Goal: Information Seeking & Learning: Check status

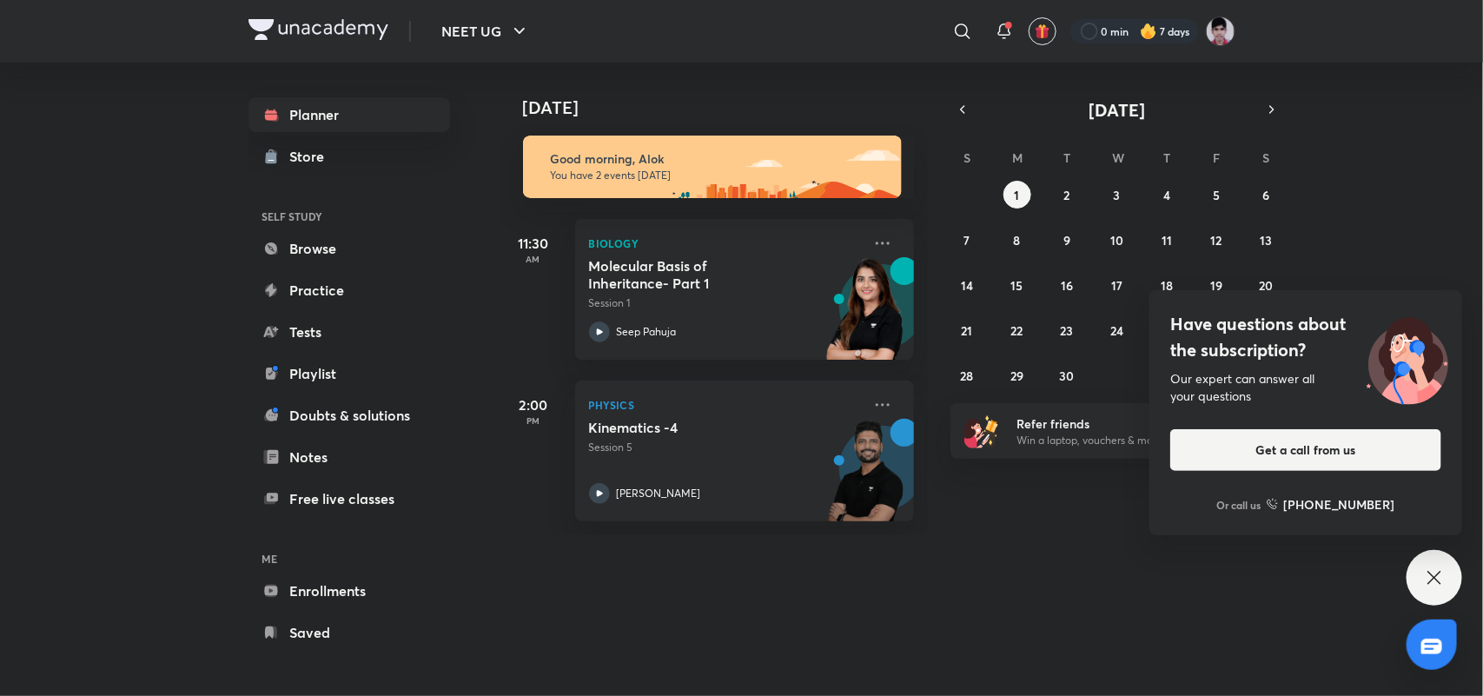
click at [1438, 595] on div "Have questions about the subscription? Our expert can answer all your questions…" at bounding box center [1434, 578] width 56 height 56
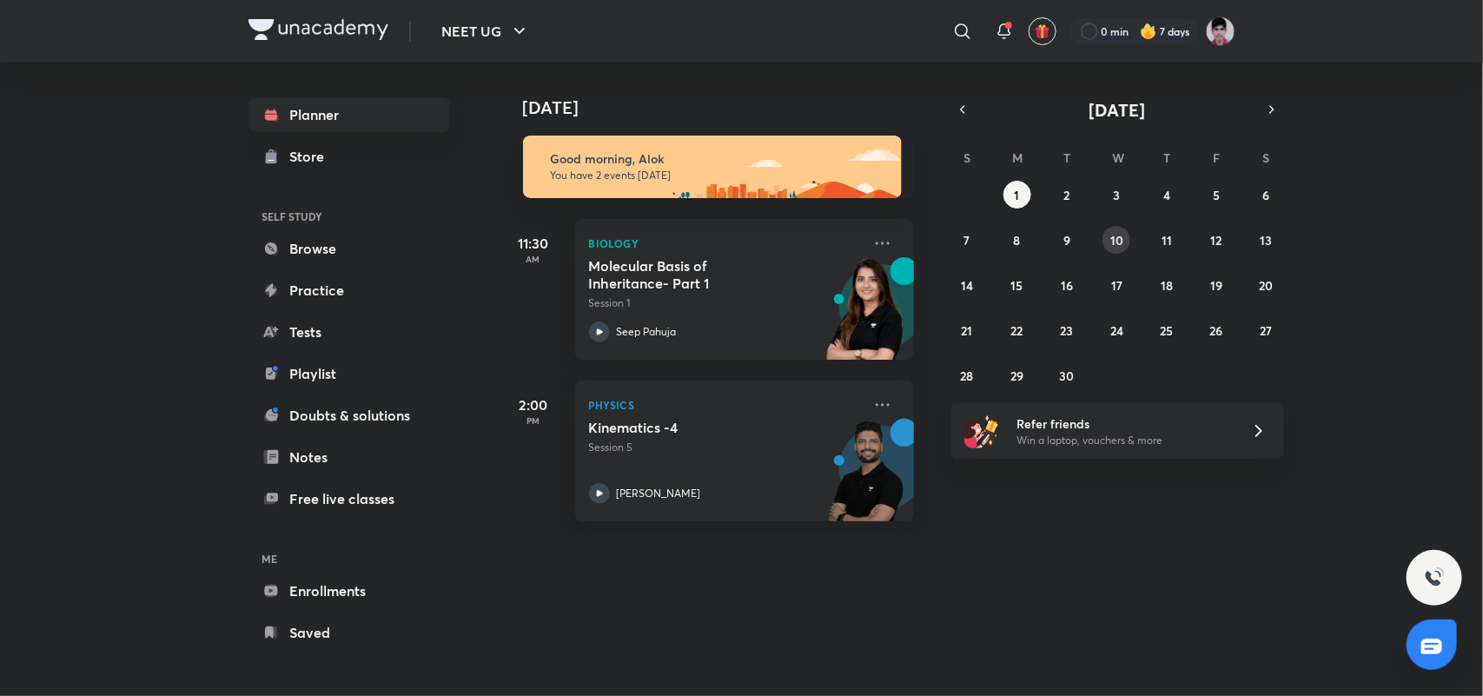
drag, startPoint x: 1108, startPoint y: 235, endPoint x: 910, endPoint y: -95, distance: 385.0
click at [910, 0] on html "NEET UG ​ 0 min 7 days Planner Store SELF STUDY Browse Practice Tests Playlist …" at bounding box center [741, 348] width 1483 height 696
click at [970, 107] on button "button" at bounding box center [962, 109] width 24 height 24
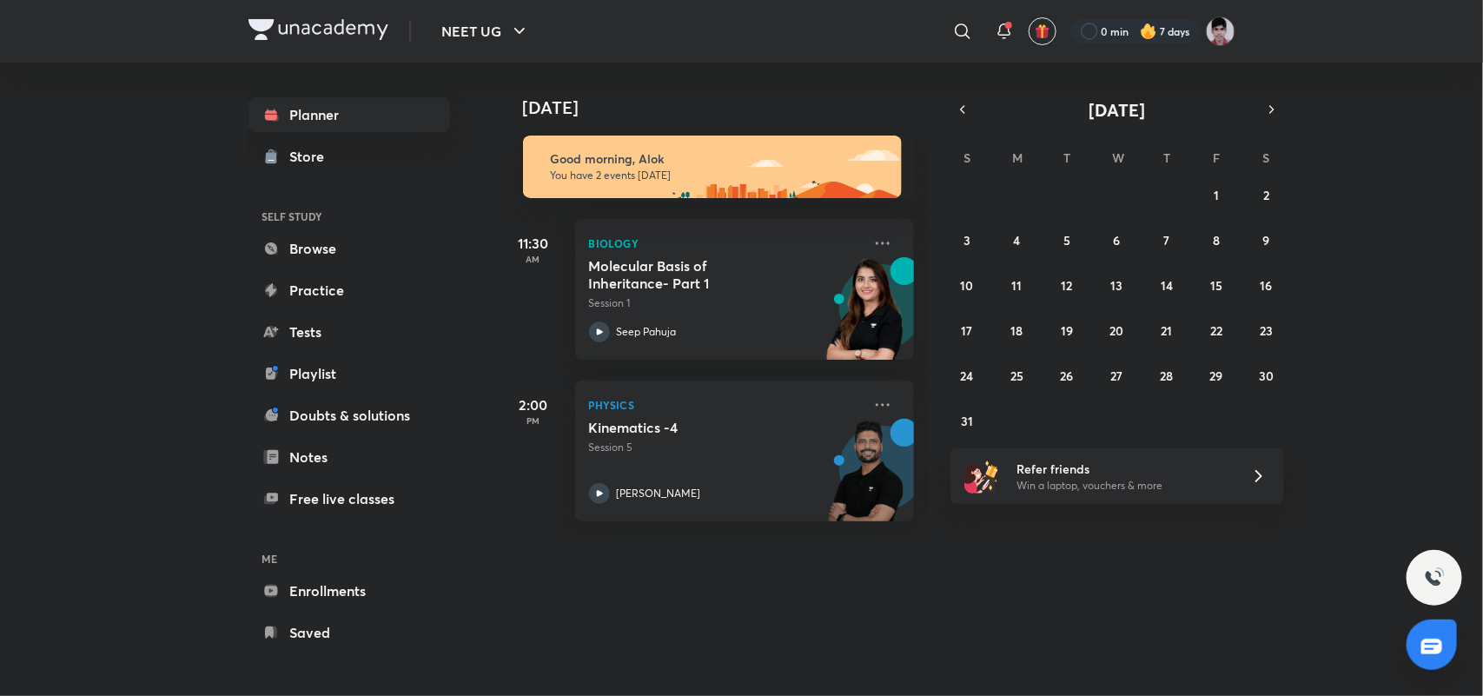
drag, startPoint x: 992, startPoint y: 288, endPoint x: 982, endPoint y: 294, distance: 11.7
click at [1103, 261] on div "27 28 29 30 31 1 2 3 4 5 6 7 8 9 10 11 12 13 14 15 16 17 18 19 20 21 22 23 24 2…" at bounding box center [1117, 308] width 334 height 254
click at [964, 423] on abbr "31" at bounding box center [967, 421] width 12 height 17
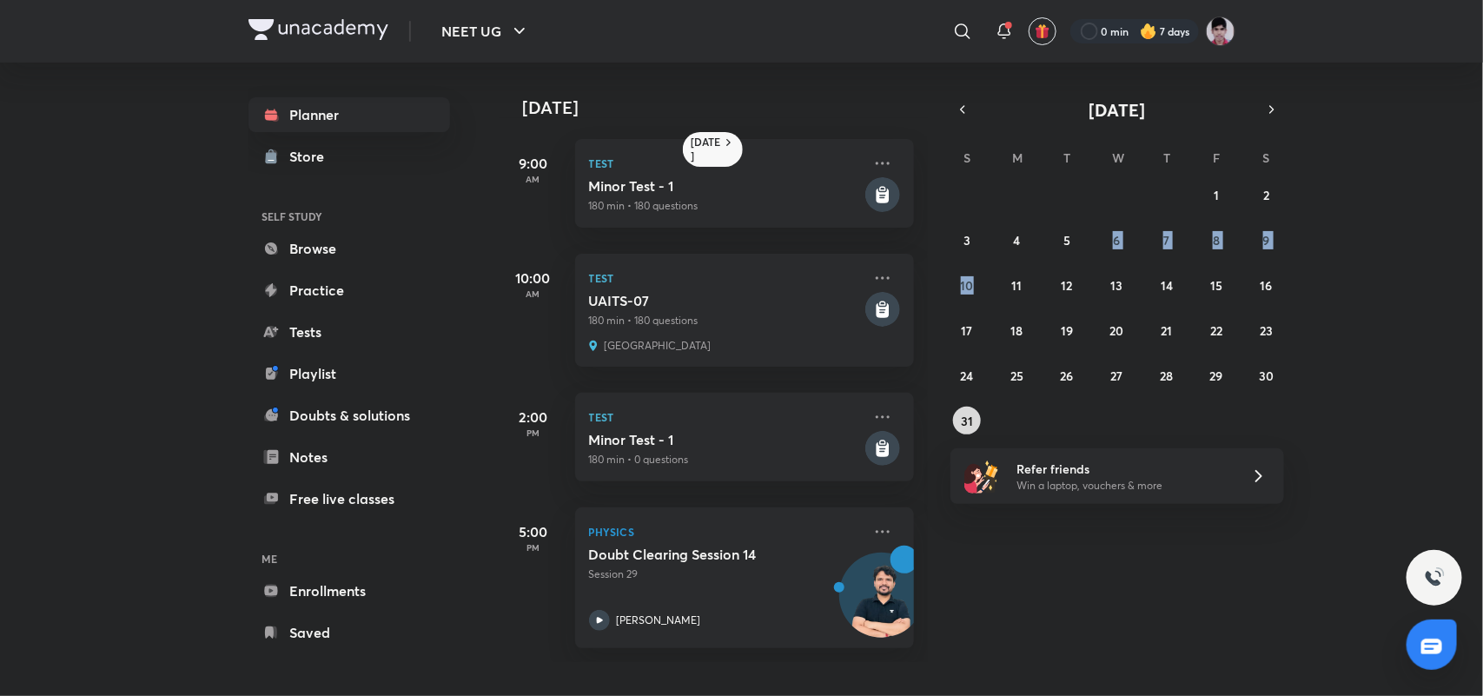
click at [967, 424] on abbr "31" at bounding box center [967, 421] width 12 height 17
click at [975, 372] on button "24" at bounding box center [967, 375] width 28 height 28
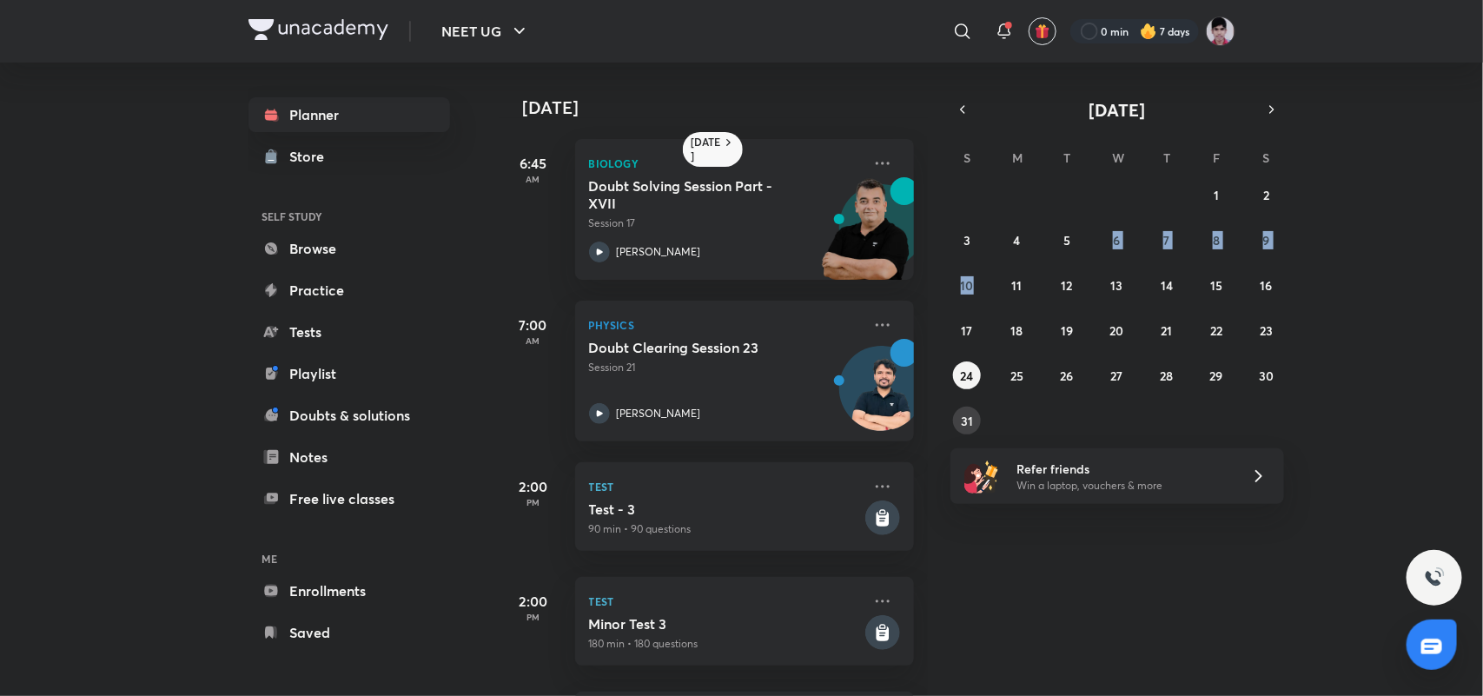
click at [969, 424] on abbr "31" at bounding box center [967, 421] width 12 height 17
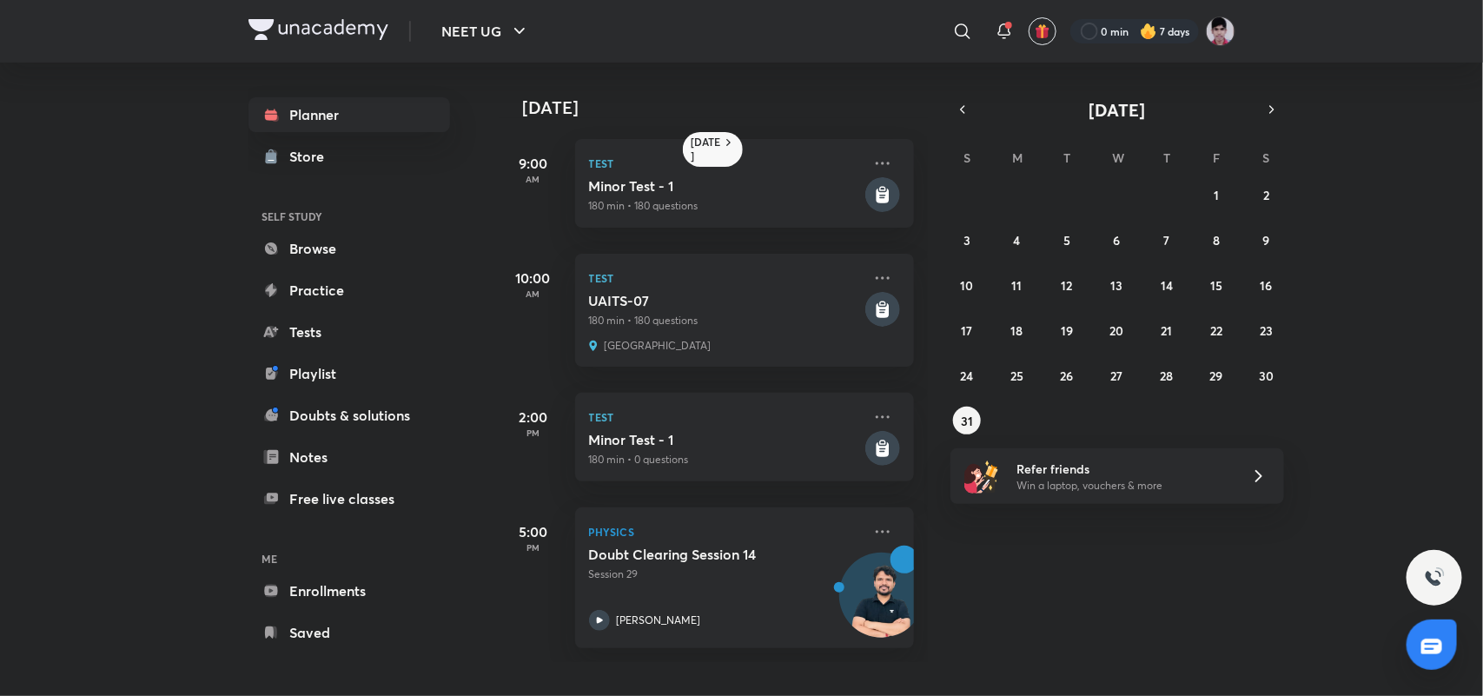
click at [899, 476] on div "[DATE] 9:00 AM Test [MEDICAL_DATA] - 1 180 min • 180 questions 10:00 AM Test UA…" at bounding box center [713, 362] width 429 height 599
click at [975, 379] on button "24" at bounding box center [967, 375] width 28 height 28
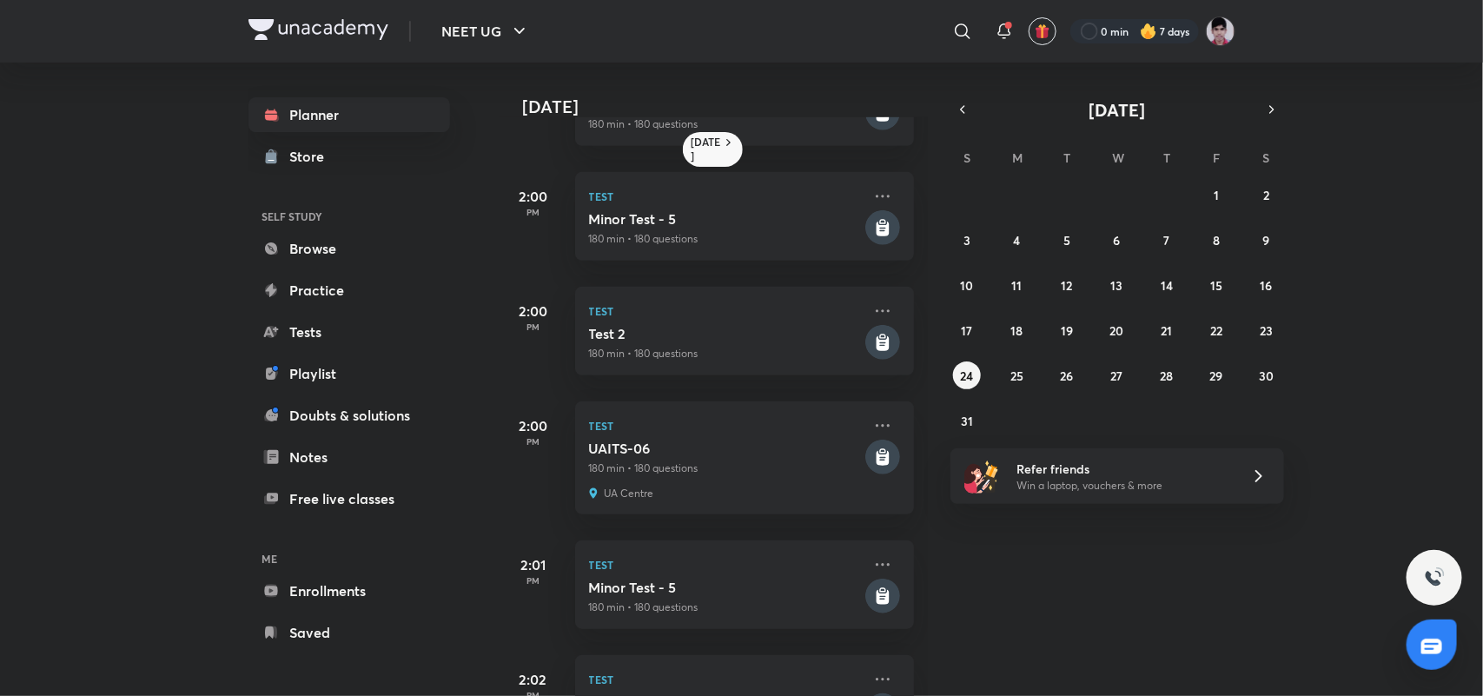
scroll to position [993, 0]
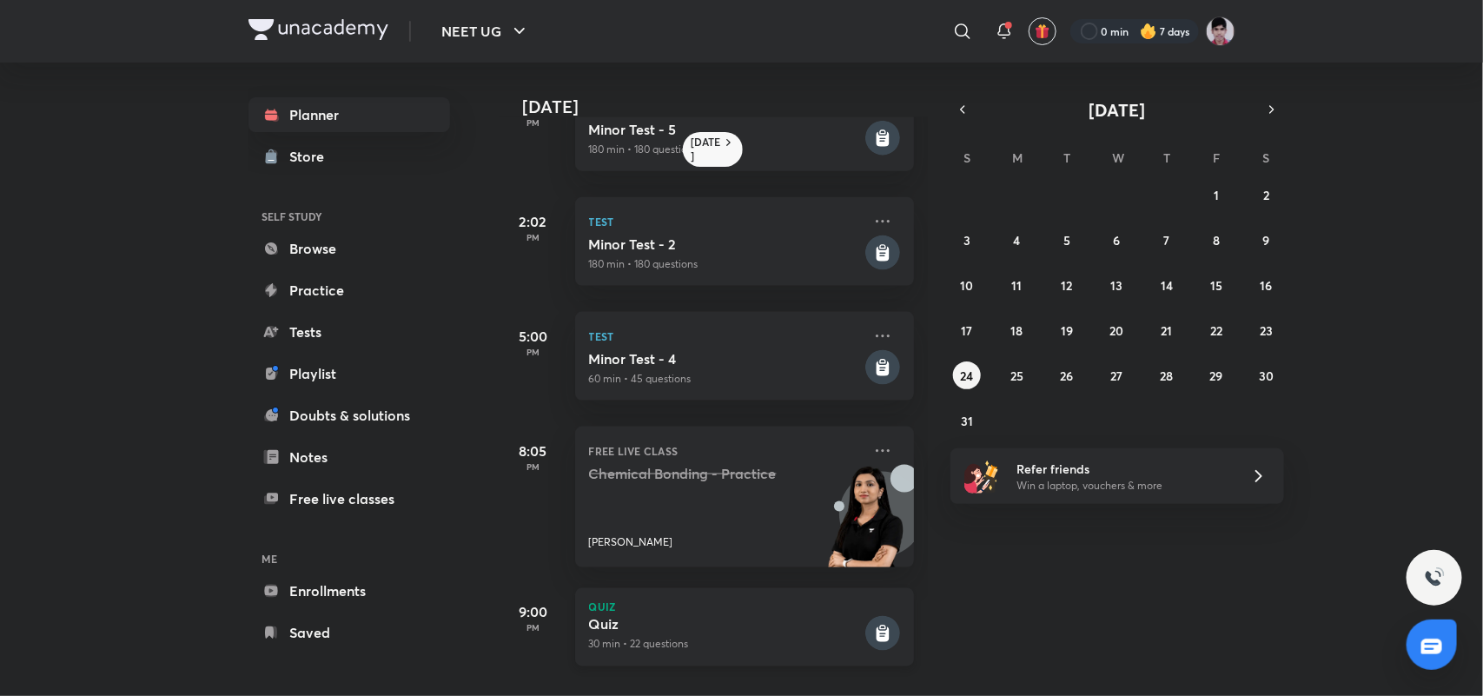
click at [718, 637] on p "30 min • 22 questions" at bounding box center [725, 645] width 273 height 16
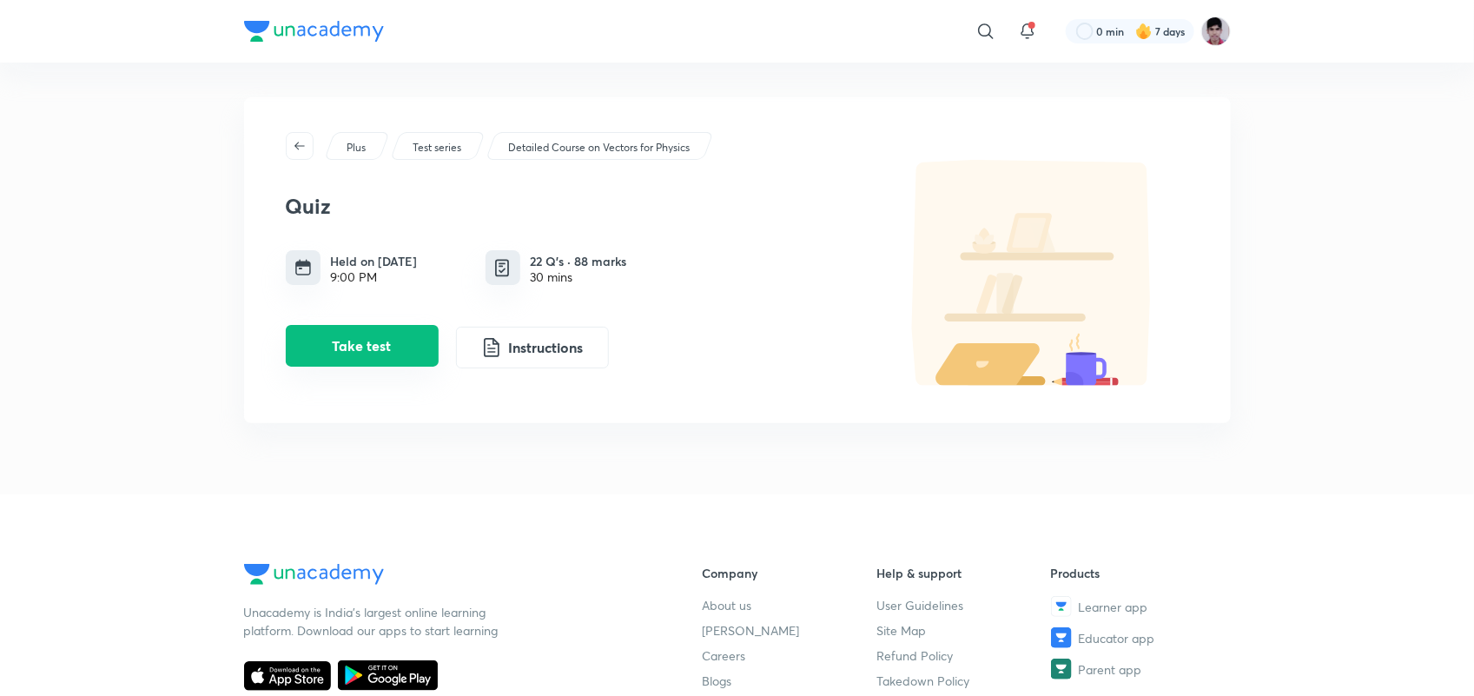
click at [385, 337] on button "Take test" at bounding box center [362, 346] width 153 height 42
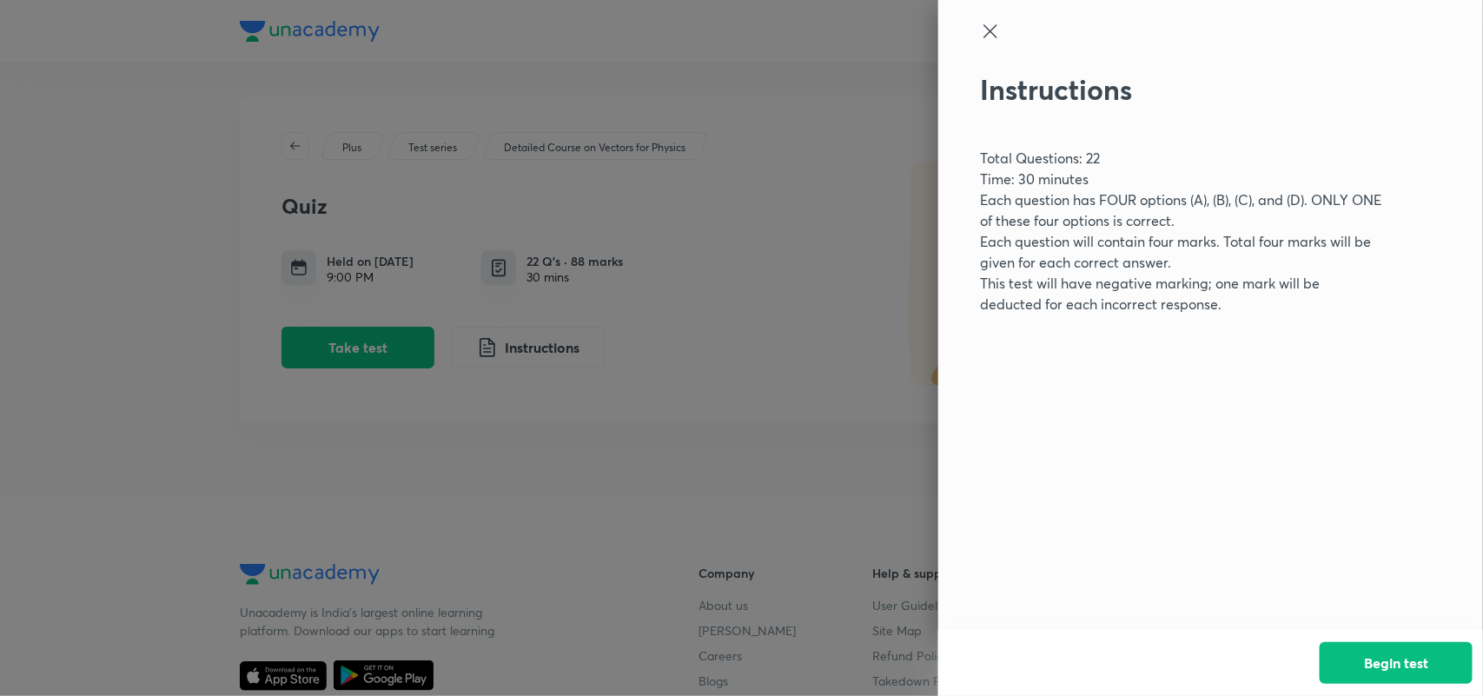
click at [982, 32] on icon at bounding box center [990, 31] width 21 height 21
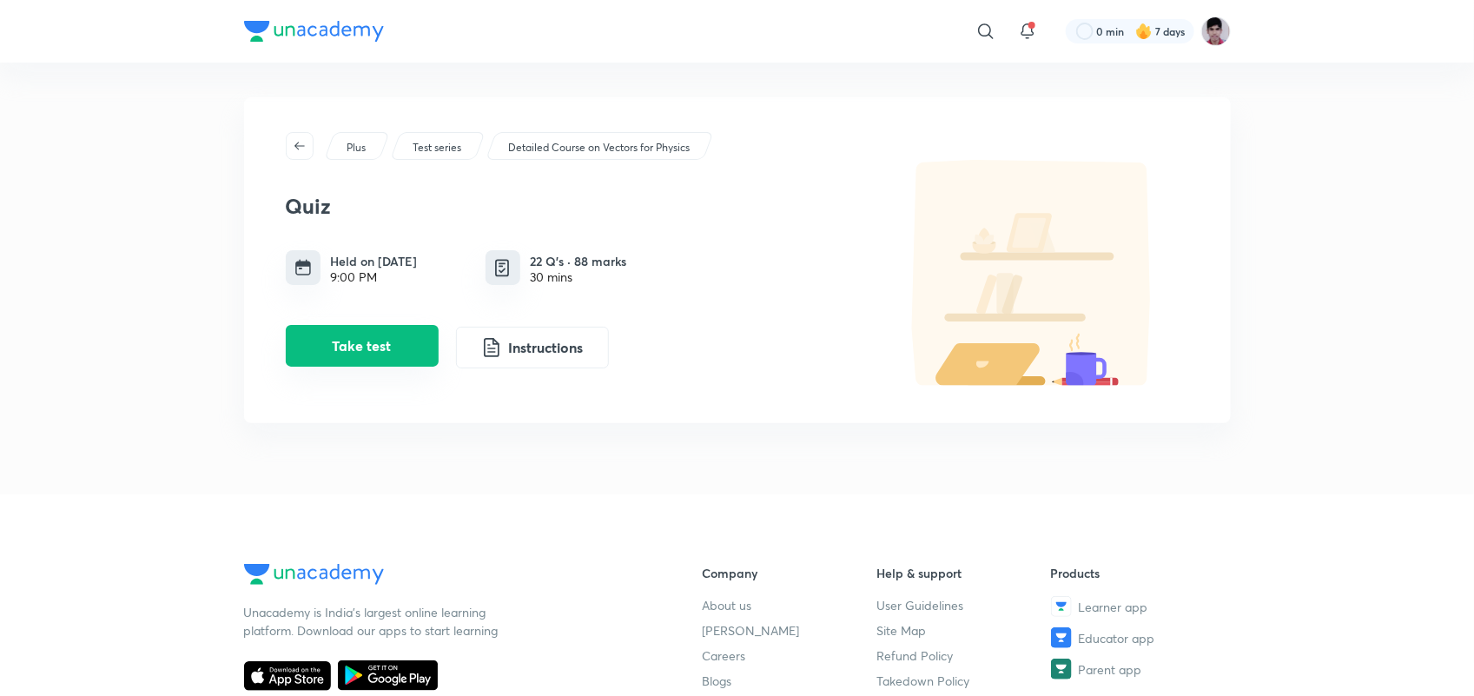
click at [380, 347] on button "Take test" at bounding box center [362, 346] width 153 height 42
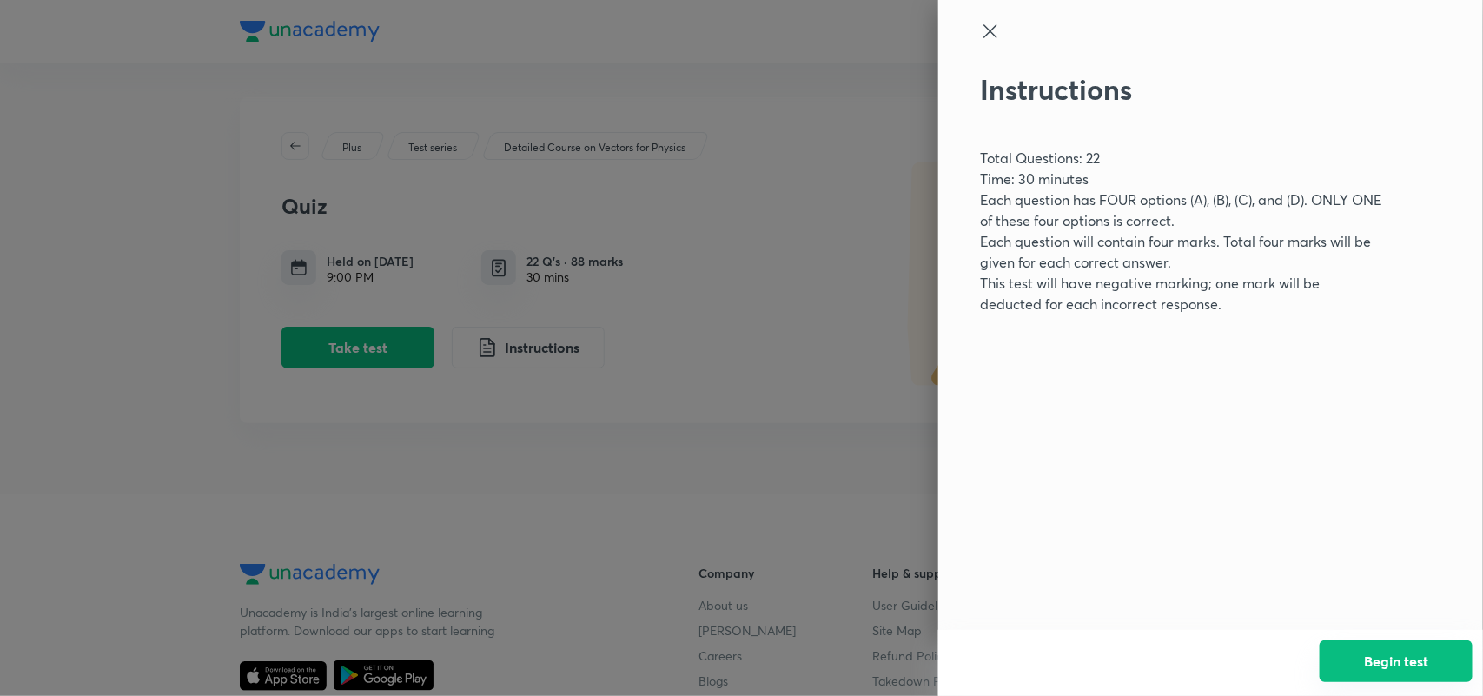
click at [1374, 658] on button "Begin test" at bounding box center [1396, 661] width 153 height 42
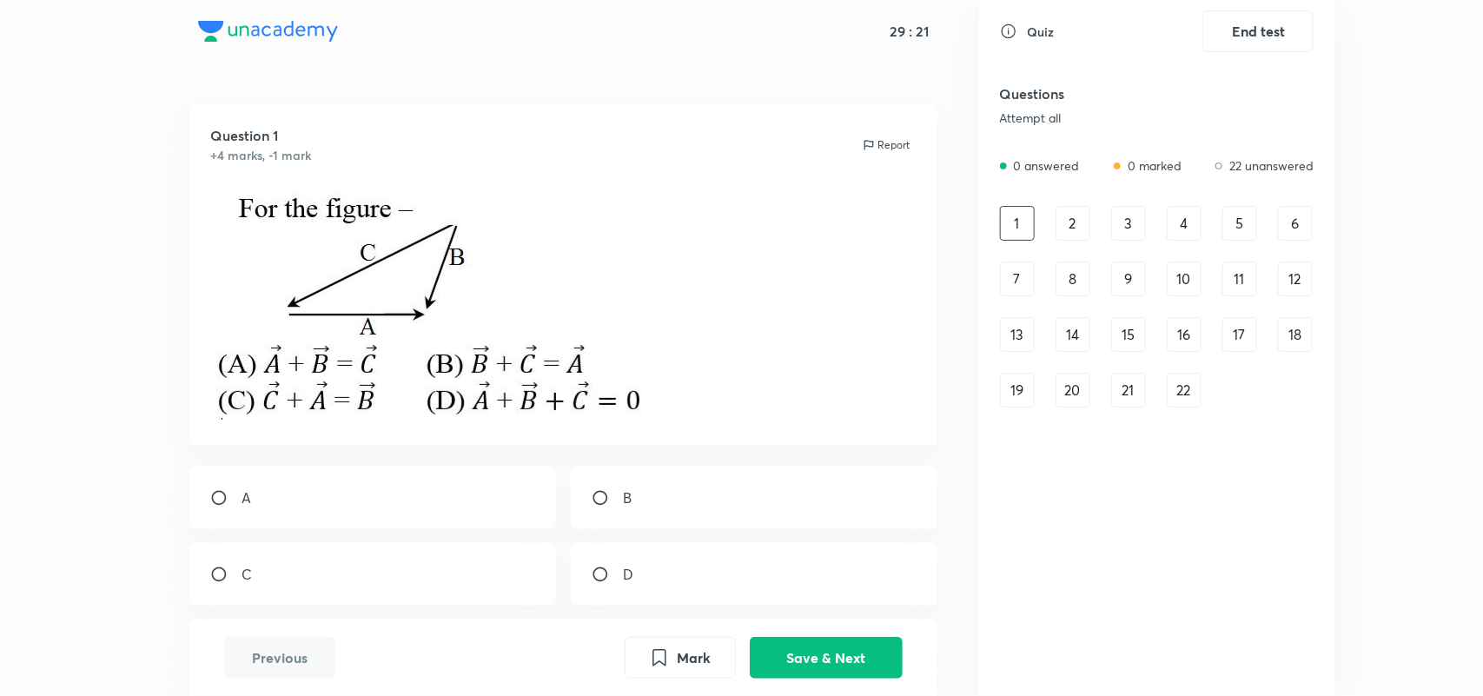
click at [214, 562] on div "C" at bounding box center [372, 574] width 367 height 63
radio input "true"
click at [791, 658] on button "Save & Next" at bounding box center [826, 656] width 153 height 42
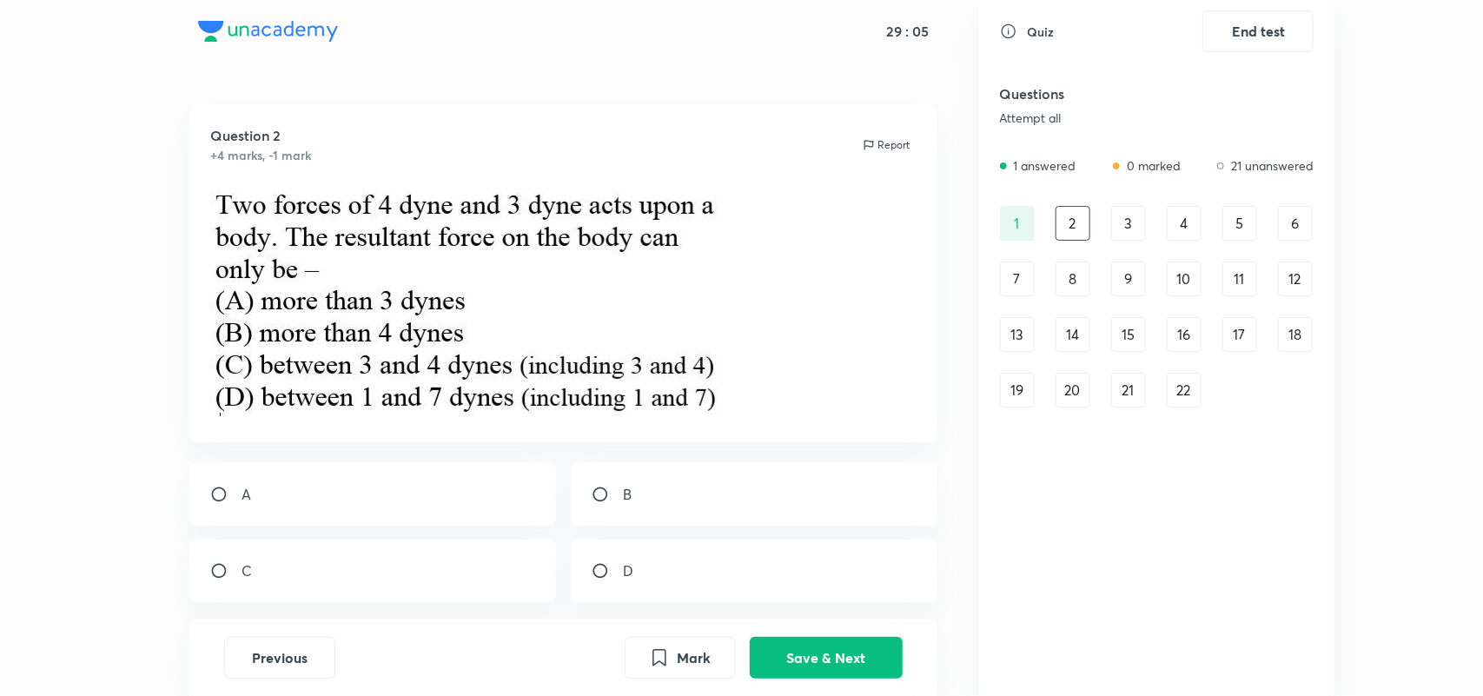
click at [613, 558] on div "D" at bounding box center [754, 570] width 367 height 63
radio input "true"
click at [809, 652] on button "Save & Next" at bounding box center [826, 656] width 153 height 42
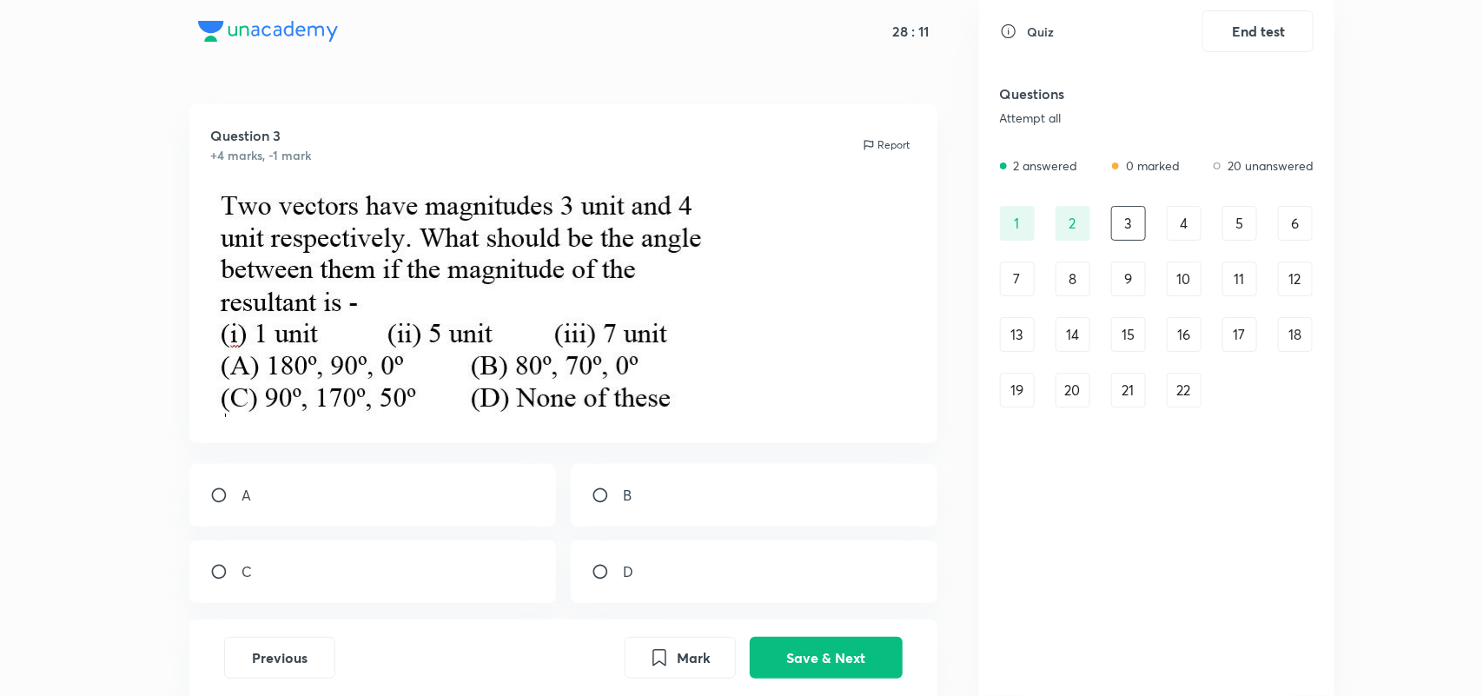
click at [750, 637] on button "Save & Next" at bounding box center [826, 658] width 153 height 42
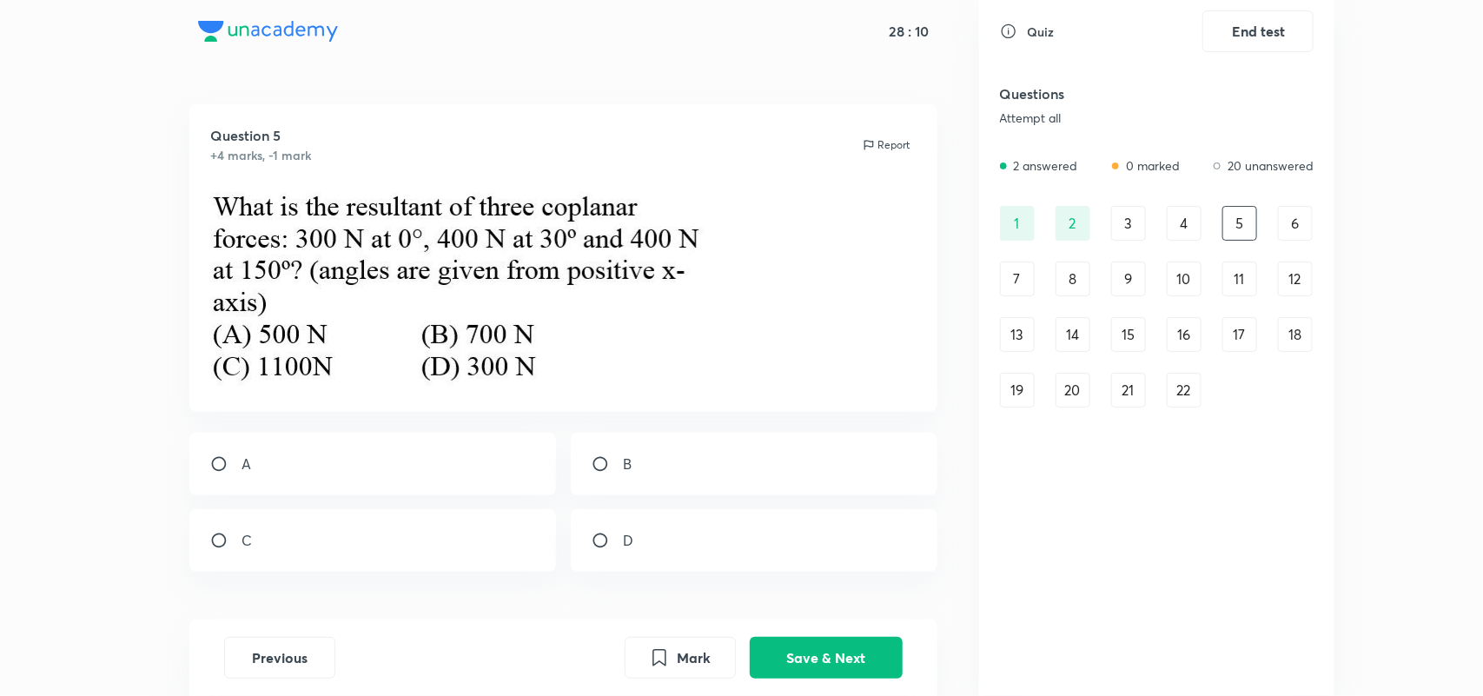
click at [750, 637] on button "Save & Next" at bounding box center [826, 658] width 153 height 42
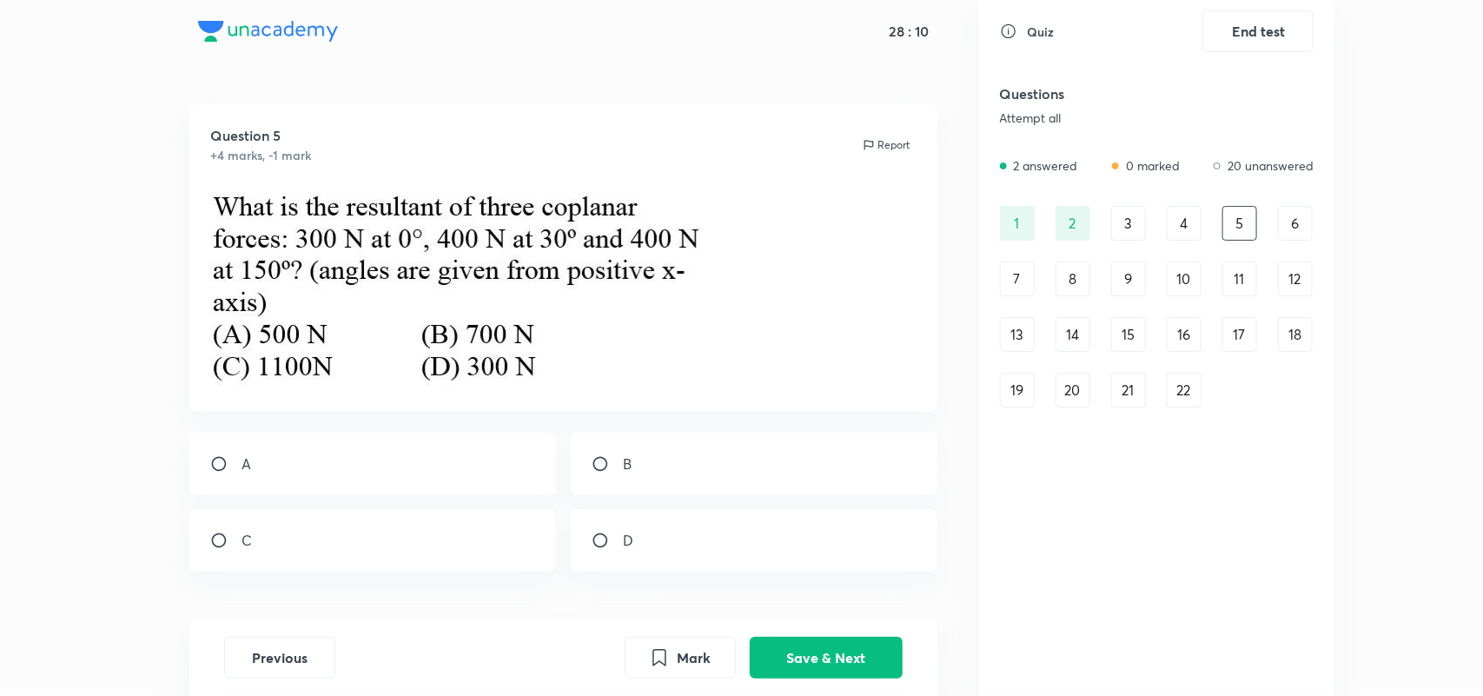
click at [750, 637] on button "Save & Next" at bounding box center [826, 658] width 153 height 42
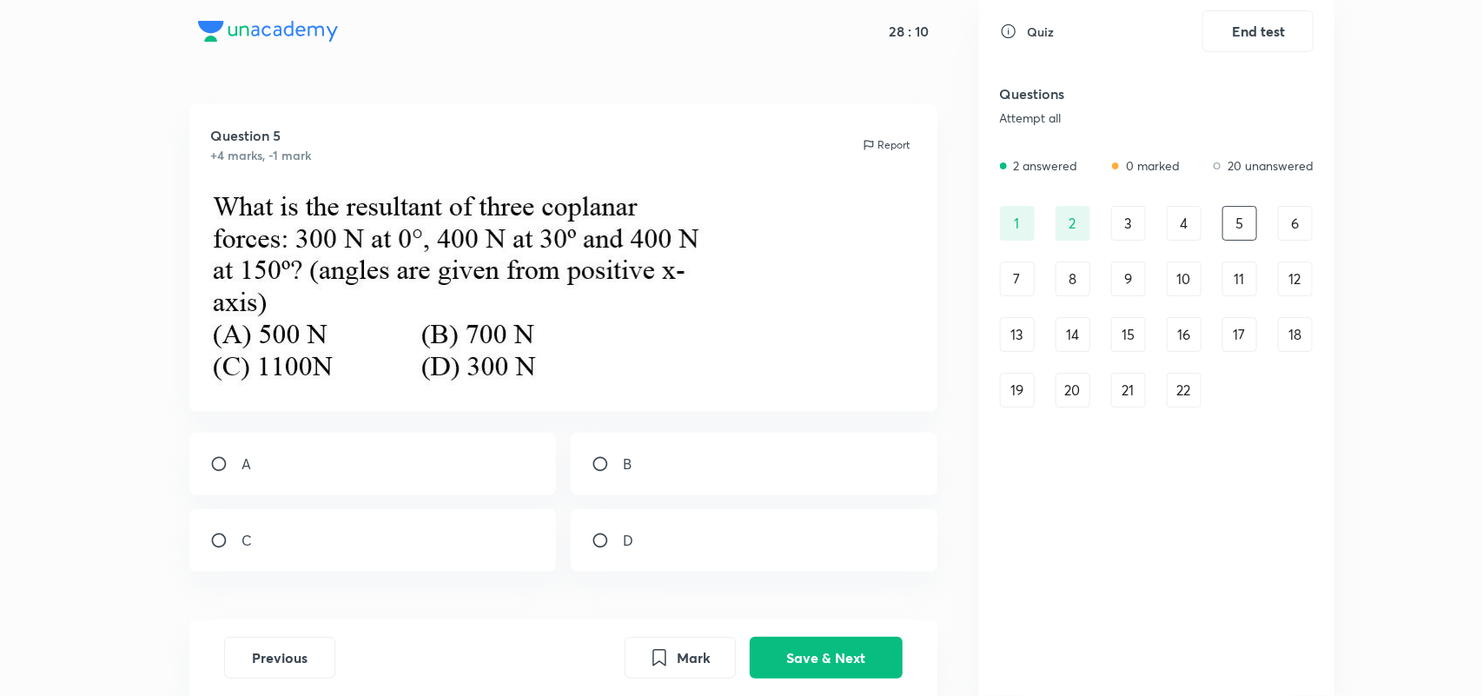
click at [750, 637] on button "Save & Next" at bounding box center [826, 658] width 153 height 42
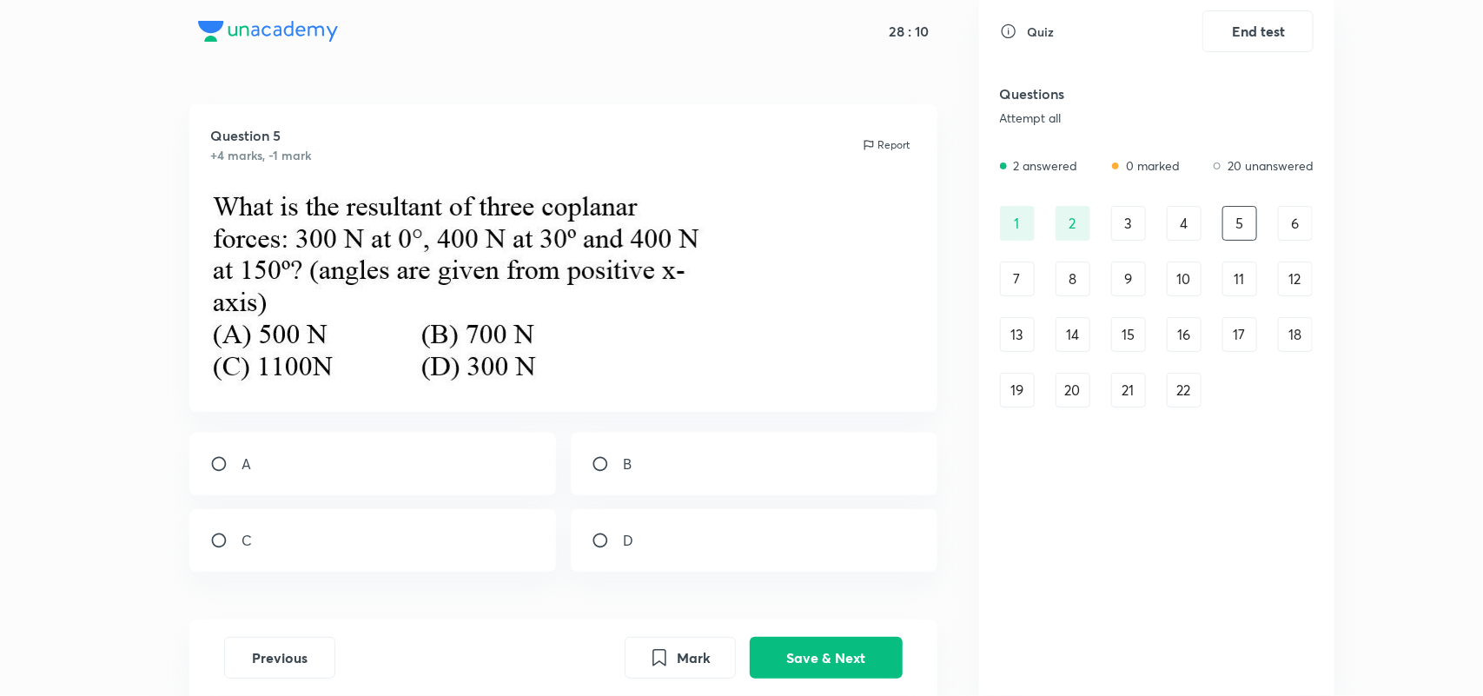
click at [750, 637] on button "Save & Next" at bounding box center [826, 658] width 153 height 42
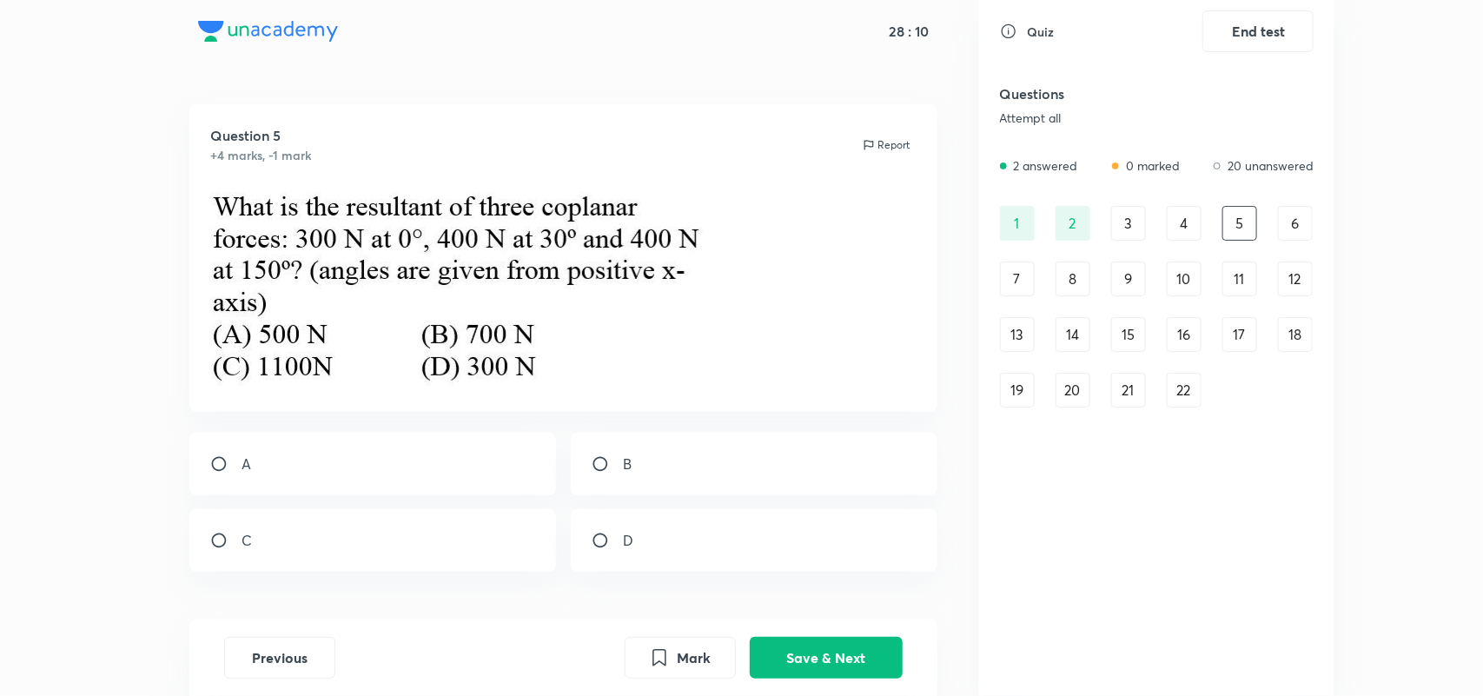
click at [750, 637] on button "Save & Next" at bounding box center [826, 658] width 153 height 42
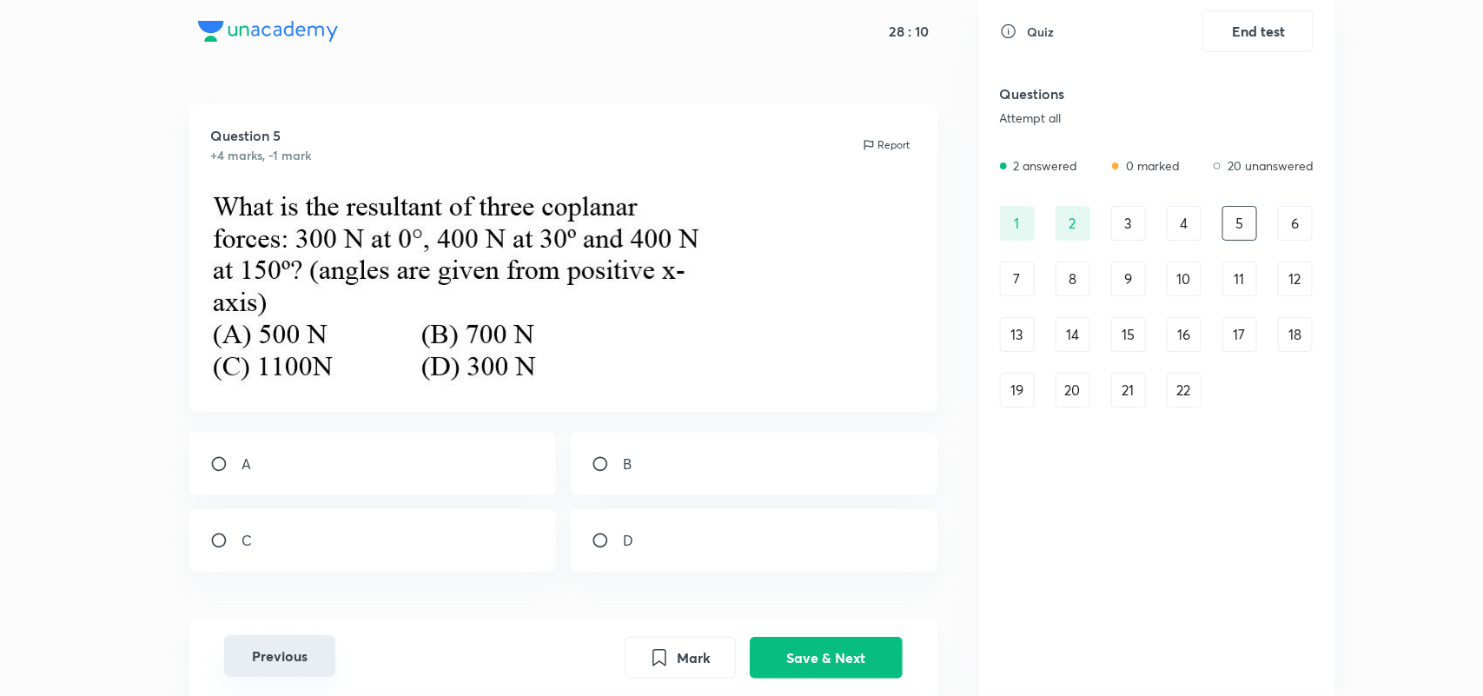
click at [750, 637] on button "Save & Next" at bounding box center [826, 658] width 153 height 42
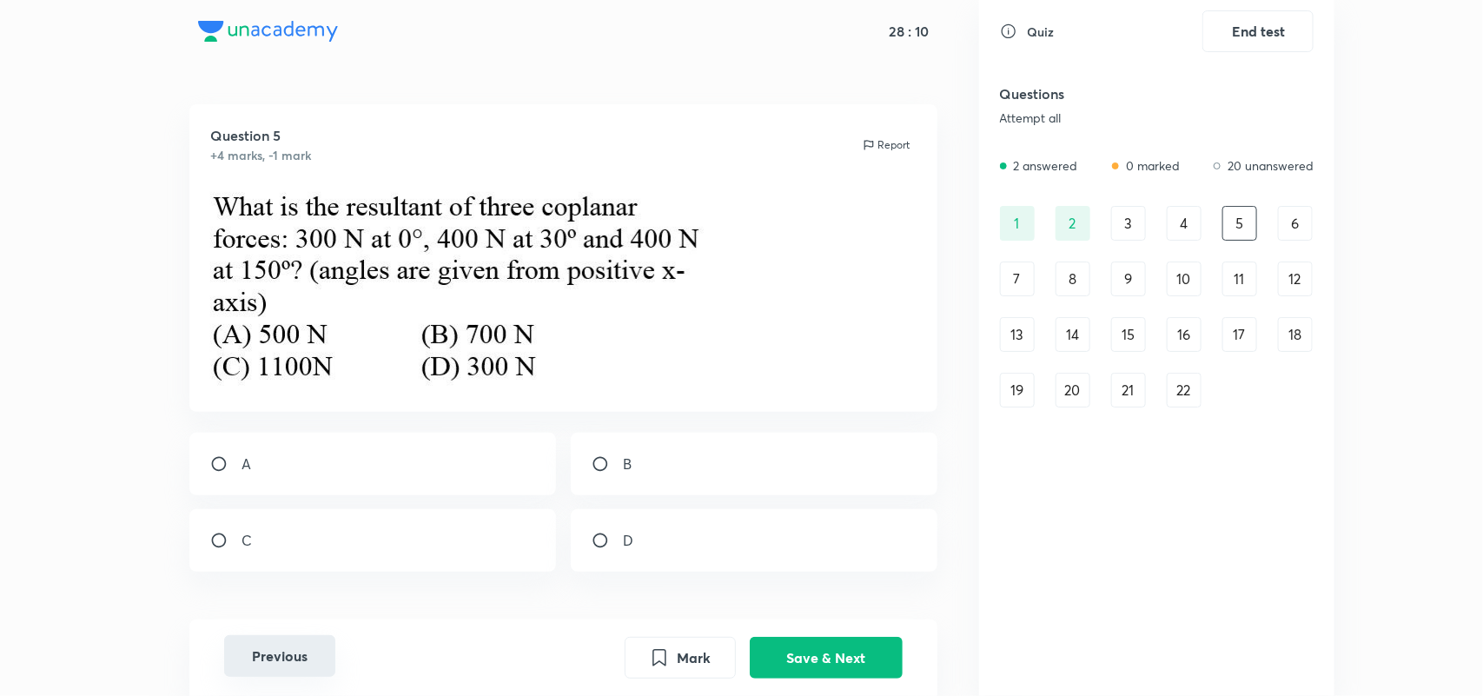
click at [750, 637] on button "Save & Next" at bounding box center [826, 658] width 153 height 42
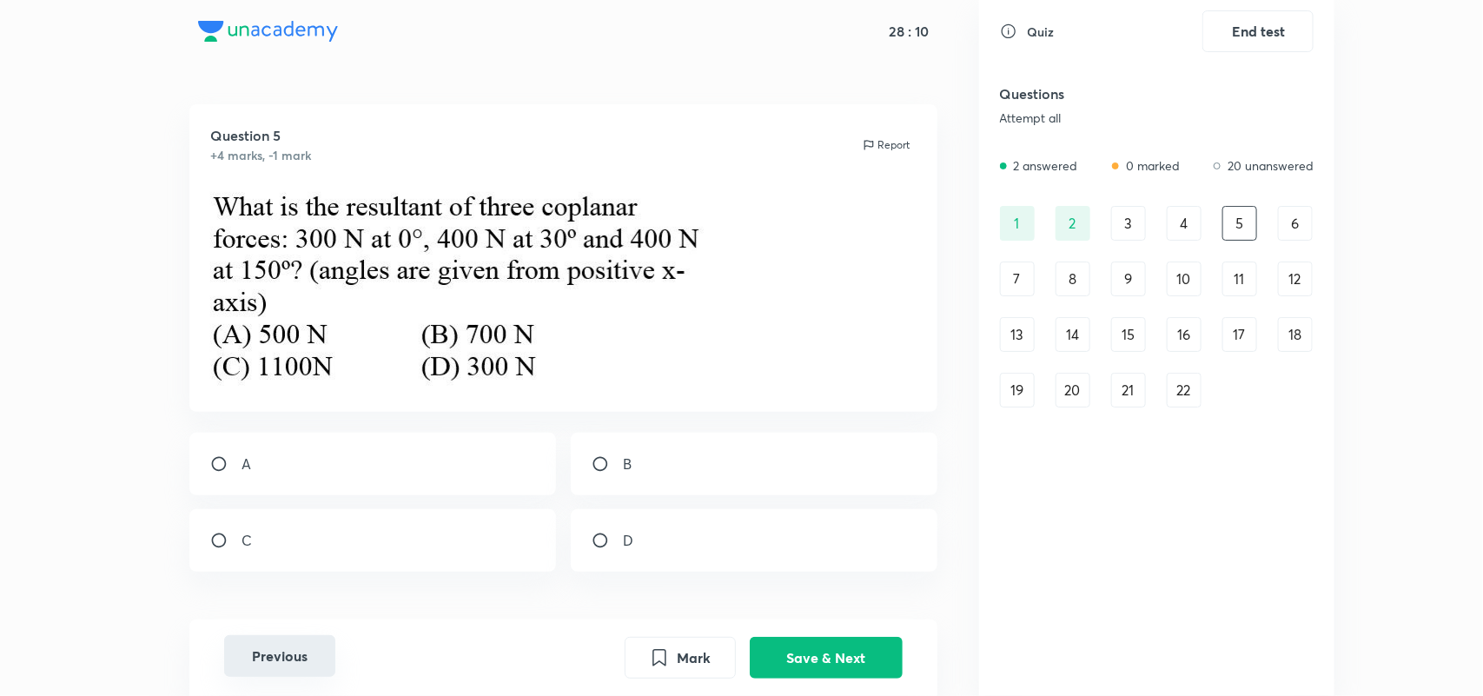
click at [750, 637] on button "Save & Next" at bounding box center [826, 658] width 153 height 42
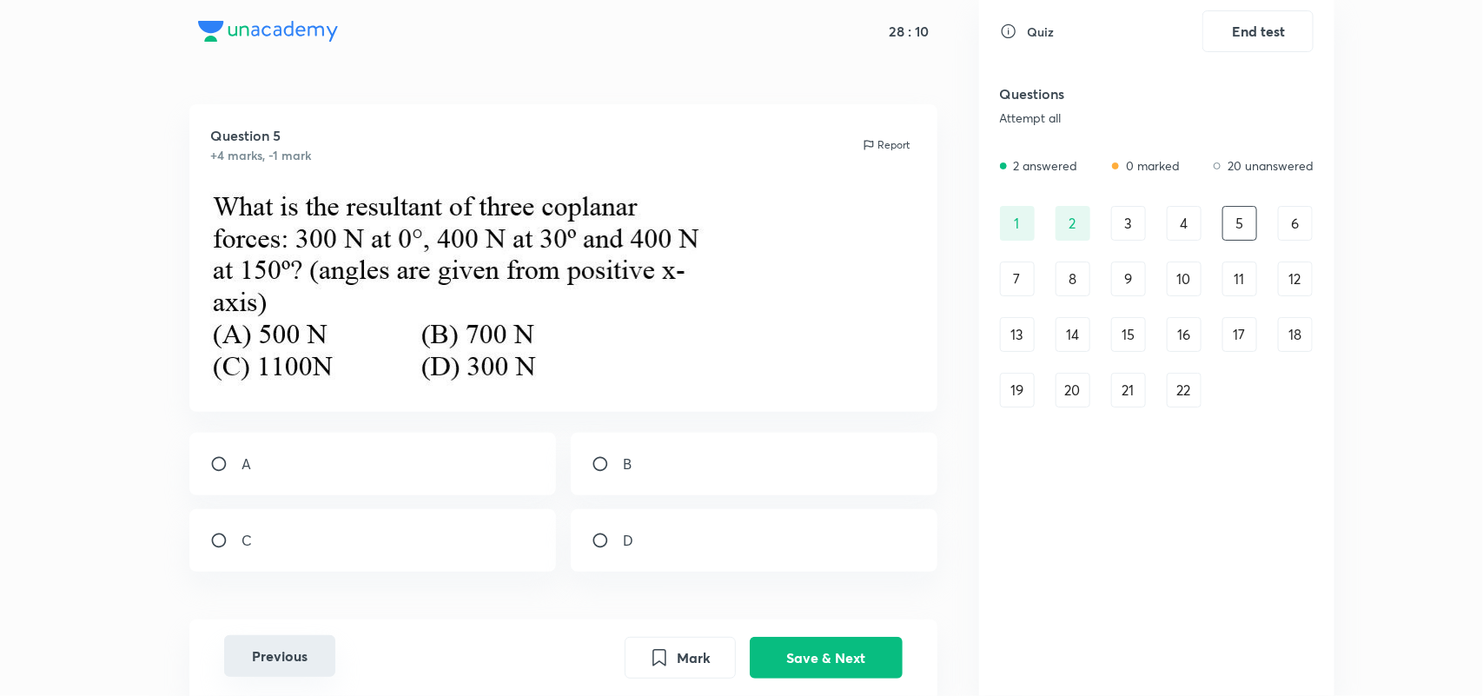
click at [750, 637] on button "Save & Next" at bounding box center [826, 658] width 153 height 42
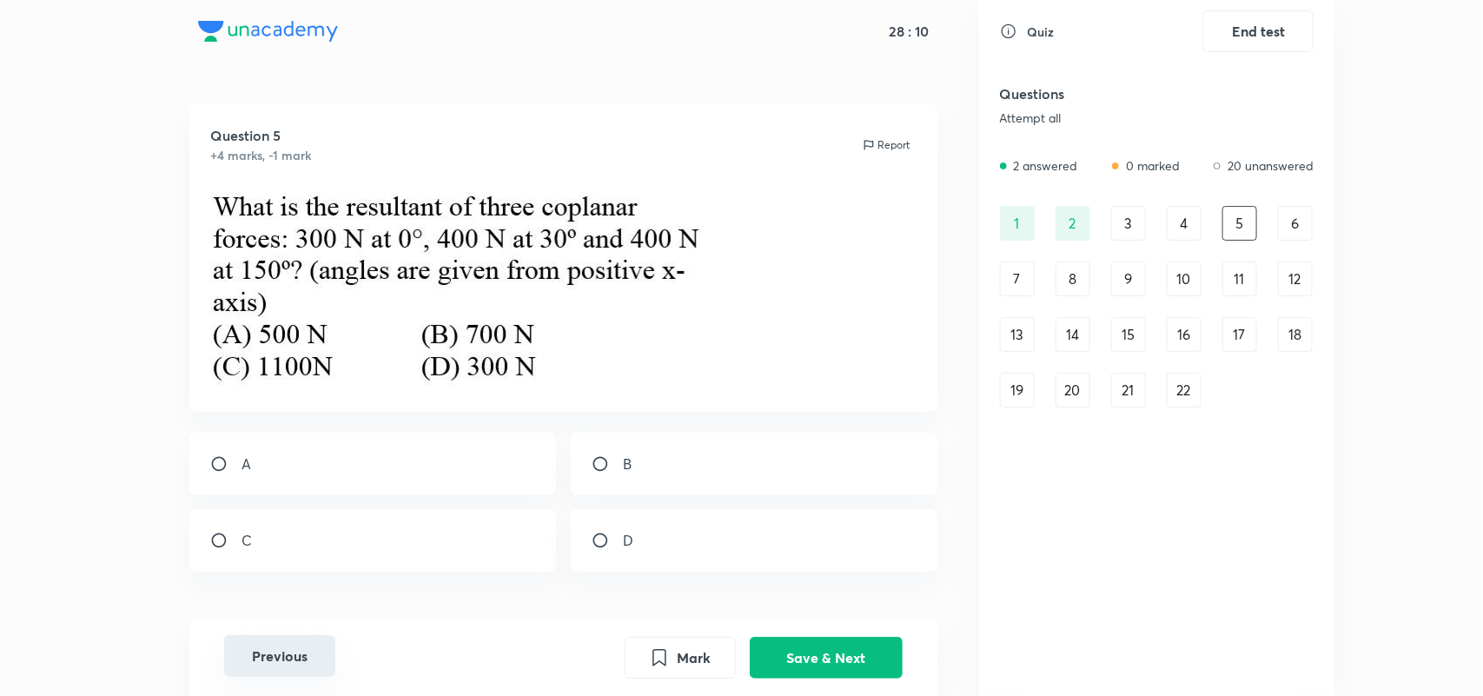
click at [750, 637] on button "Save & Next" at bounding box center [826, 658] width 153 height 42
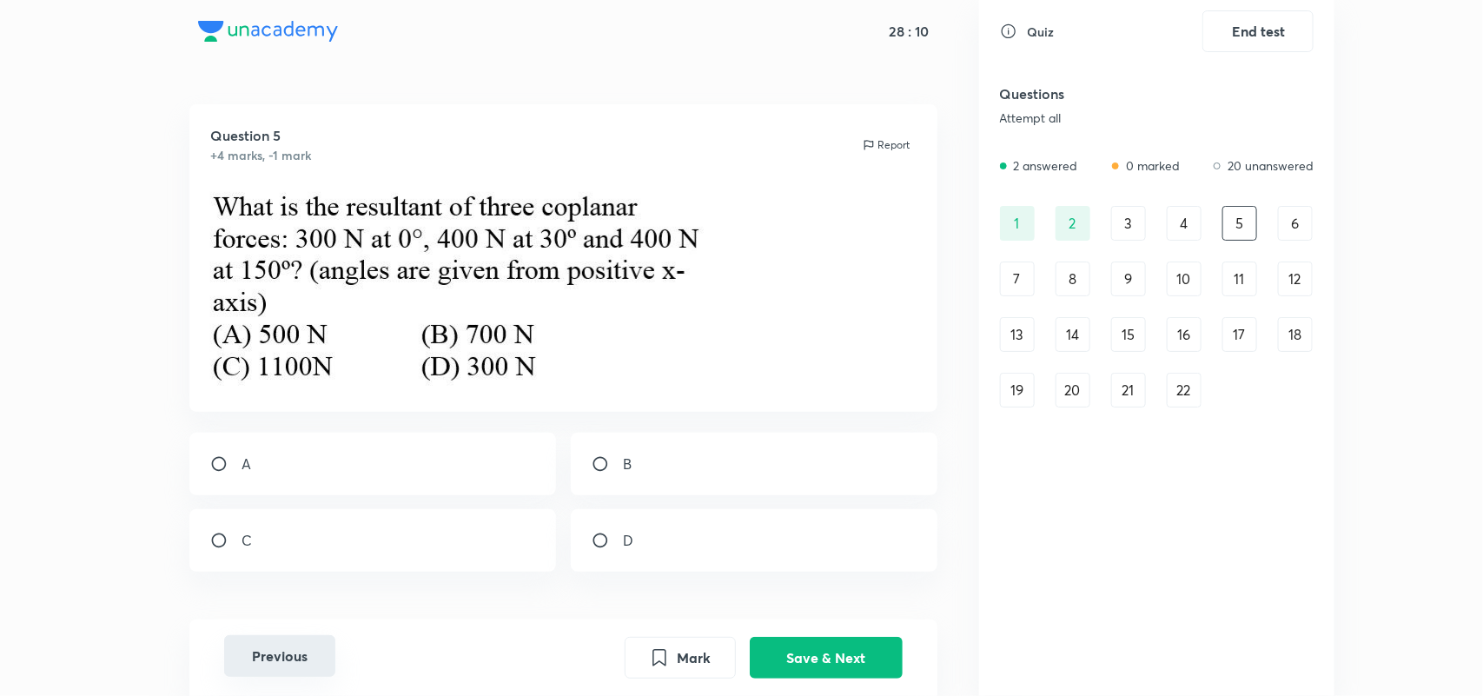
click at [750, 637] on button "Save & Next" at bounding box center [826, 658] width 153 height 42
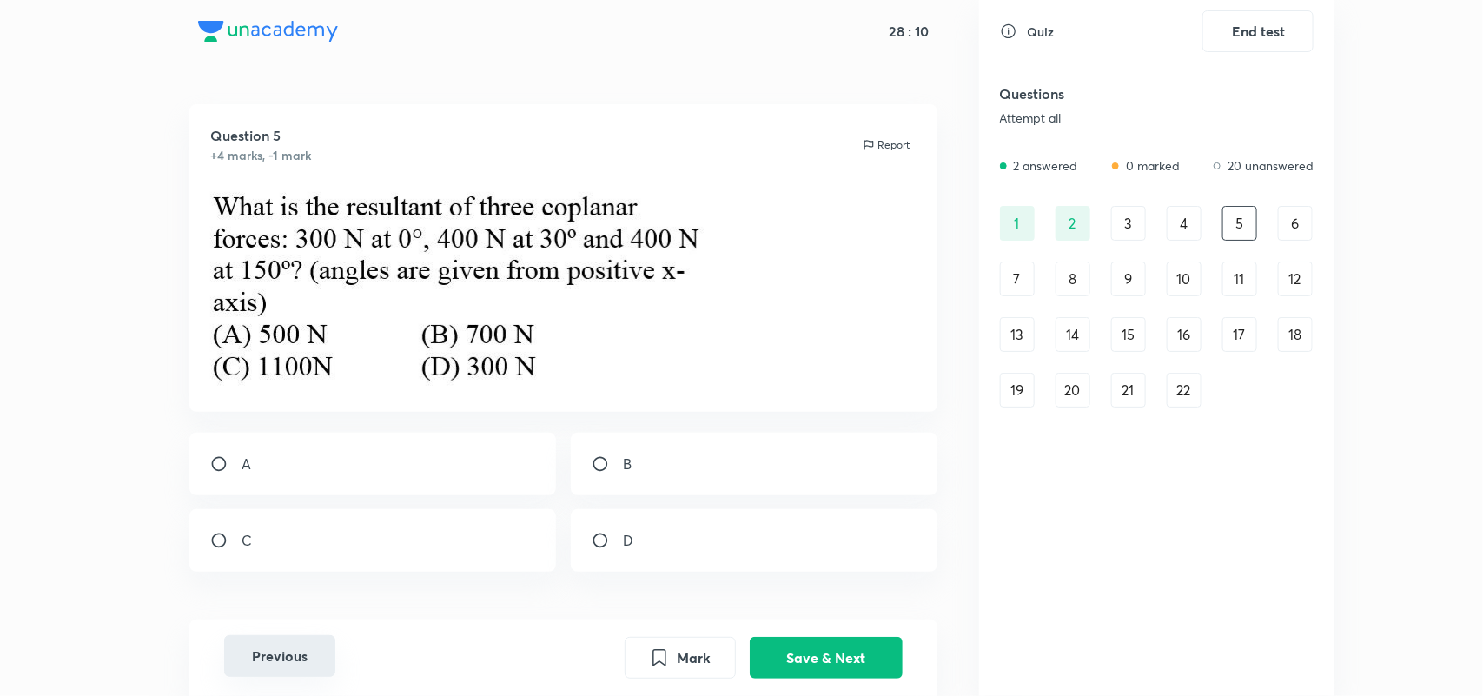
click at [750, 637] on button "Save & Next" at bounding box center [826, 658] width 153 height 42
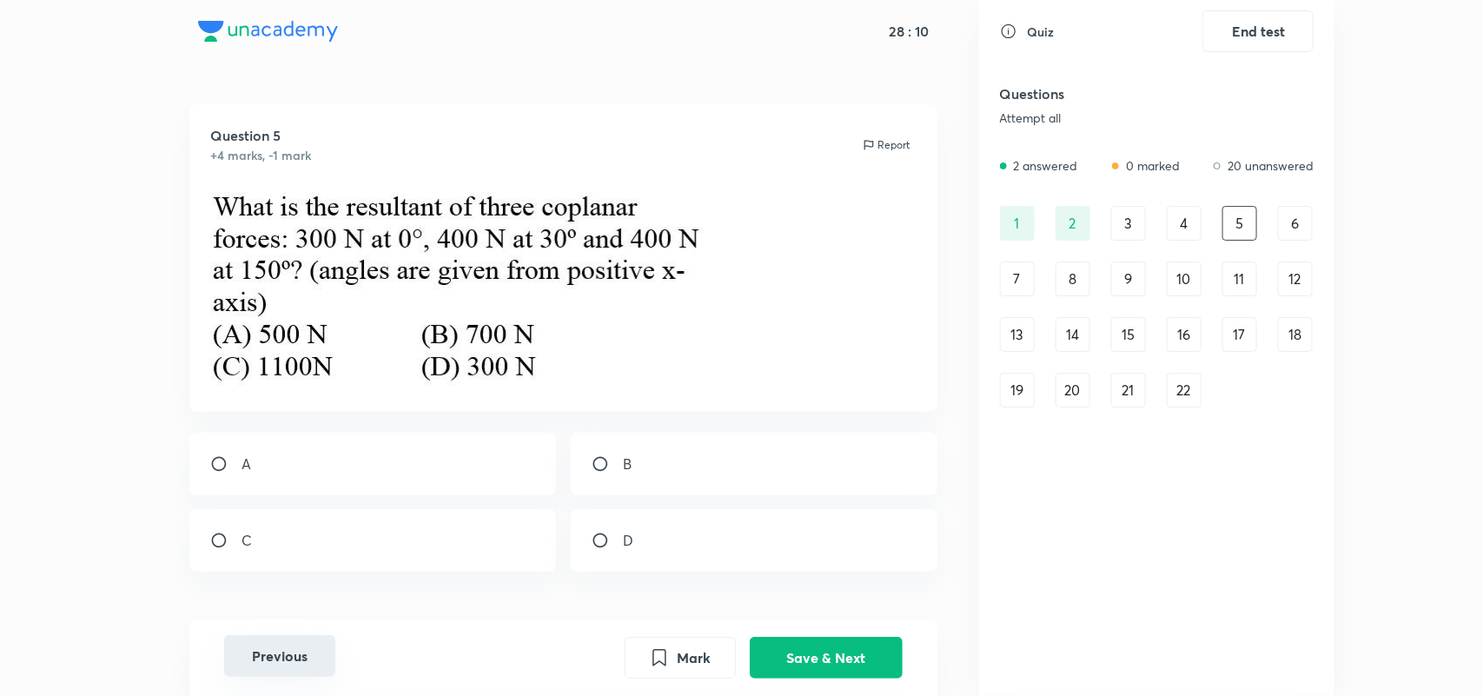
click at [750, 637] on button "Save & Next" at bounding box center [826, 658] width 153 height 42
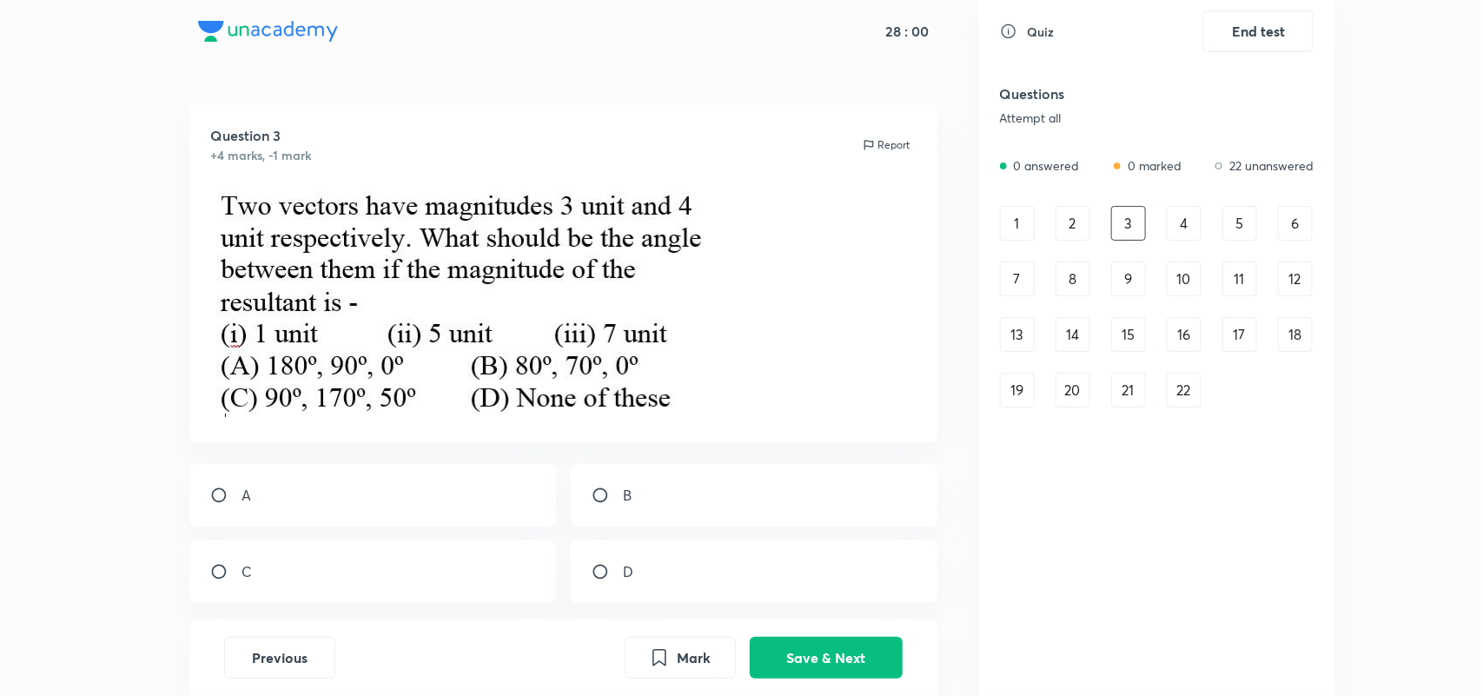
click at [306, 493] on div "A" at bounding box center [372, 495] width 367 height 63
radio input "true"
click at [801, 636] on button "Save & Next" at bounding box center [826, 656] width 153 height 42
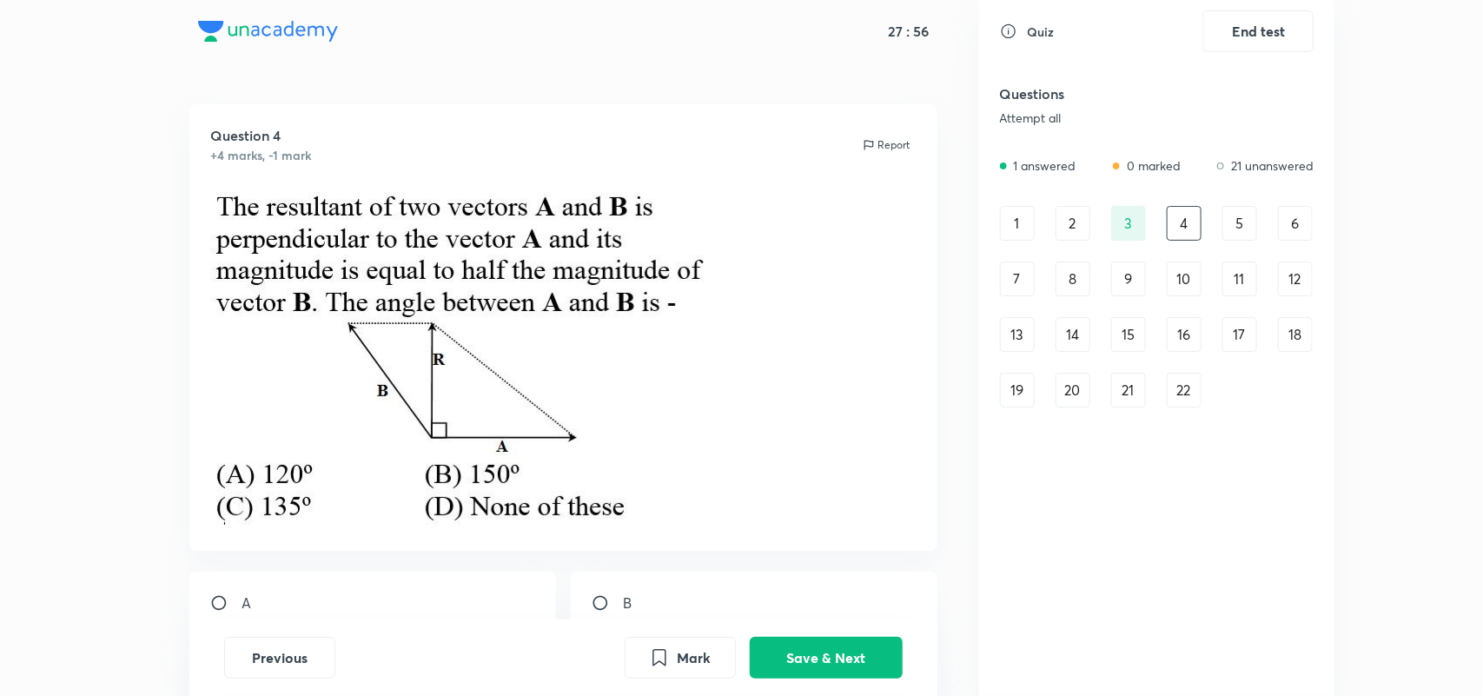
click at [1016, 220] on div "1" at bounding box center [1017, 223] width 35 height 35
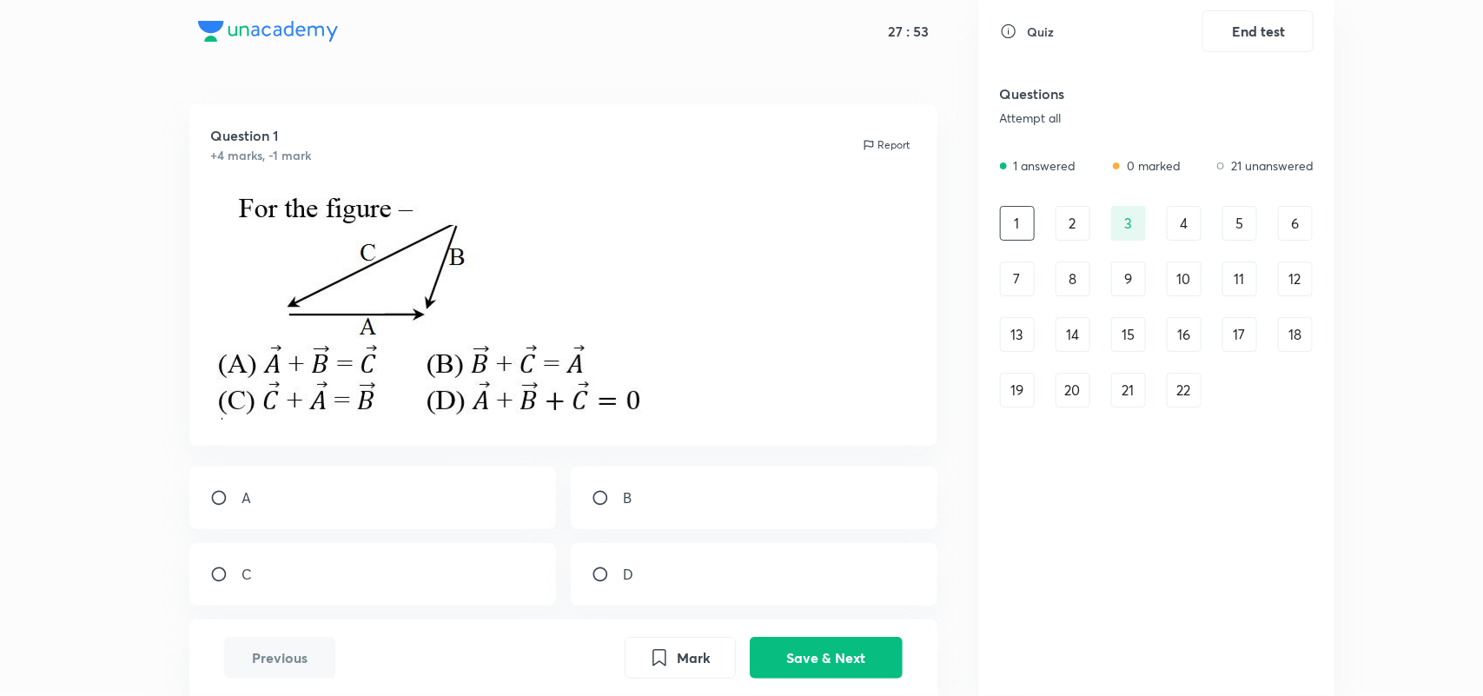
click at [344, 554] on div "C" at bounding box center [372, 574] width 367 height 63
radio input "true"
click at [843, 652] on button "Save & Next" at bounding box center [826, 656] width 153 height 42
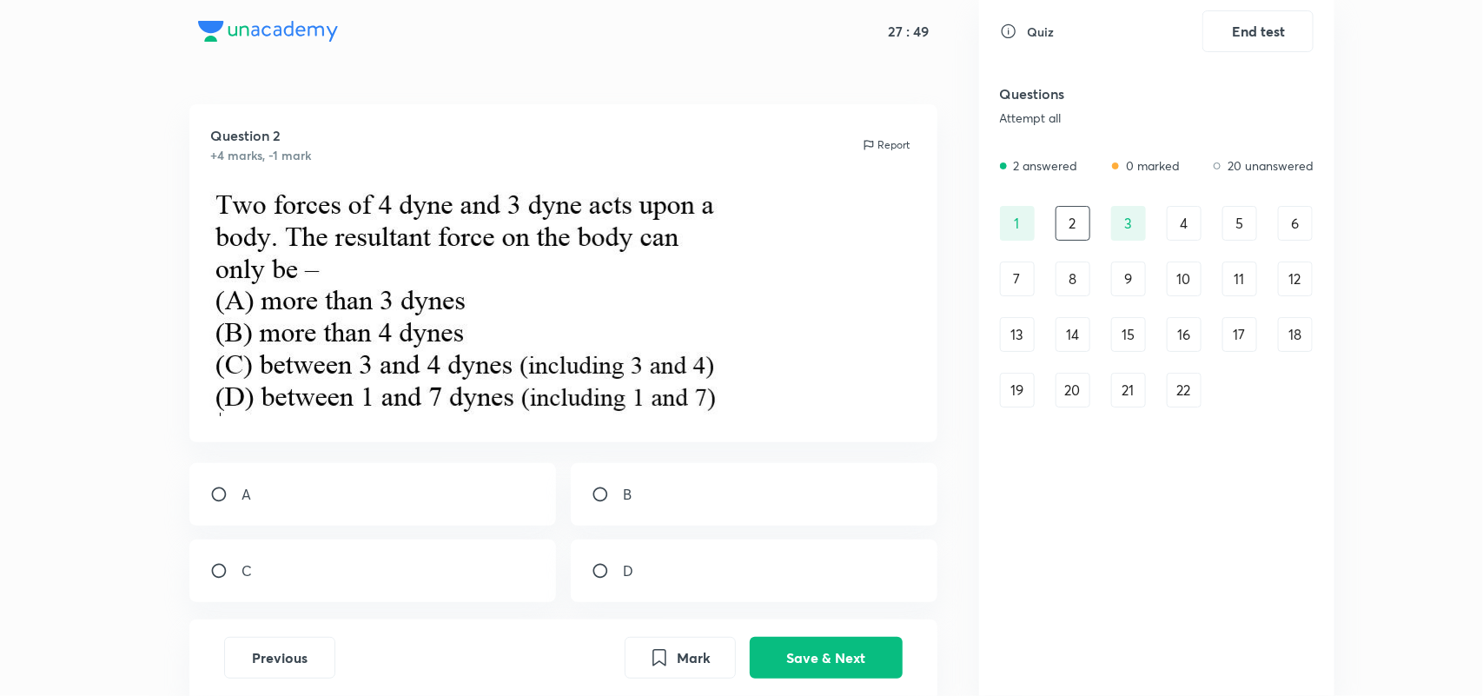
click at [665, 584] on div "D" at bounding box center [754, 570] width 367 height 63
radio input "true"
click at [804, 643] on button "Save & Next" at bounding box center [826, 656] width 153 height 42
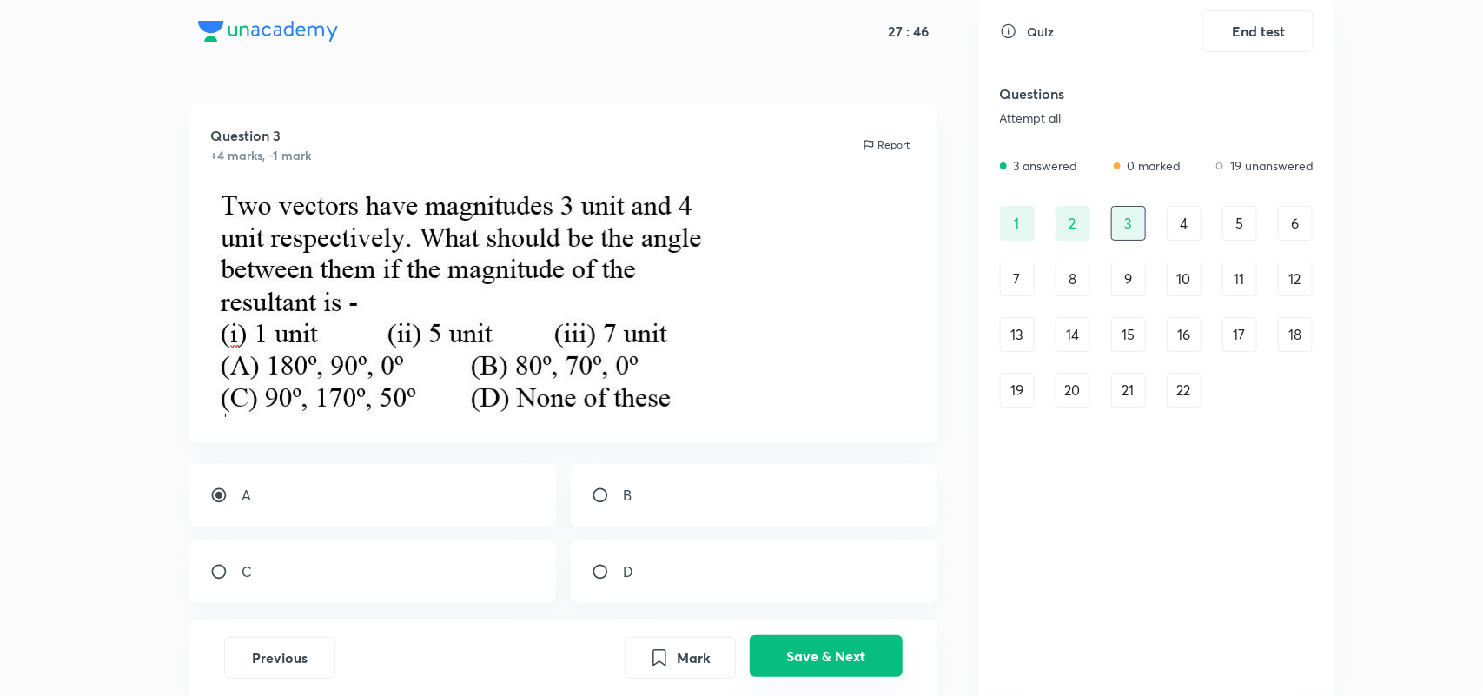
click at [804, 643] on button "Save & Next" at bounding box center [826, 656] width 153 height 42
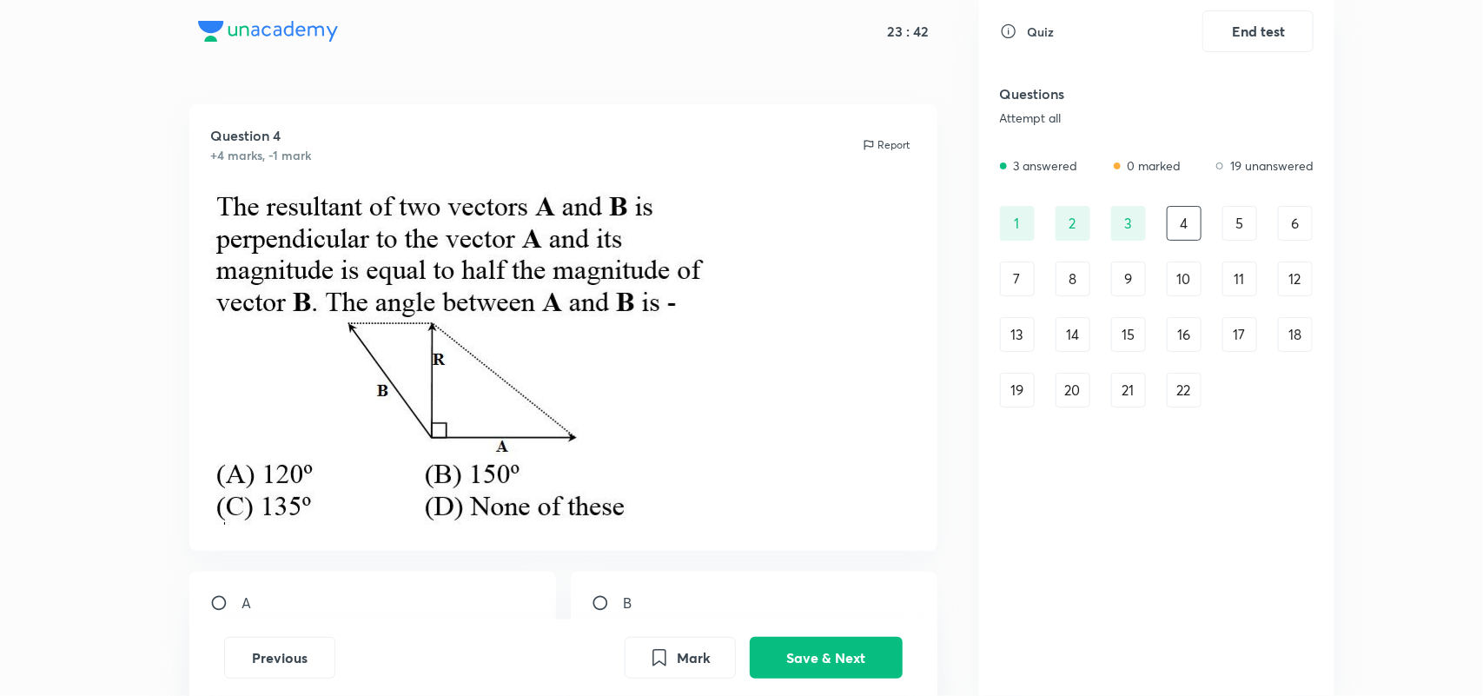
click at [640, 582] on div "B" at bounding box center [754, 603] width 367 height 63
radio input "true"
click at [817, 666] on button "Save & Next" at bounding box center [826, 656] width 153 height 42
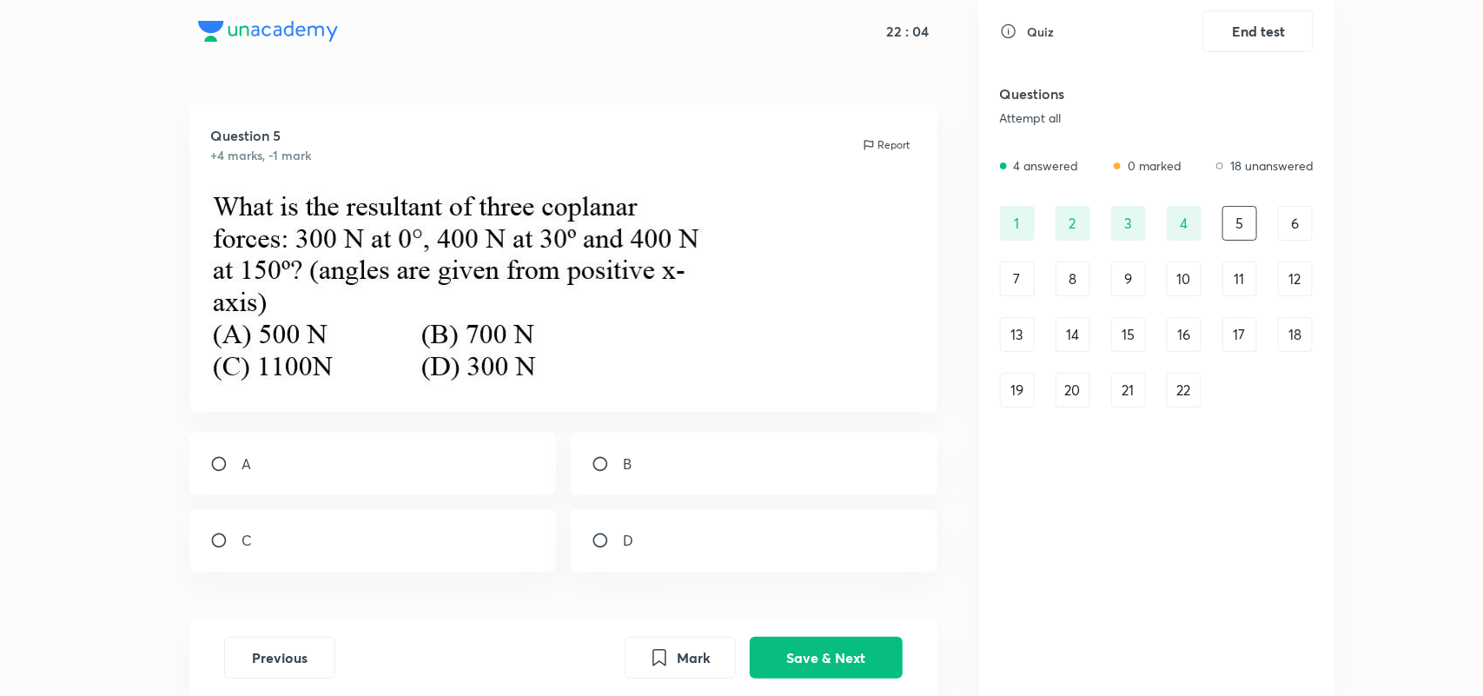
click at [493, 472] on div "A" at bounding box center [372, 464] width 367 height 63
radio input "true"
click at [804, 652] on button "Save & Next" at bounding box center [826, 656] width 153 height 42
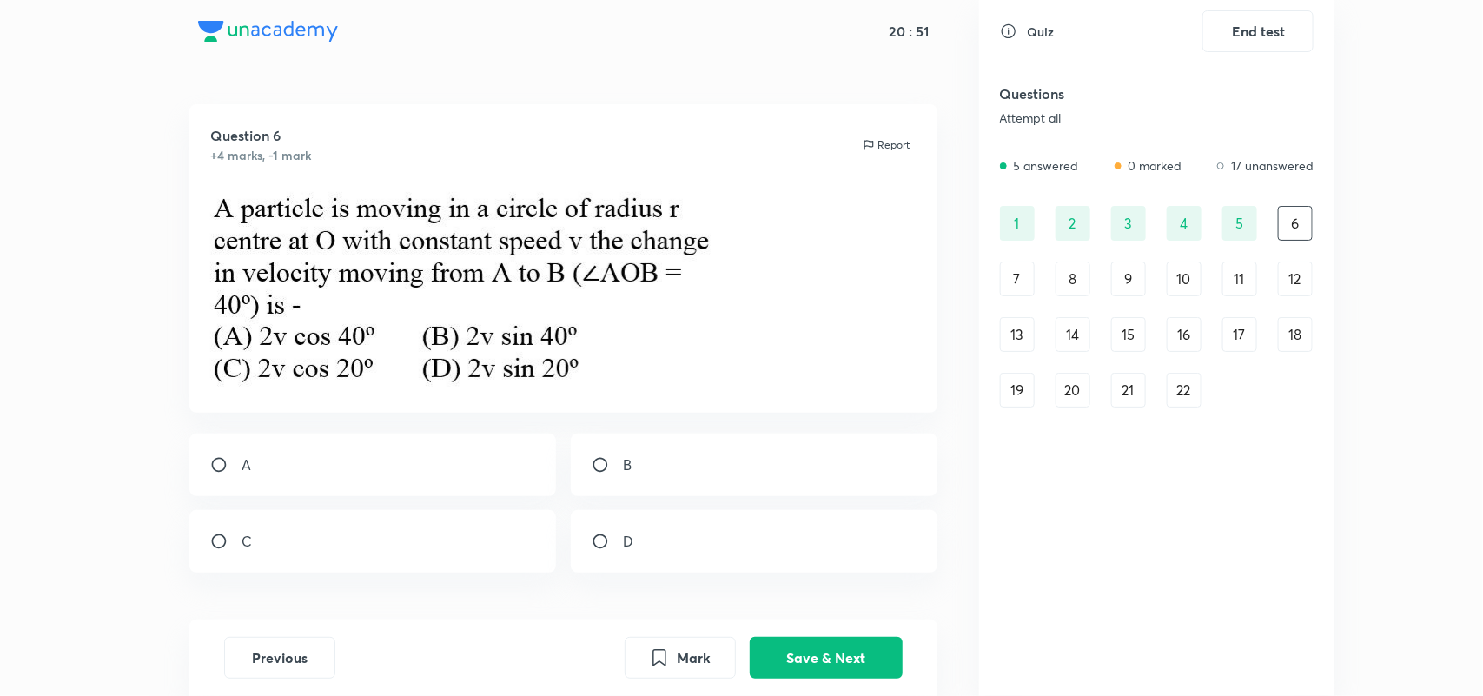
click at [631, 513] on div "D" at bounding box center [754, 541] width 367 height 63
radio input "true"
click at [789, 671] on button "Save & Next" at bounding box center [826, 656] width 153 height 42
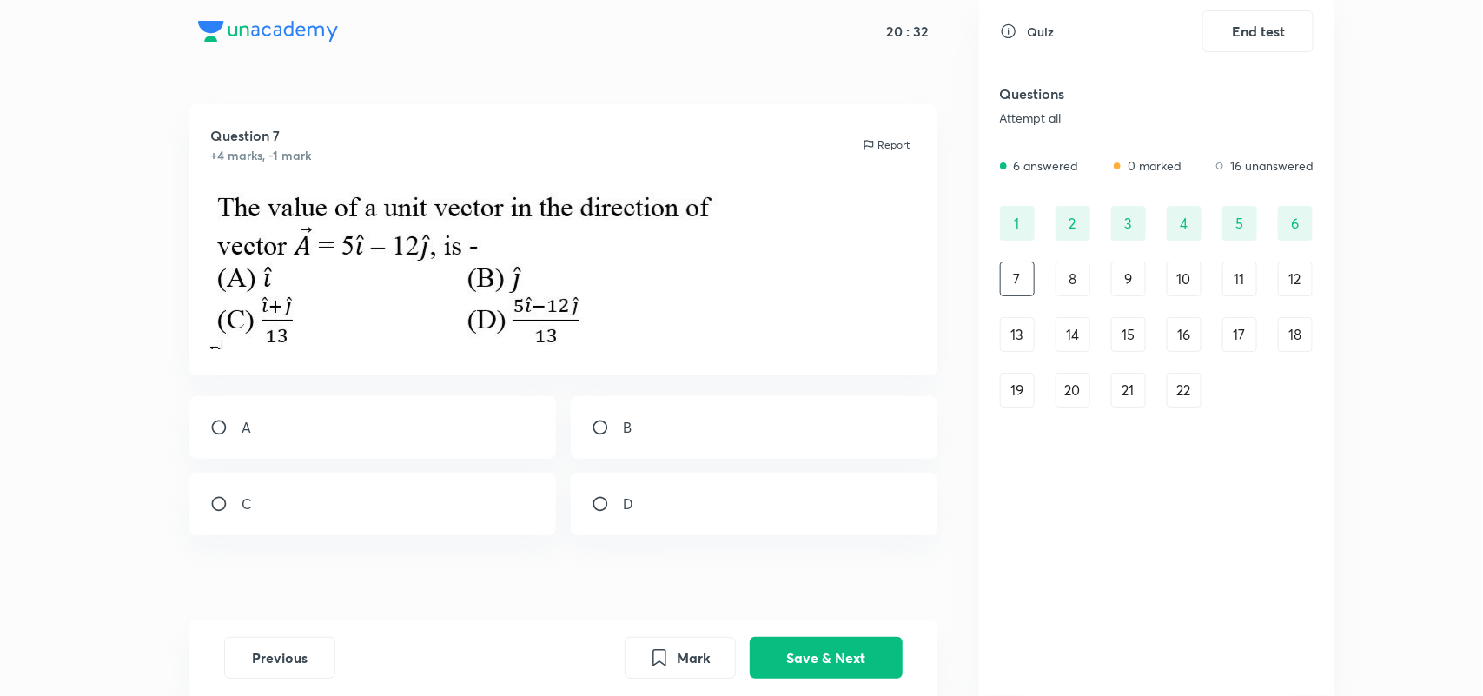
click at [665, 475] on div "D" at bounding box center [754, 504] width 367 height 63
radio input "true"
click at [771, 638] on button "Save & Next" at bounding box center [826, 656] width 153 height 42
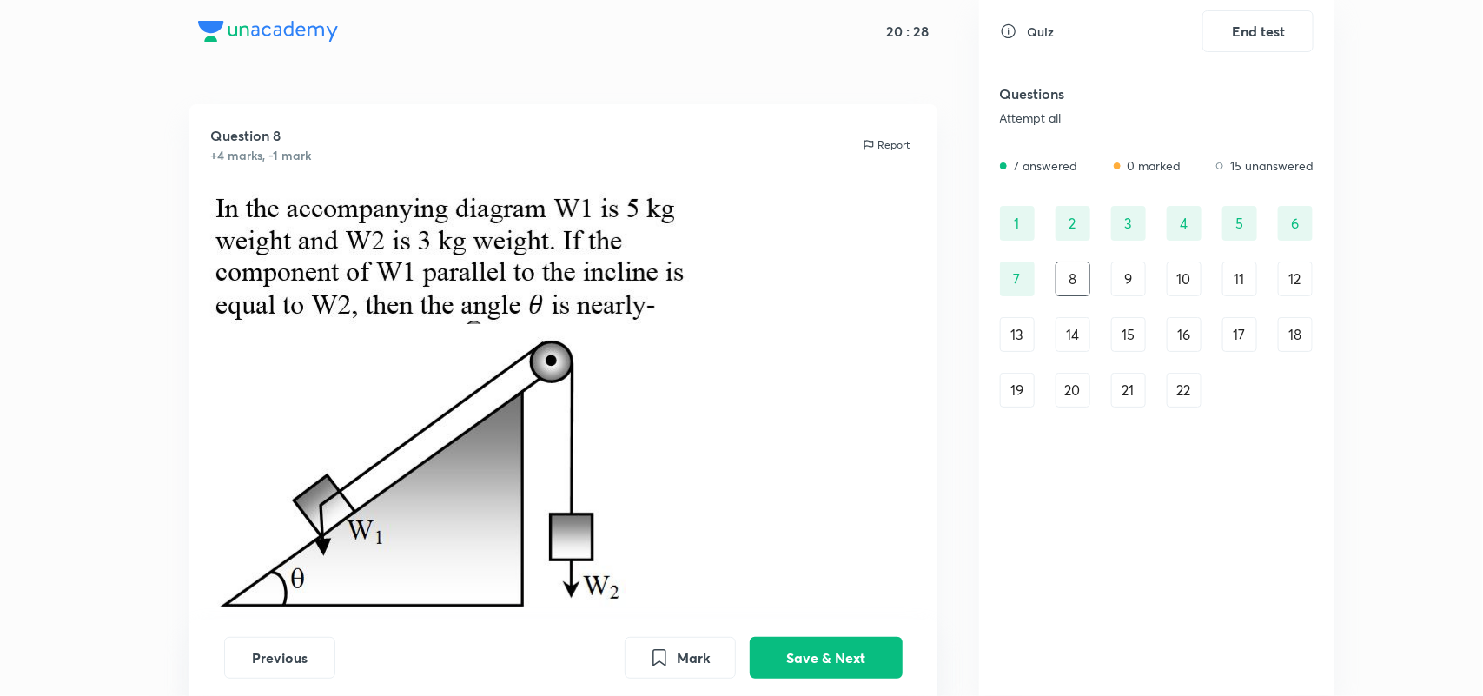
click at [847, 349] on p at bounding box center [563, 475] width 706 height 292
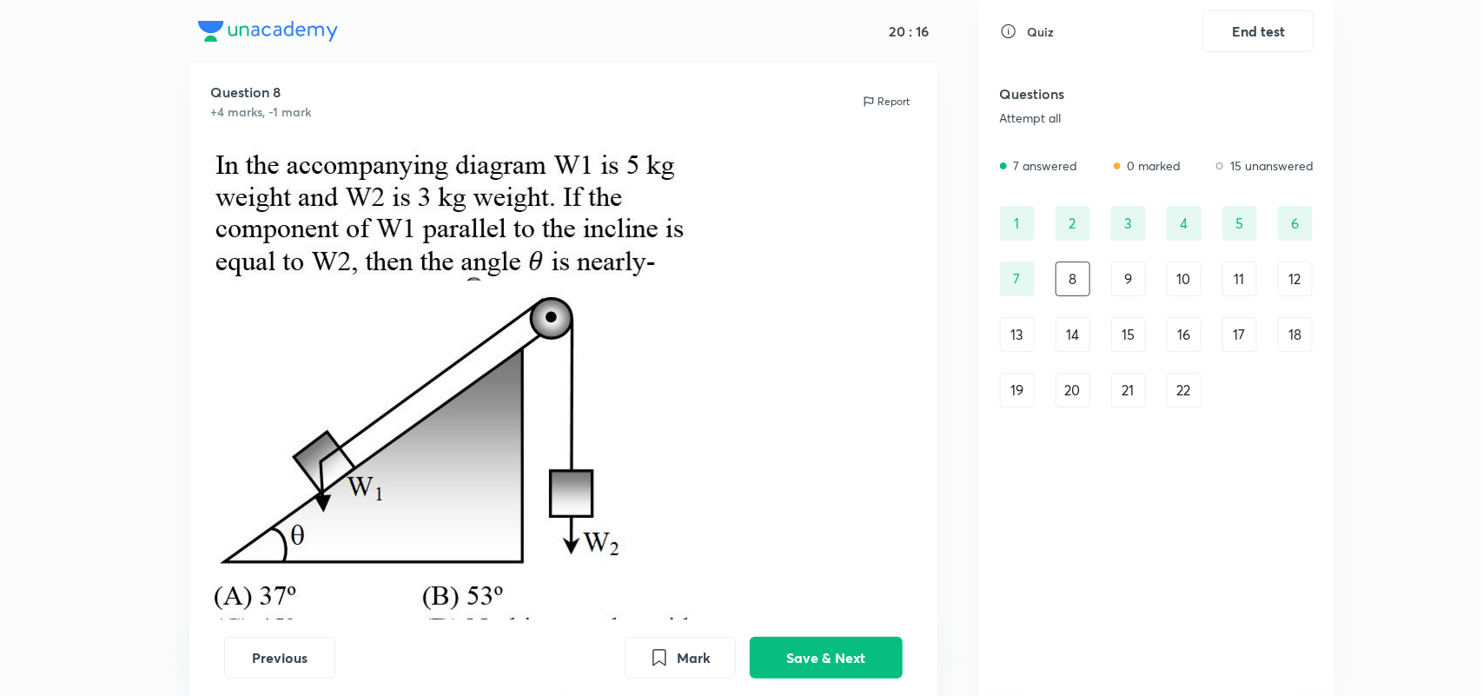
scroll to position [87, 0]
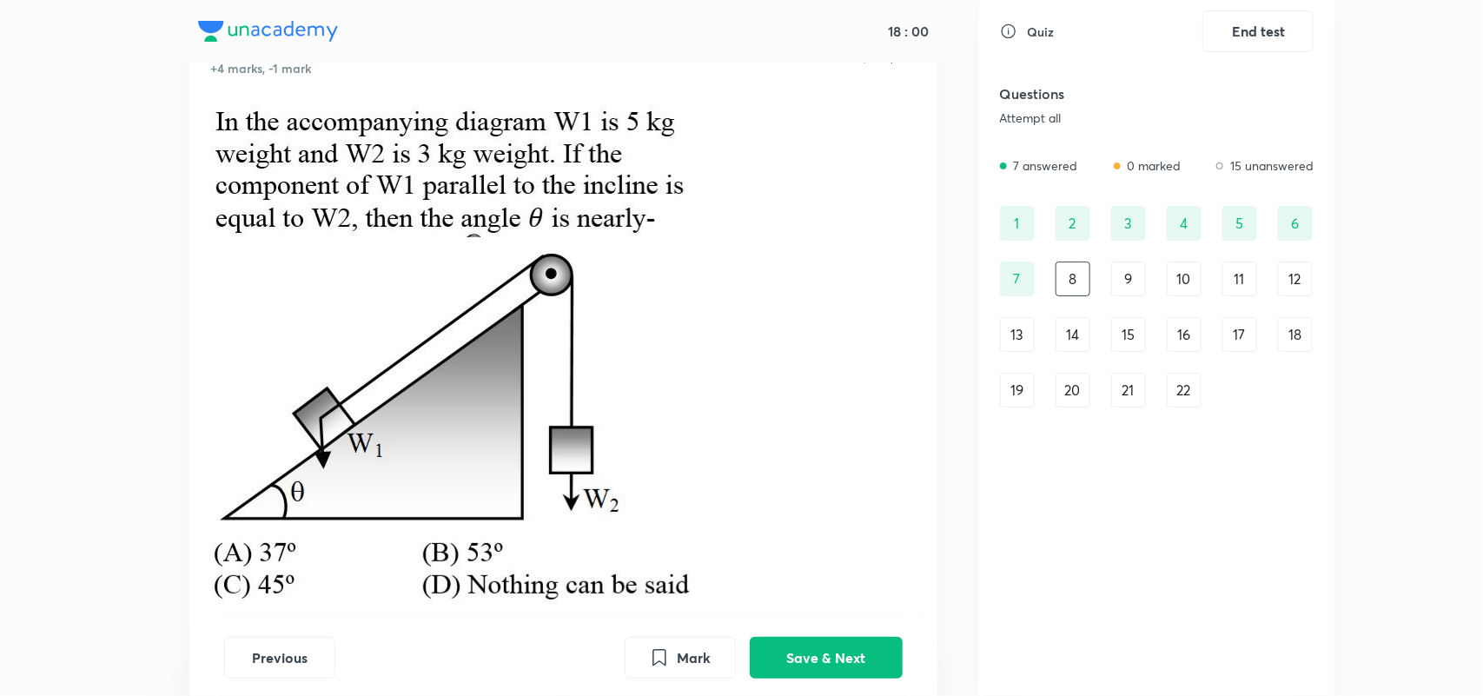
click at [831, 228] on p at bounding box center [563, 170] width 706 height 144
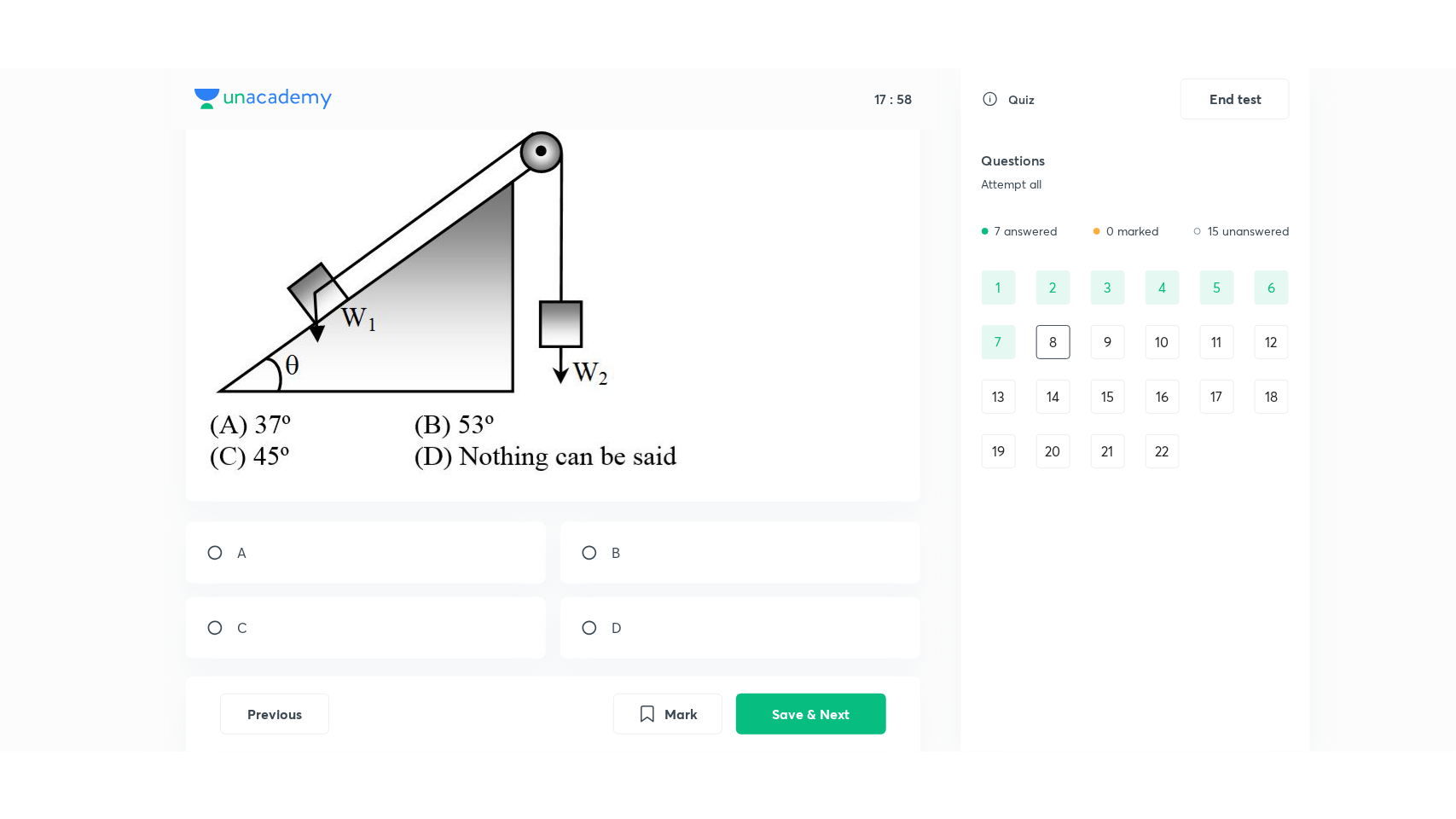
scroll to position [355, 0]
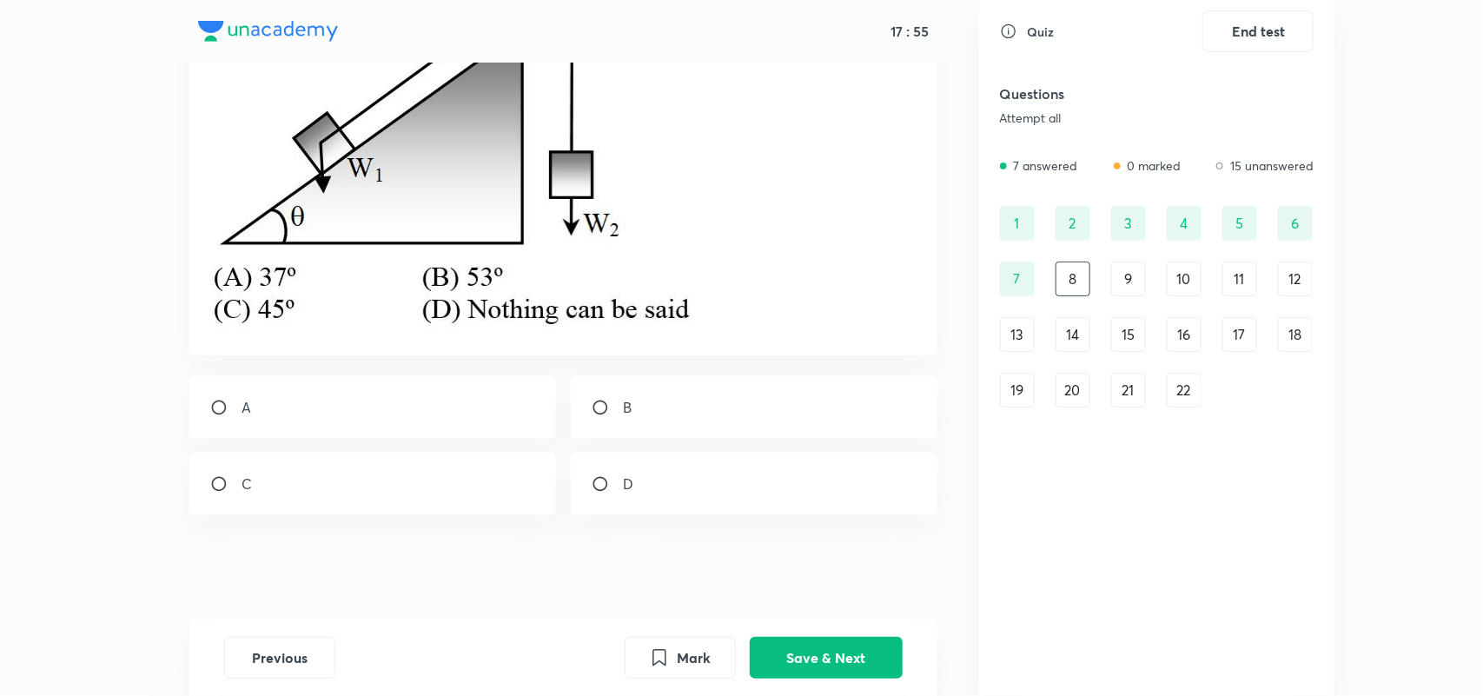
click at [354, 379] on div "A" at bounding box center [372, 407] width 367 height 63
radio input "true"
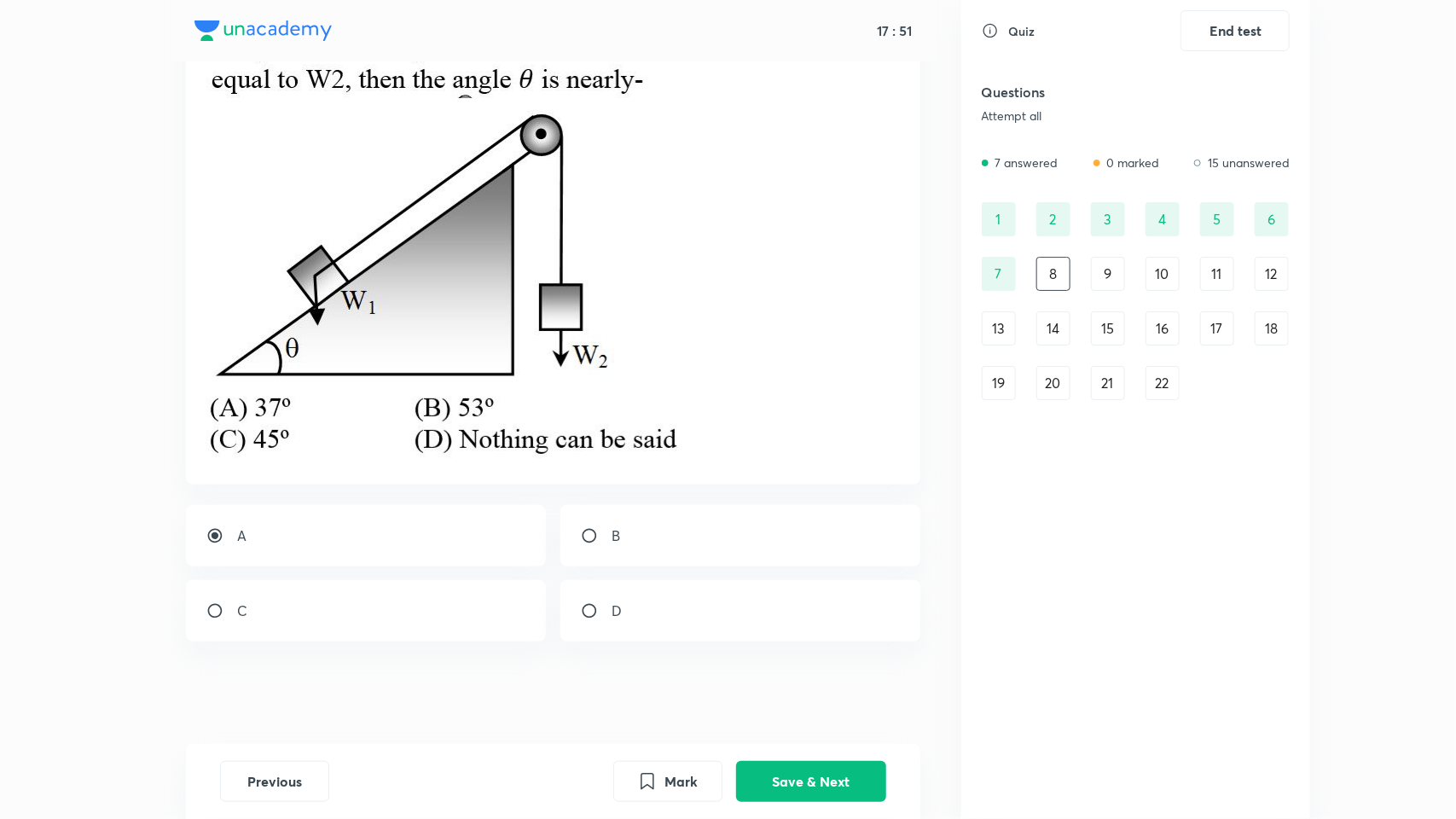
scroll to position [220, 0]
click at [769, 682] on button "Save & Next" at bounding box center [811, 780] width 150 height 41
click at [736, 682] on button "Save & Next" at bounding box center [811, 780] width 150 height 41
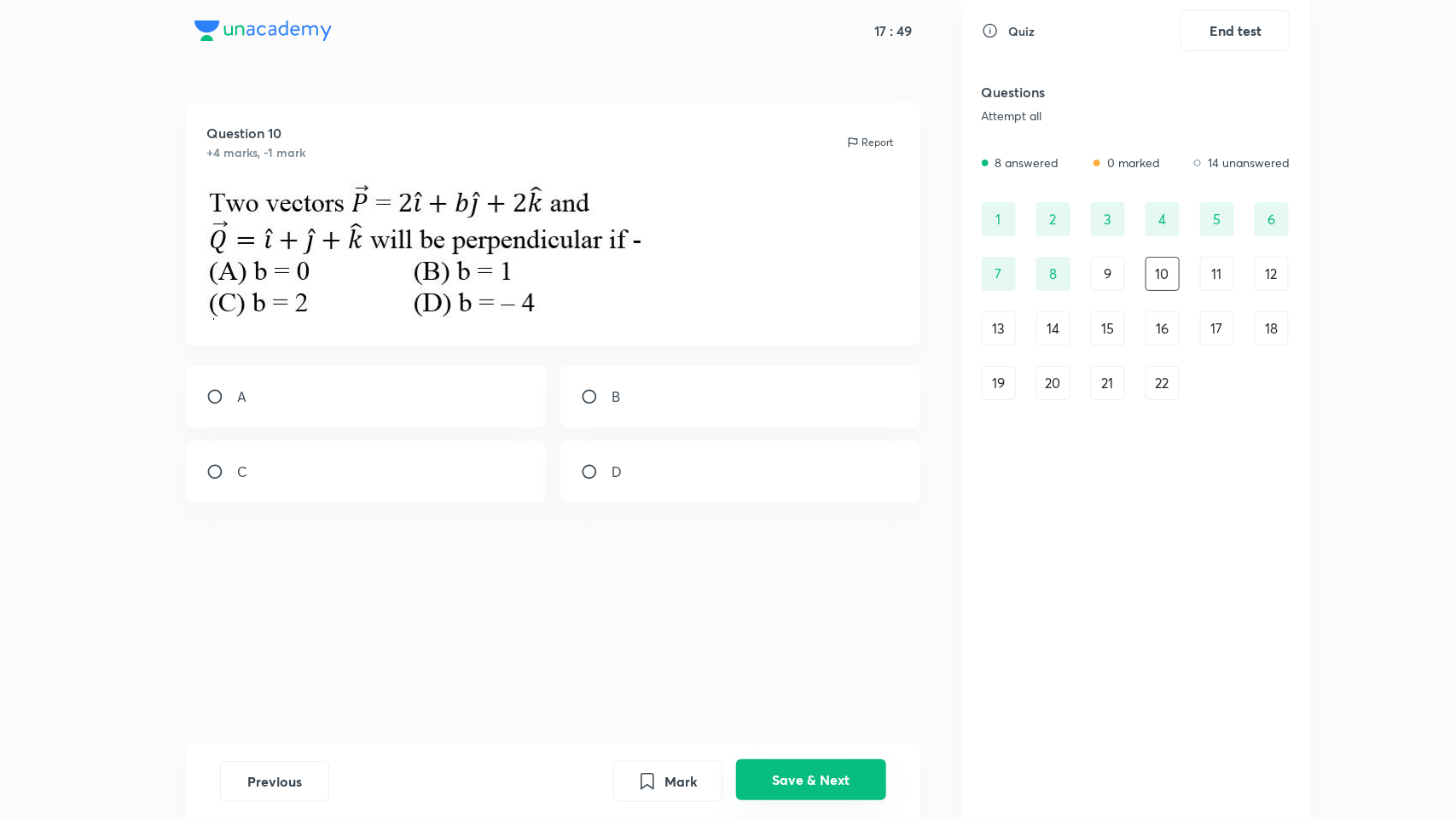
scroll to position [0, 0]
click at [736, 682] on button "Save & Next" at bounding box center [811, 782] width 150 height 41
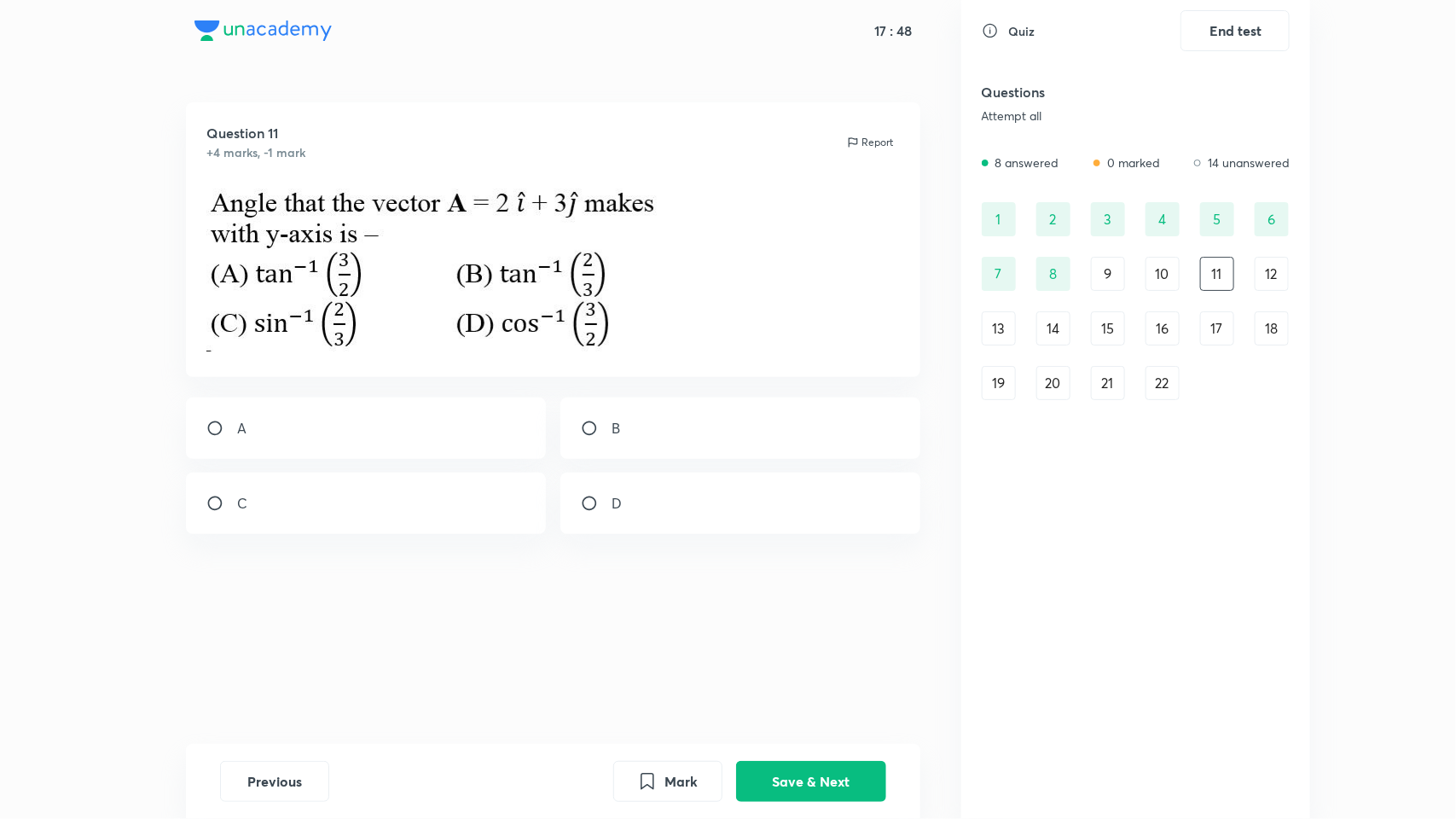
click at [736, 682] on button "Save & Next" at bounding box center [811, 782] width 150 height 41
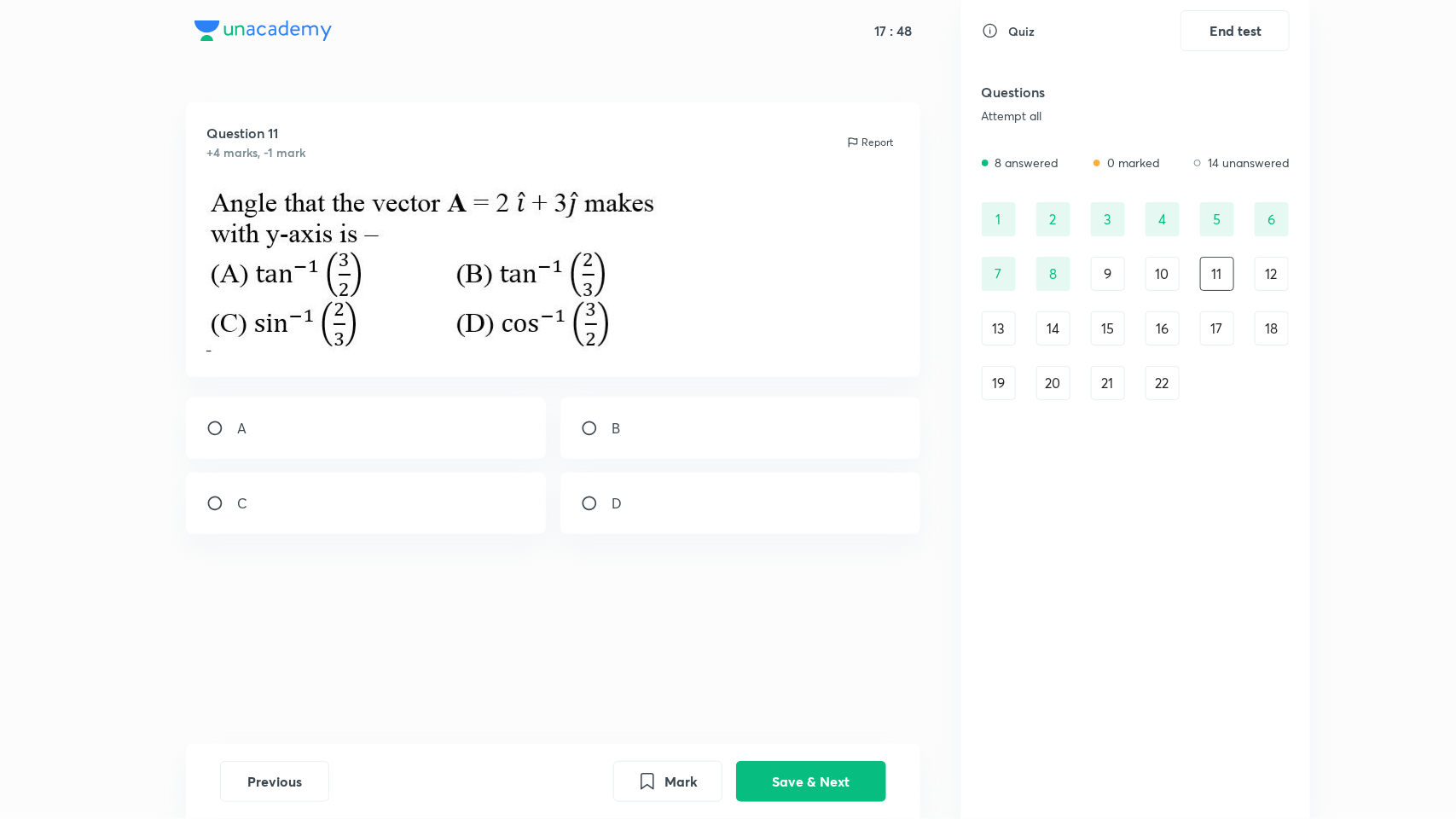
click at [736, 682] on button "Save & Next" at bounding box center [811, 782] width 150 height 41
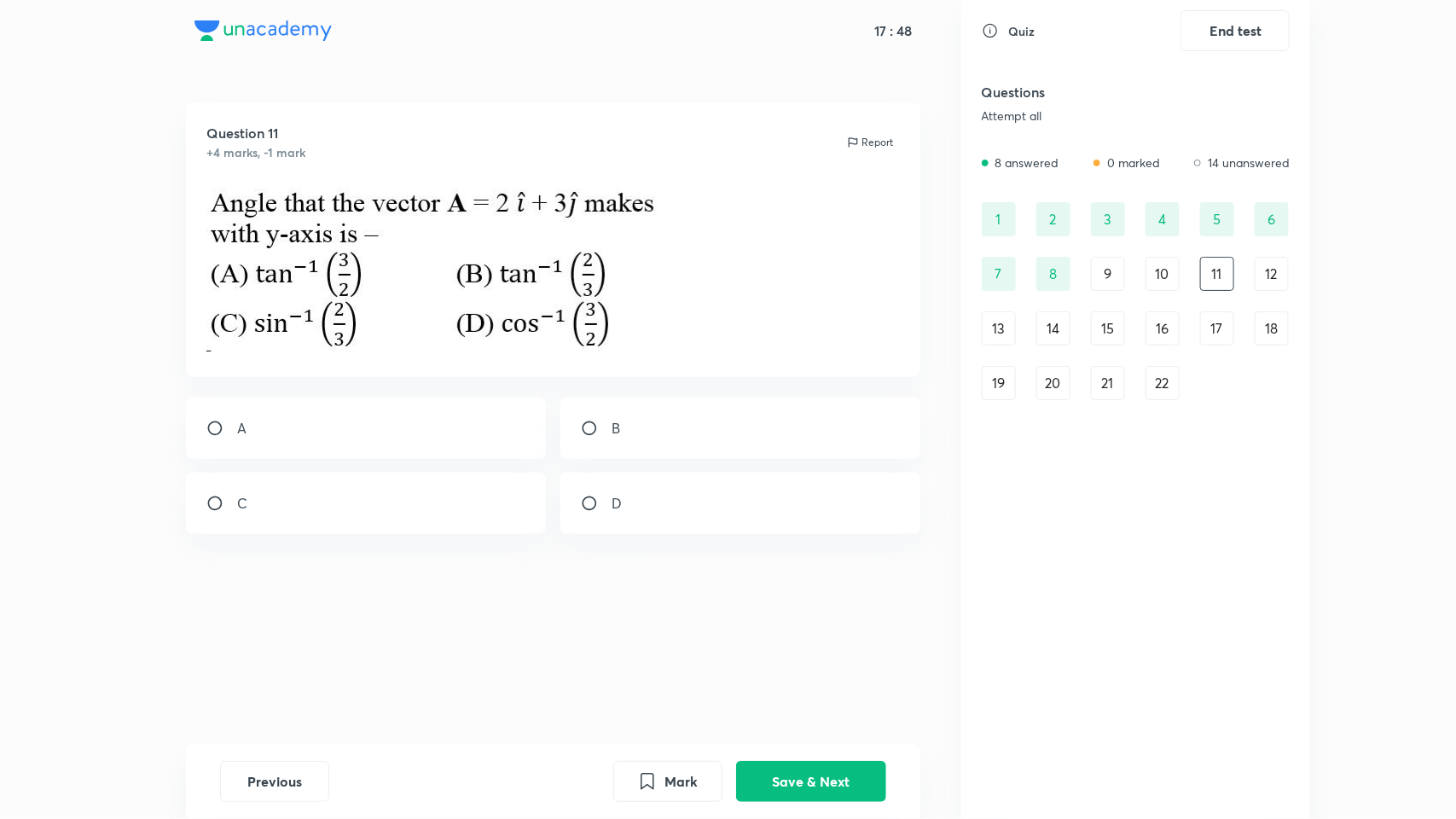
click at [736, 682] on button "Save & Next" at bounding box center [811, 782] width 150 height 41
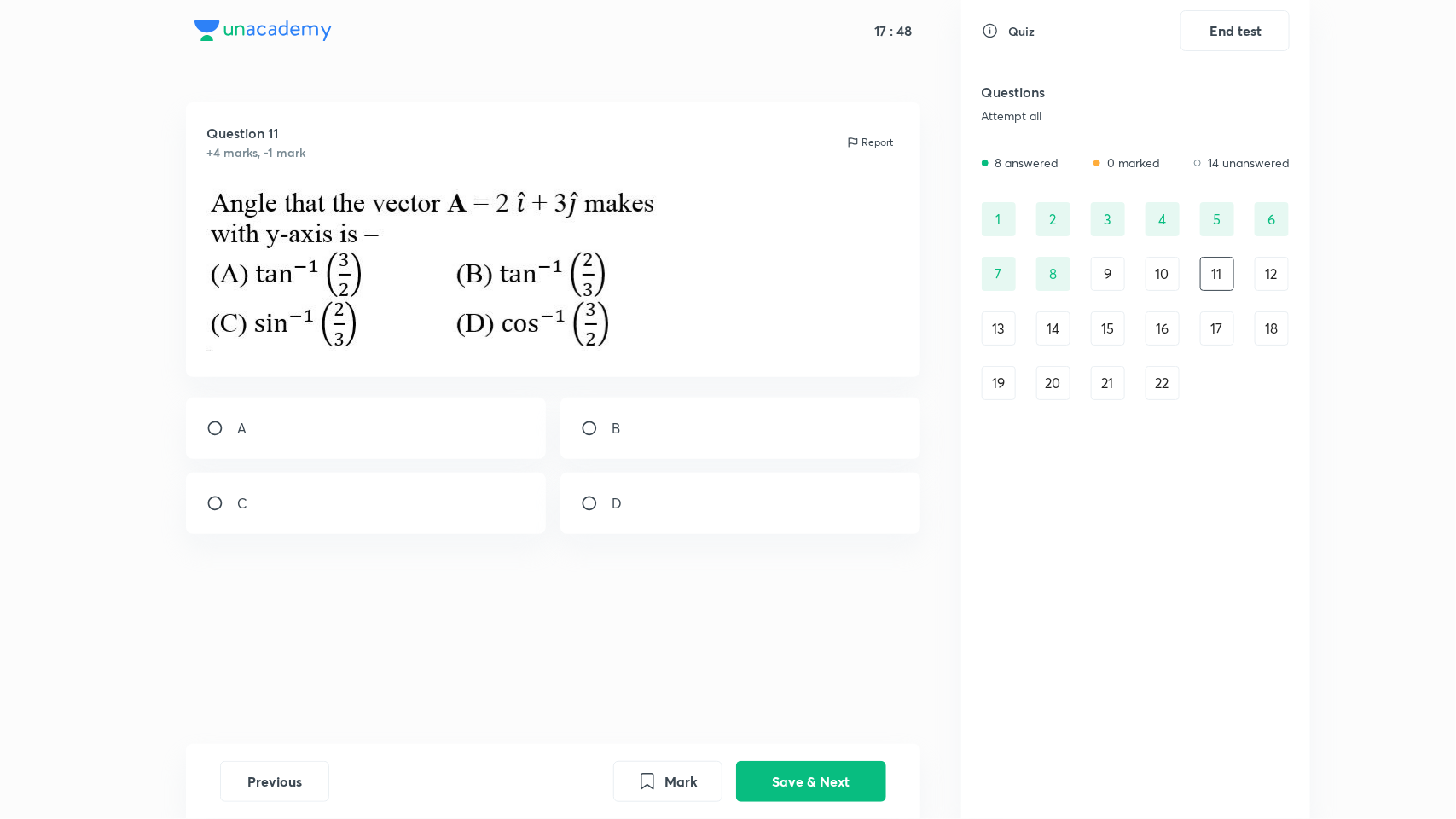
click at [736, 682] on button "Save & Next" at bounding box center [811, 782] width 150 height 41
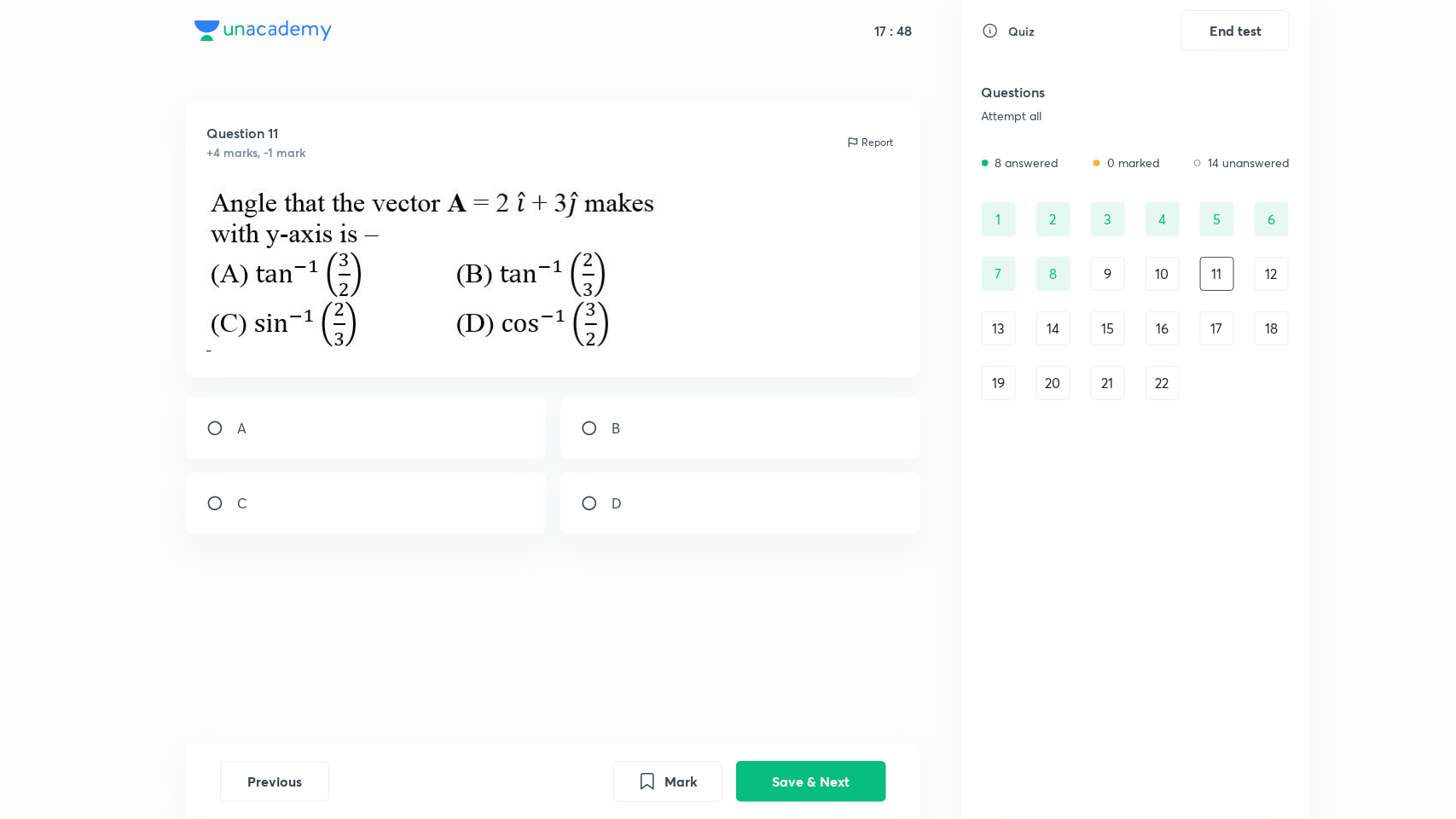
click at [736, 682] on button "Save & Next" at bounding box center [811, 782] width 150 height 41
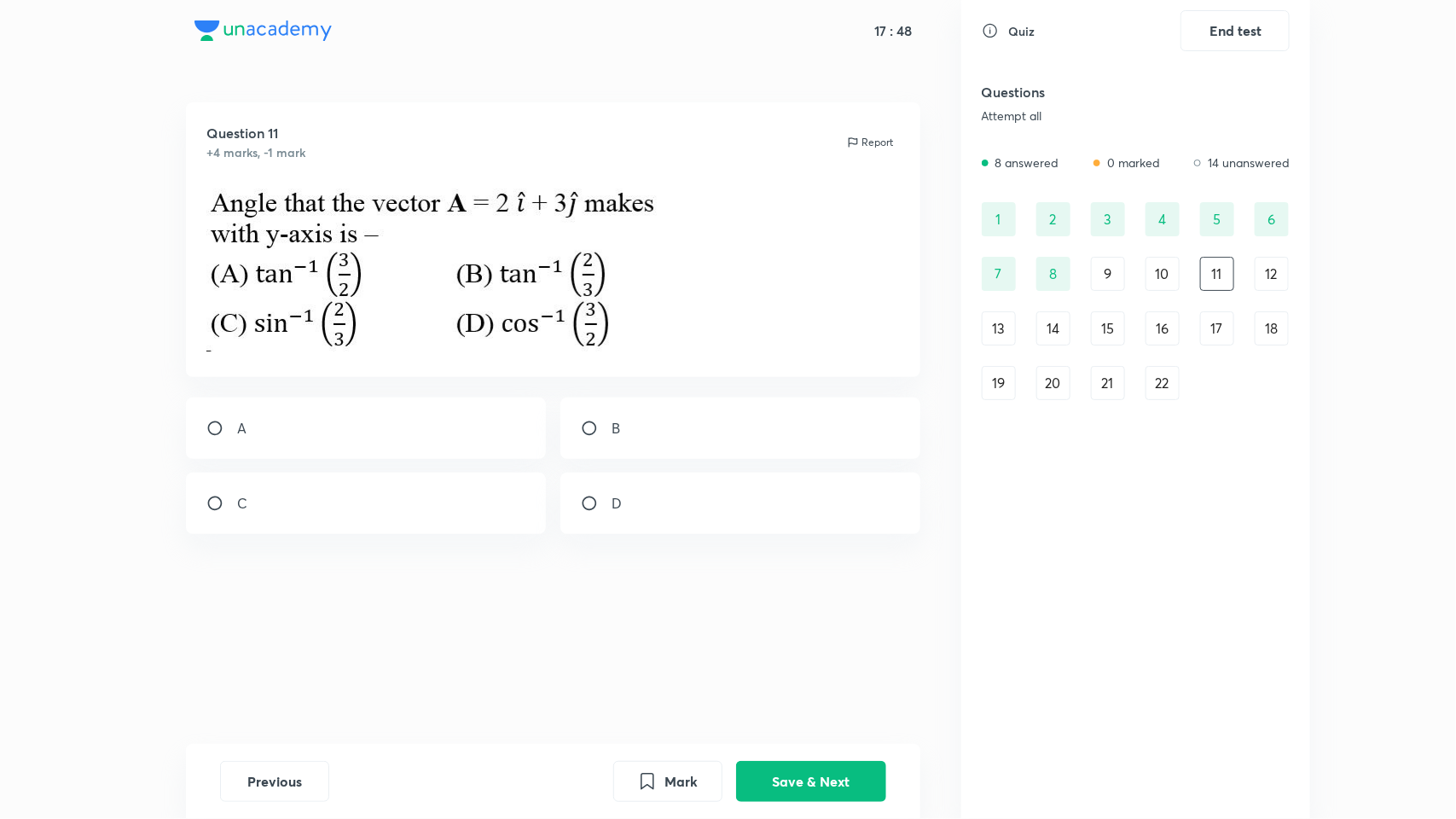
click at [736, 682] on button "Save & Next" at bounding box center [811, 782] width 150 height 41
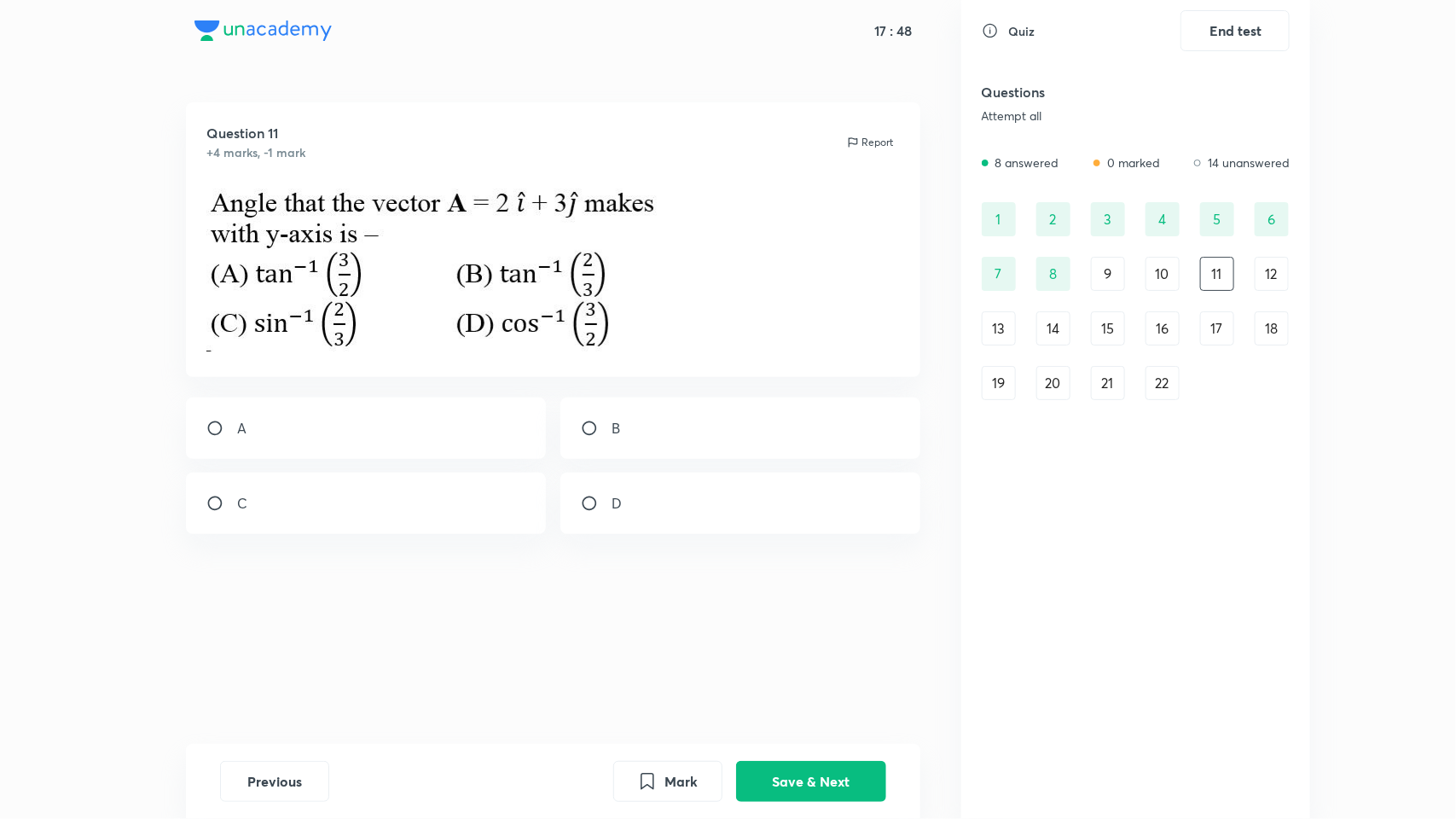
click at [736, 682] on button "Save & Next" at bounding box center [811, 782] width 150 height 41
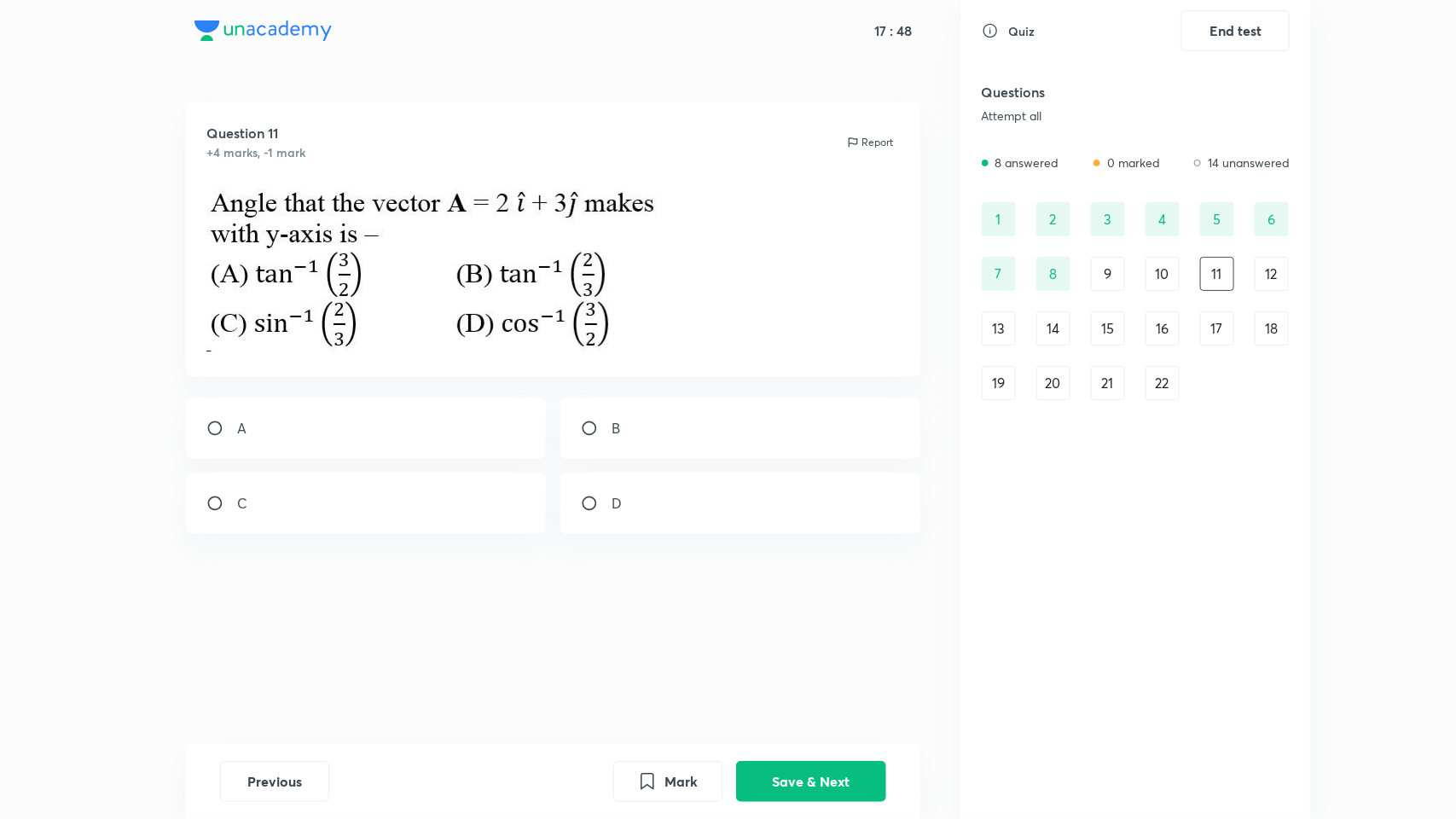
click at [736, 682] on button "Save & Next" at bounding box center [811, 782] width 150 height 41
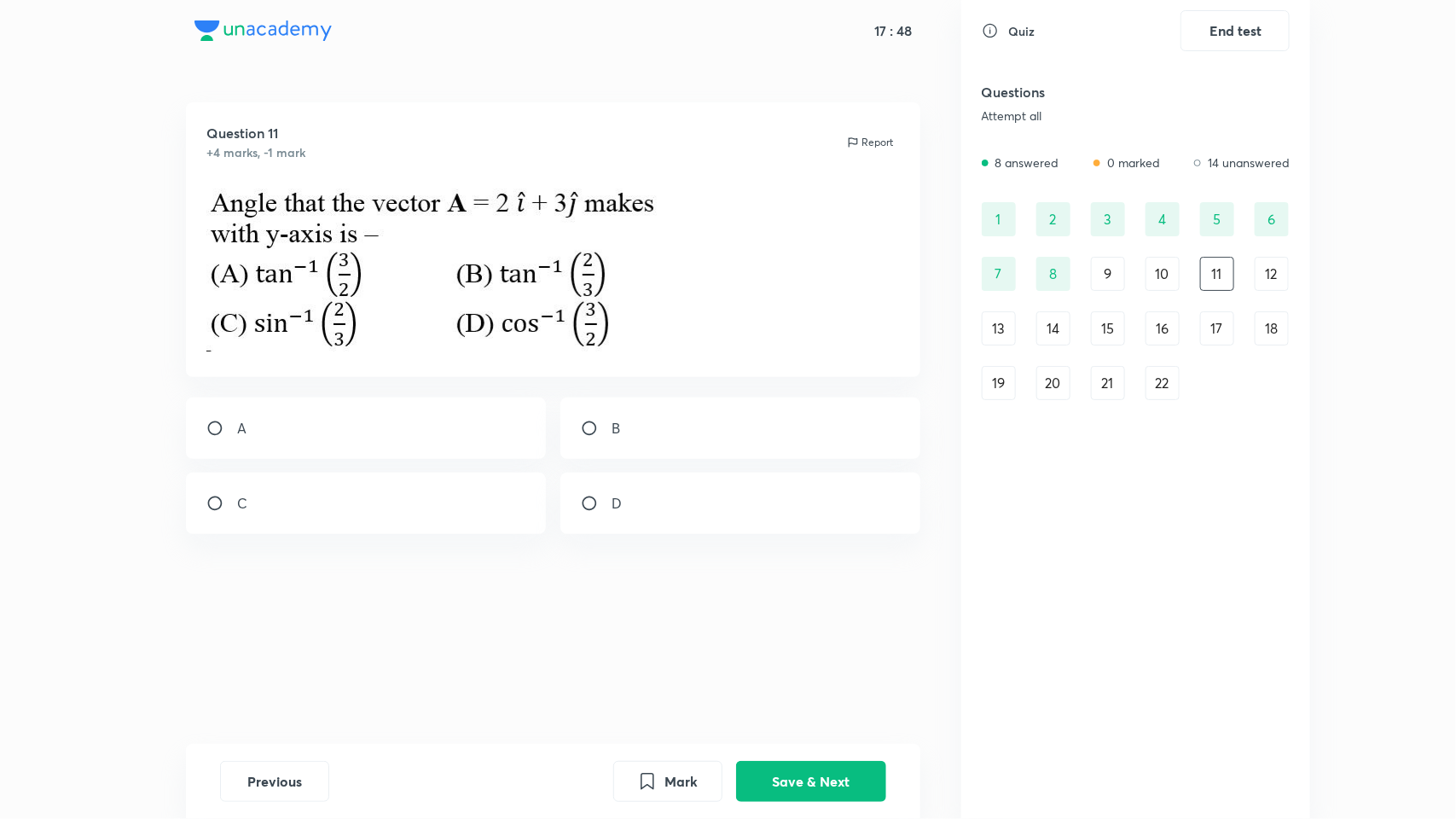
click at [736, 682] on button "Save & Next" at bounding box center [811, 782] width 150 height 41
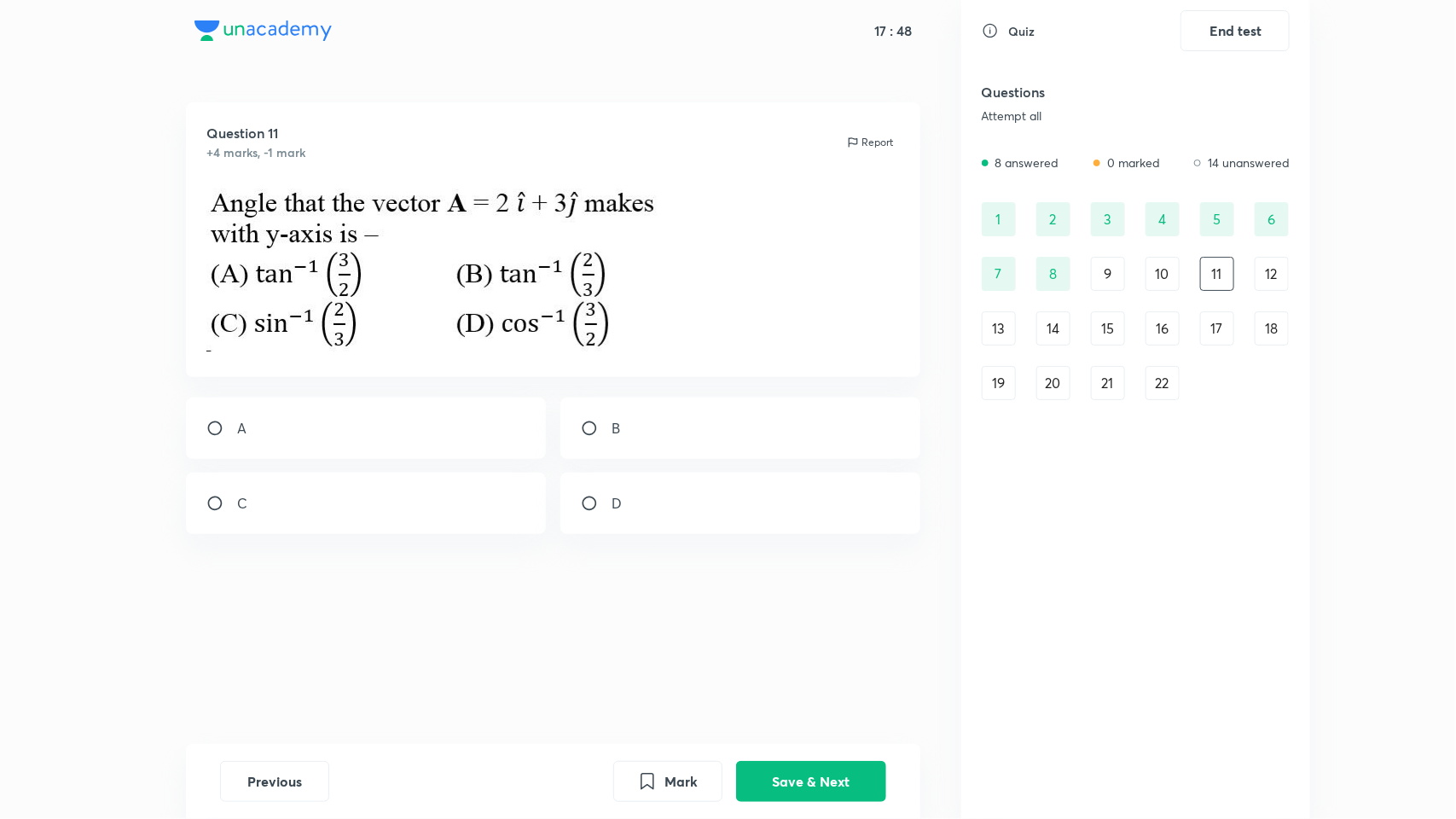
click at [736, 682] on button "Save & Next" at bounding box center [811, 782] width 150 height 41
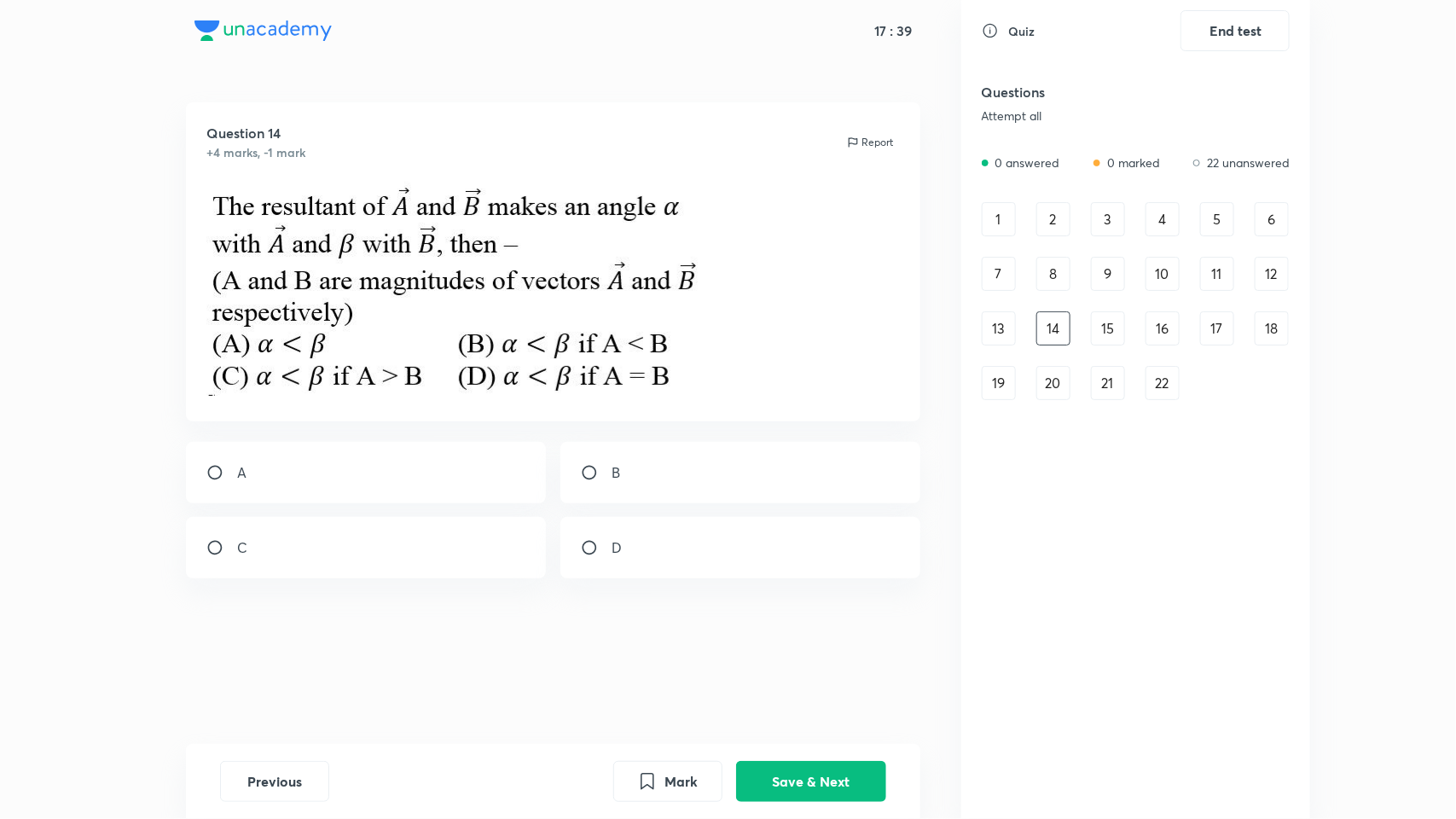
click at [997, 209] on div "1" at bounding box center [998, 219] width 34 height 34
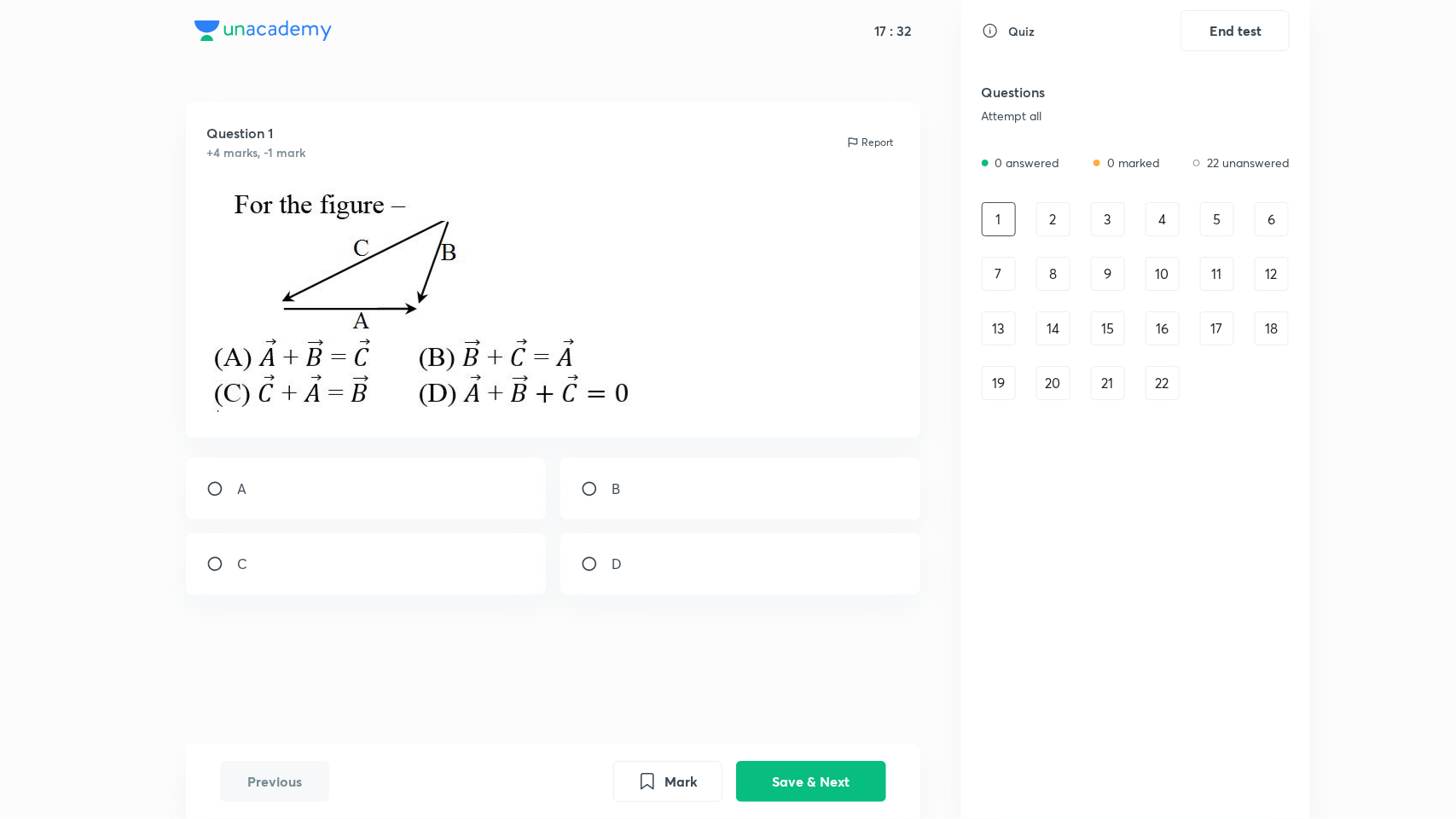
click at [299, 553] on div "C" at bounding box center [365, 564] width 360 height 62
radio input "true"
click at [798, 682] on button "Save & Next" at bounding box center [811, 780] width 150 height 41
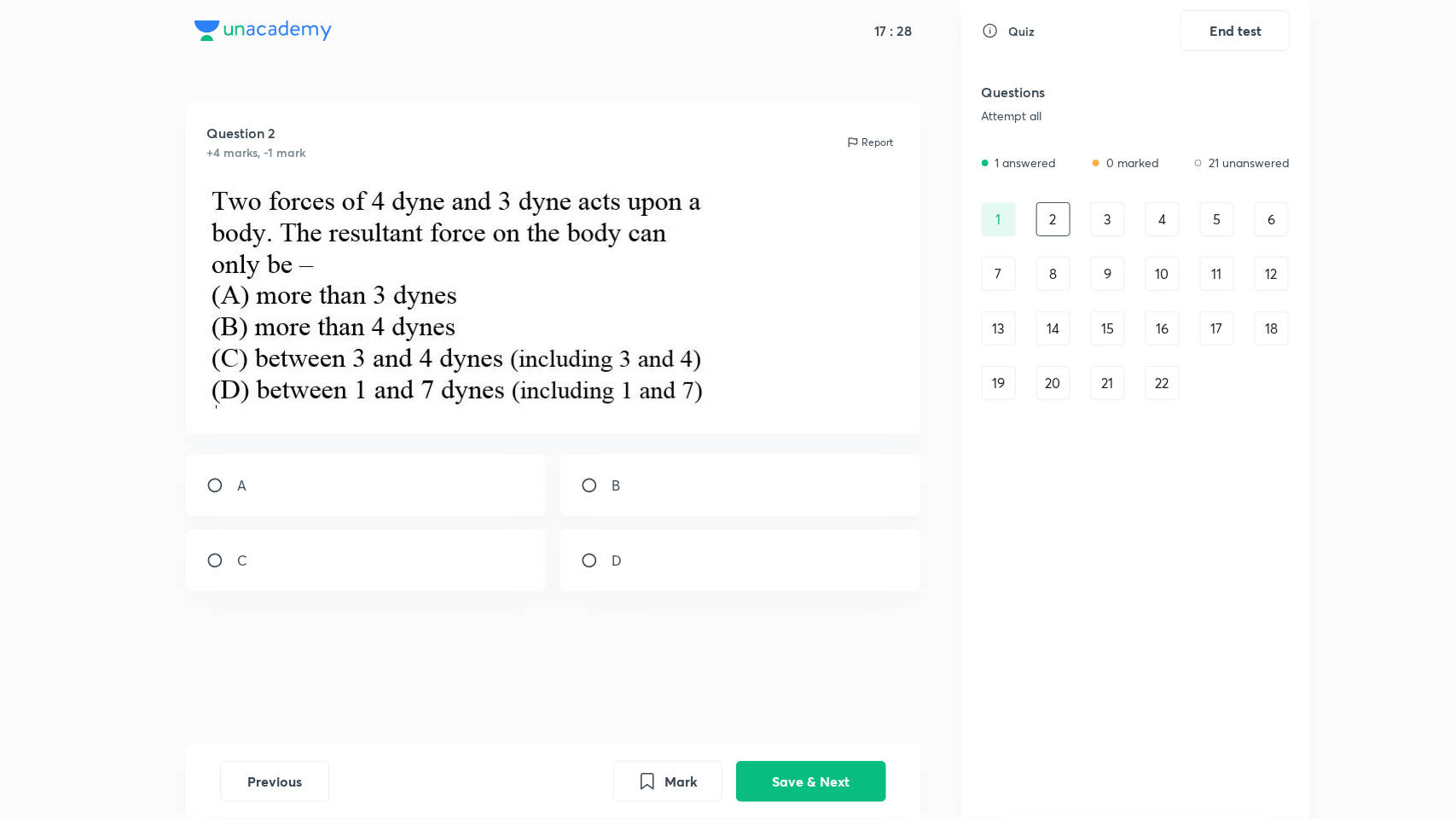
click at [646, 587] on div "D" at bounding box center [740, 560] width 360 height 62
radio input "true"
click at [816, 682] on button "Save & Next" at bounding box center [811, 780] width 150 height 41
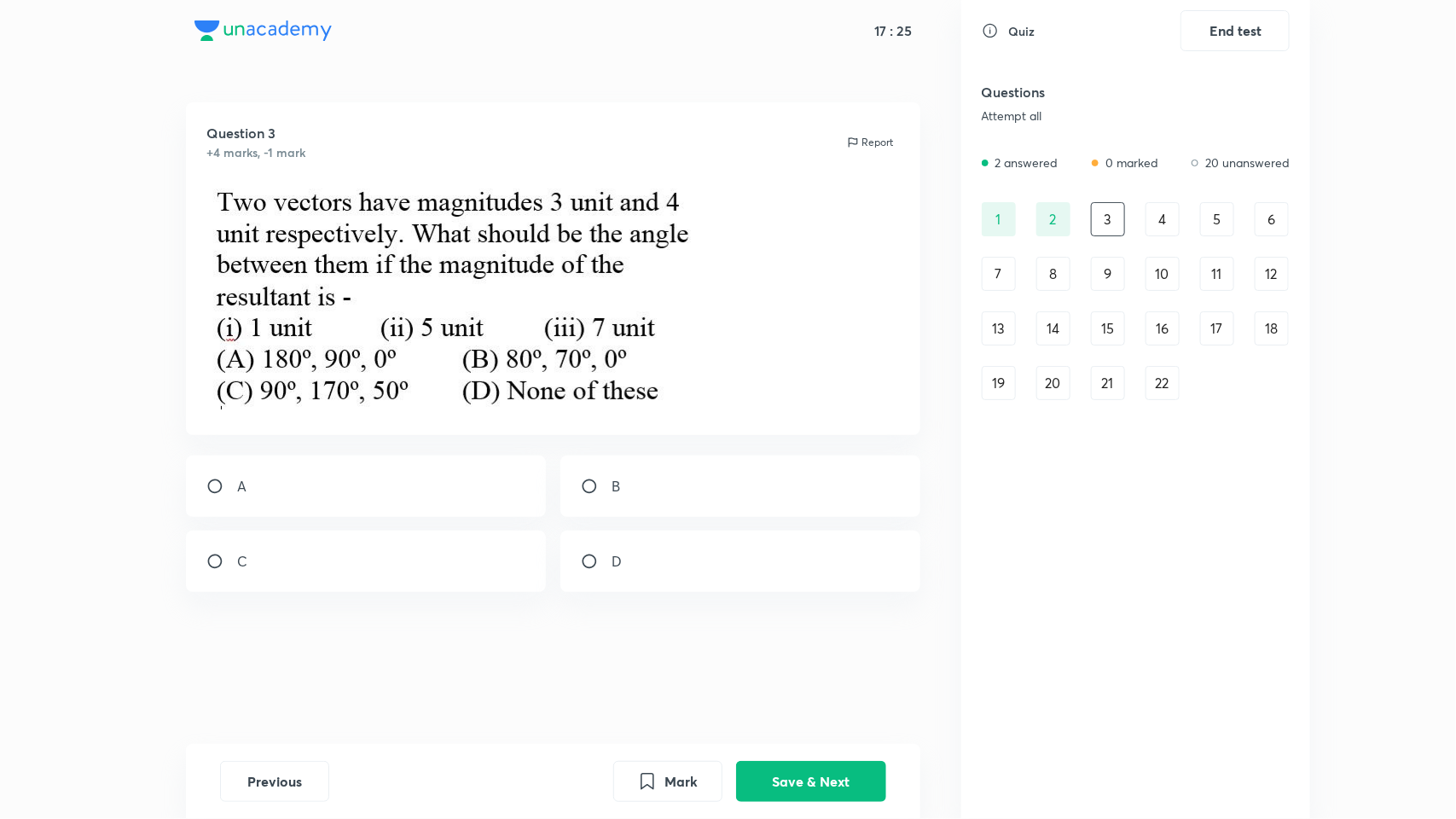
click at [341, 497] on div "A" at bounding box center [365, 486] width 360 height 62
radio input "true"
click at [833, 682] on button "Save & Next" at bounding box center [811, 780] width 150 height 41
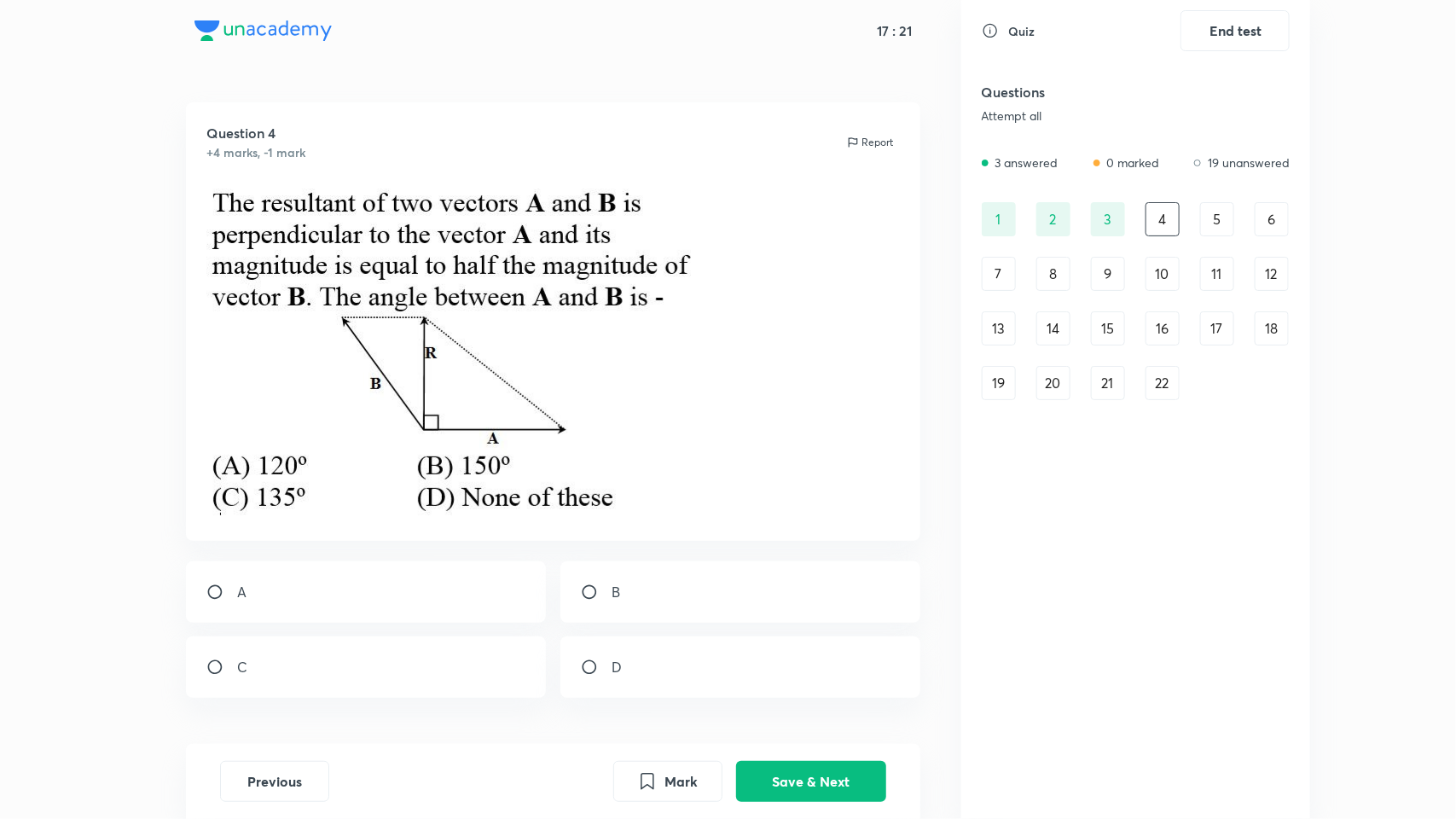
click at [612, 578] on div "B" at bounding box center [740, 592] width 360 height 62
radio input "true"
click at [757, 682] on button "Save & Next" at bounding box center [811, 780] width 150 height 41
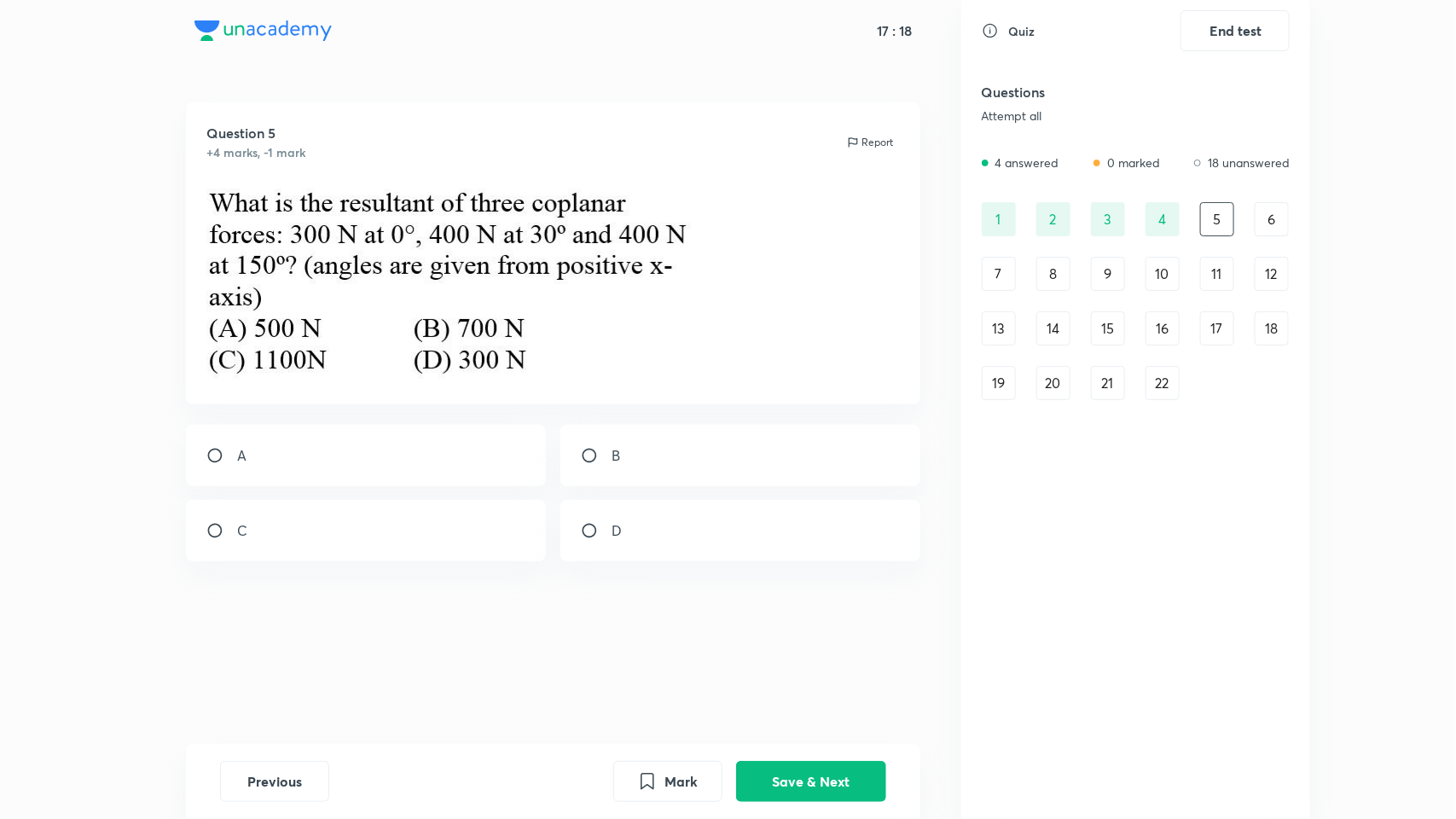
click at [324, 458] on div "A" at bounding box center [365, 456] width 360 height 62
radio input "true"
click at [769, 682] on button "Save & Next" at bounding box center [811, 780] width 150 height 41
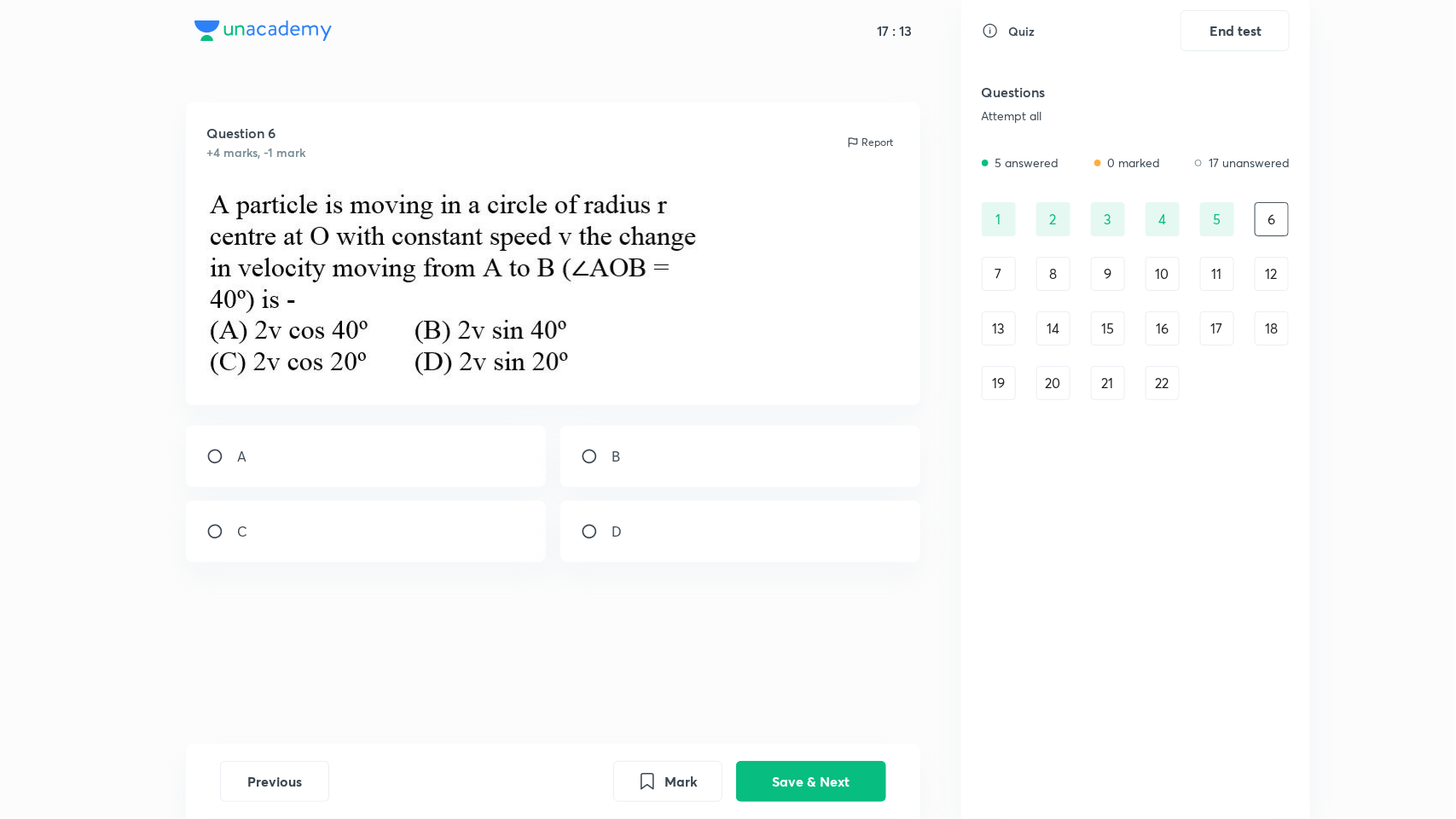
click at [626, 523] on div "D" at bounding box center [740, 531] width 360 height 62
radio input "true"
click at [770, 682] on button "Save & Next" at bounding box center [811, 780] width 150 height 41
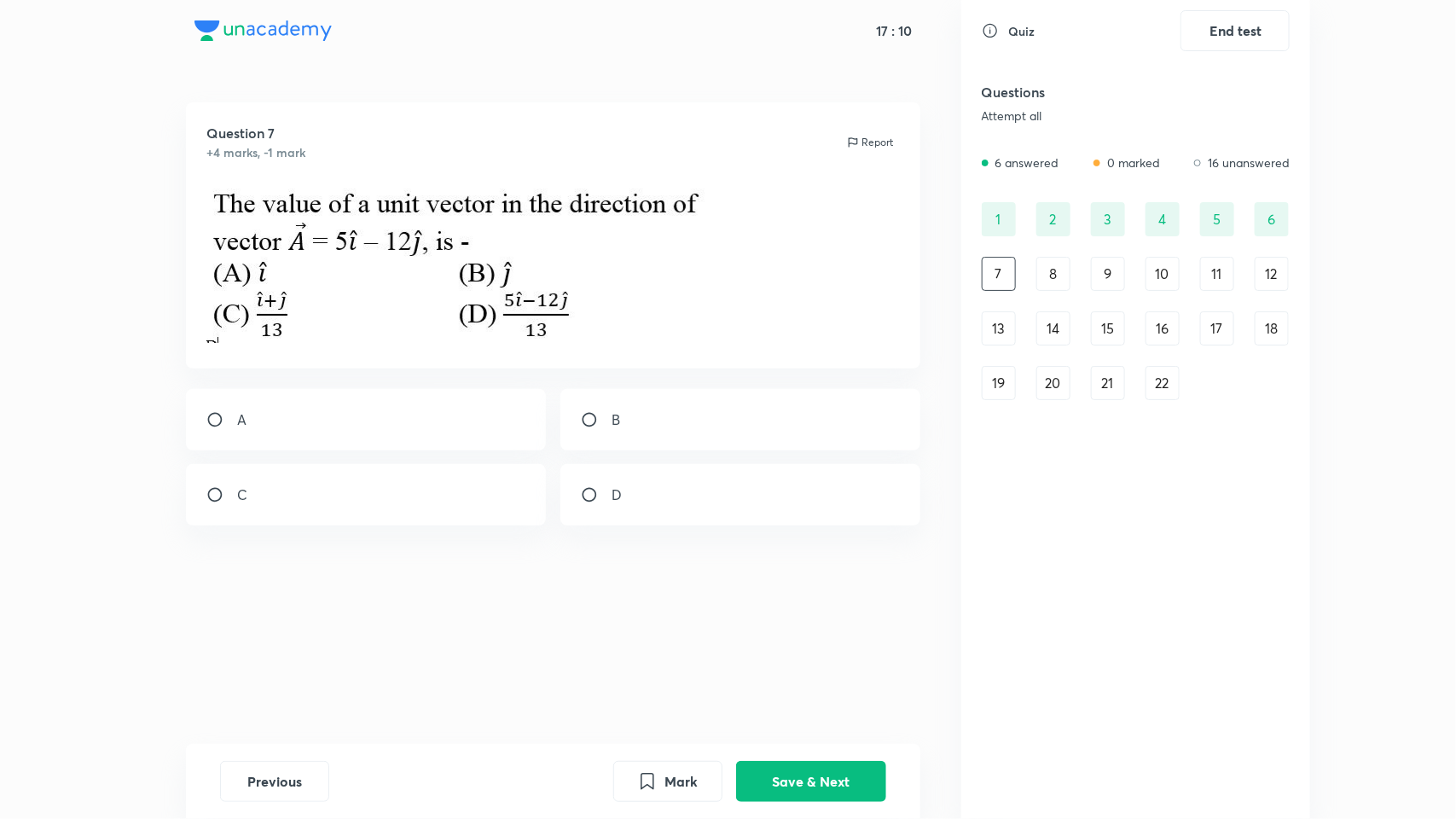
click at [633, 497] on div "D" at bounding box center [740, 495] width 360 height 62
radio input "true"
click at [782, 682] on button "Save & Next" at bounding box center [811, 780] width 150 height 41
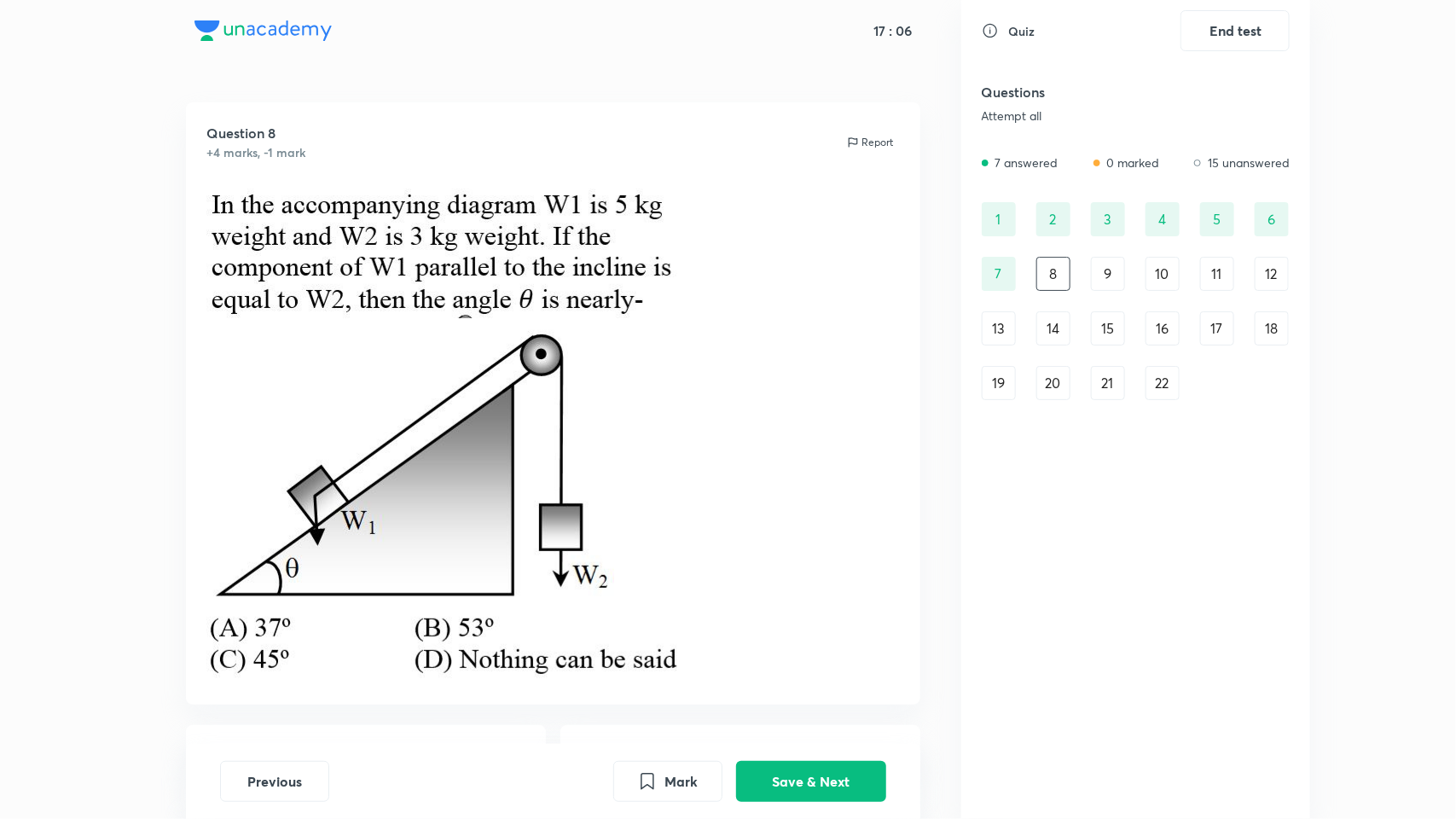
click at [770, 525] on p at bounding box center [553, 466] width 693 height 287
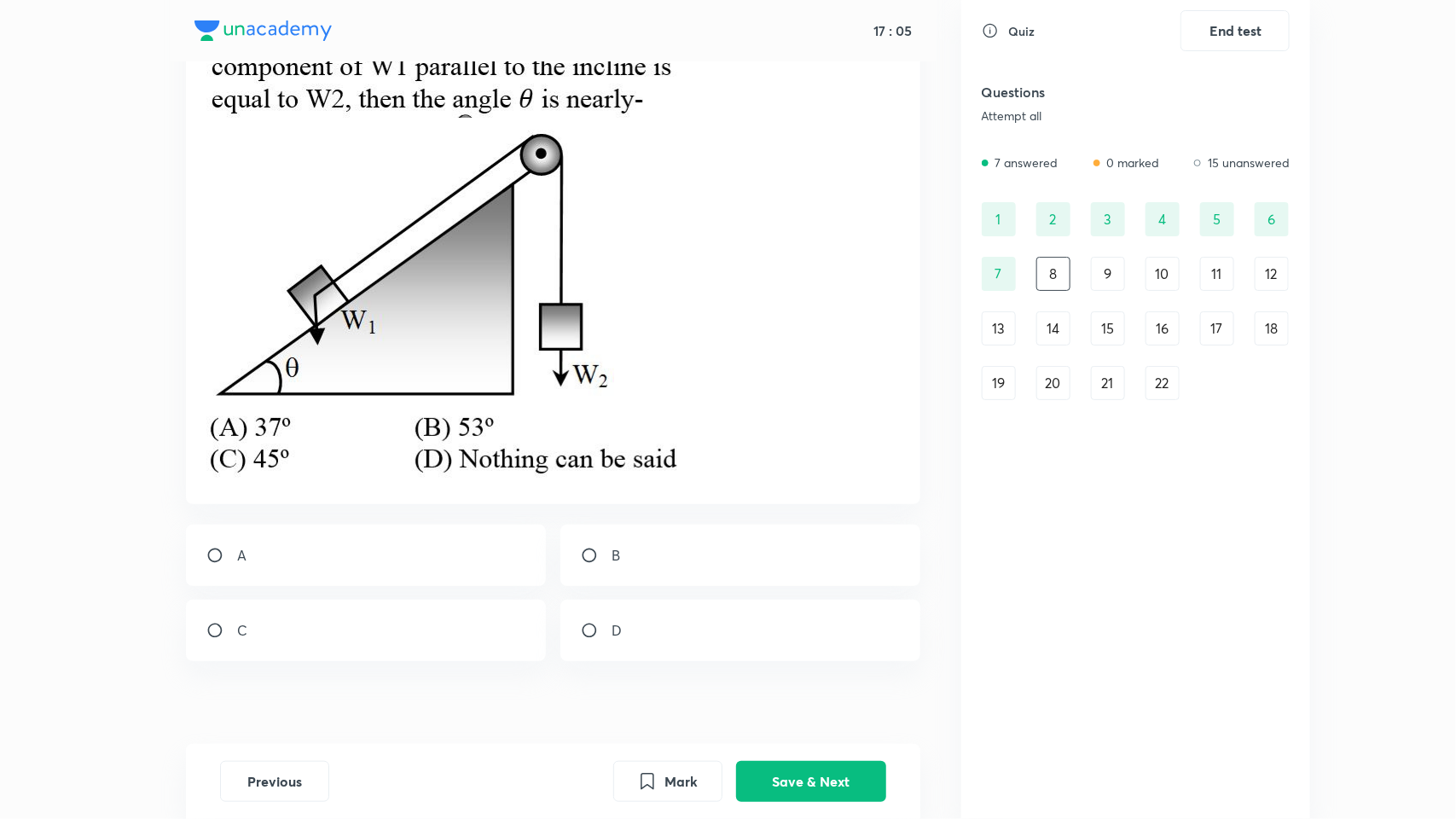
scroll to position [220, 0]
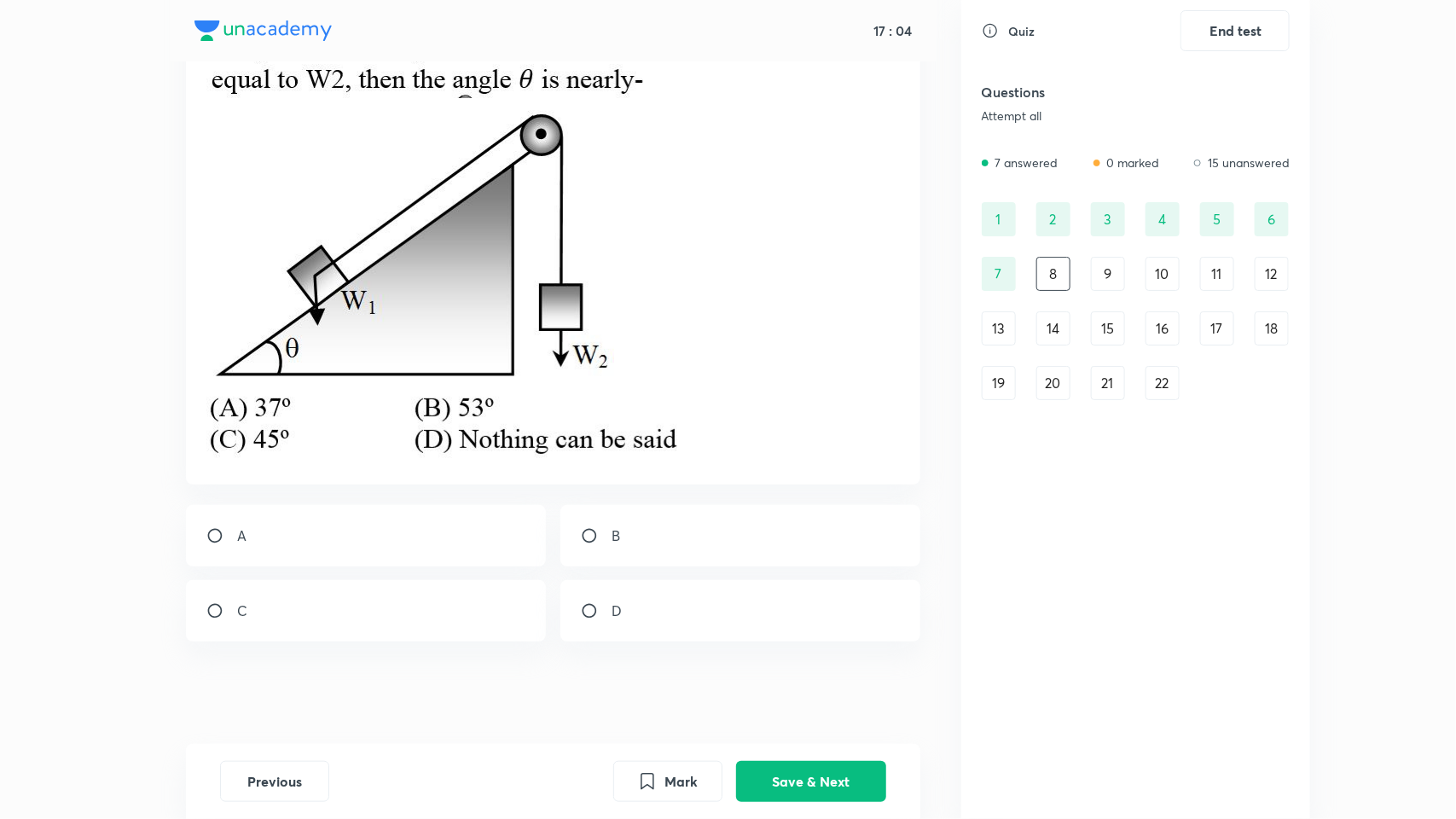
click at [324, 538] on div "A" at bounding box center [365, 535] width 360 height 62
radio input "true"
click at [836, 682] on button "Save & Next" at bounding box center [811, 780] width 150 height 41
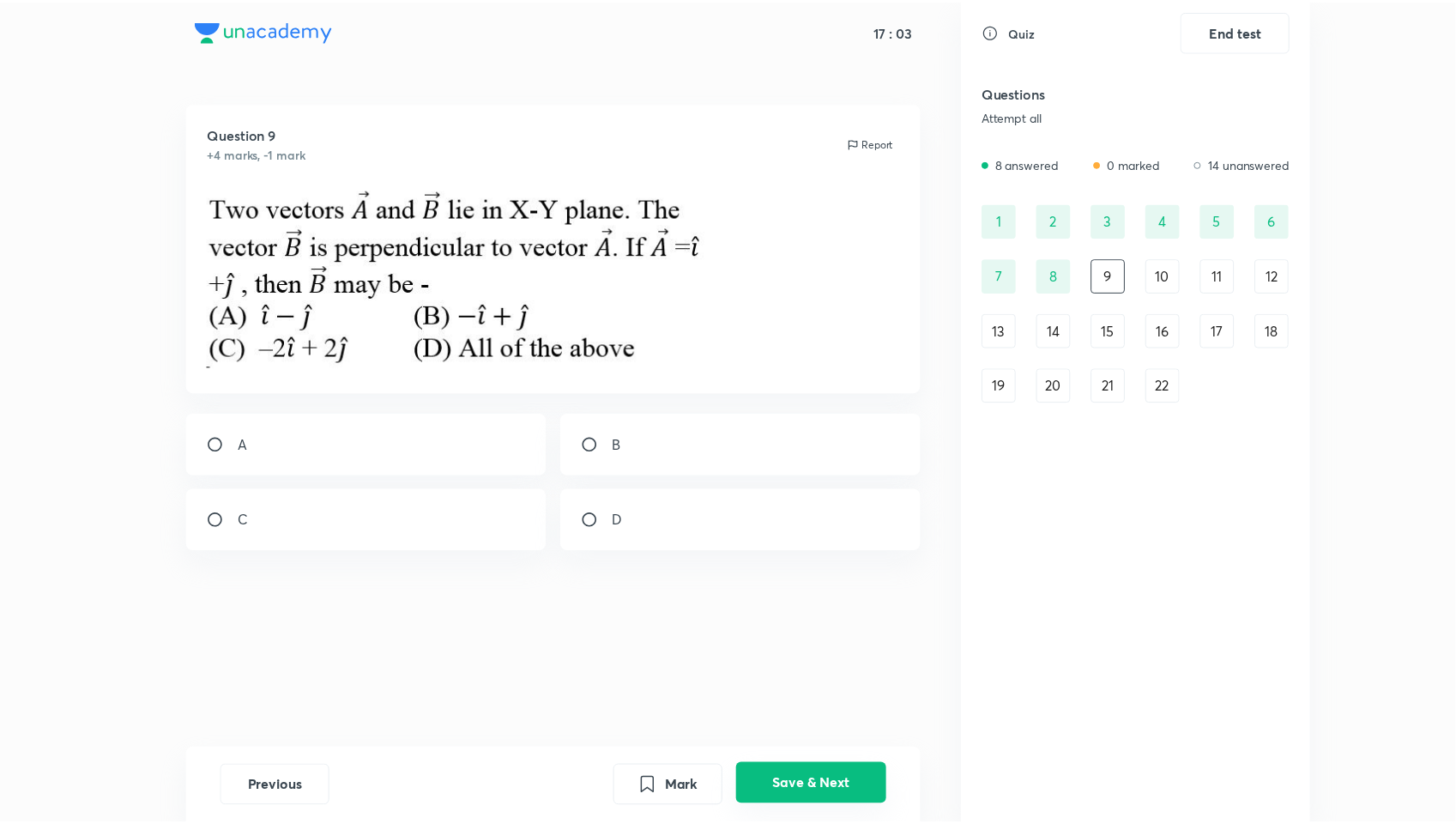
scroll to position [0, 0]
click at [650, 513] on div "D" at bounding box center [745, 520] width 363 height 62
radio input "true"
click at [761, 687] on button "Save & Next" at bounding box center [816, 784] width 151 height 41
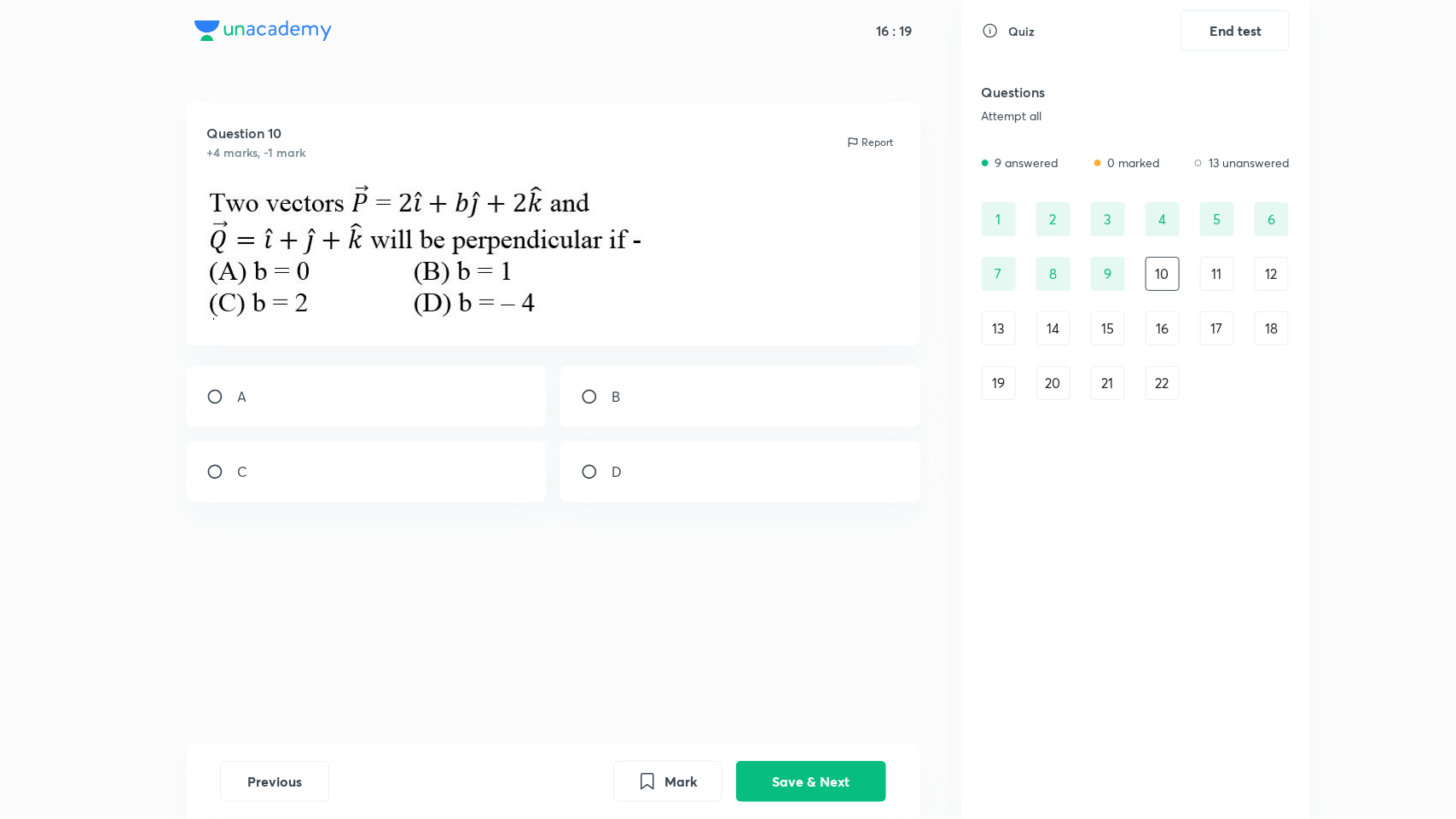
click at [607, 479] on input "radio" at bounding box center [596, 471] width 30 height 17
radio input "true"
click at [787, 682] on button "Save & Next" at bounding box center [811, 780] width 150 height 41
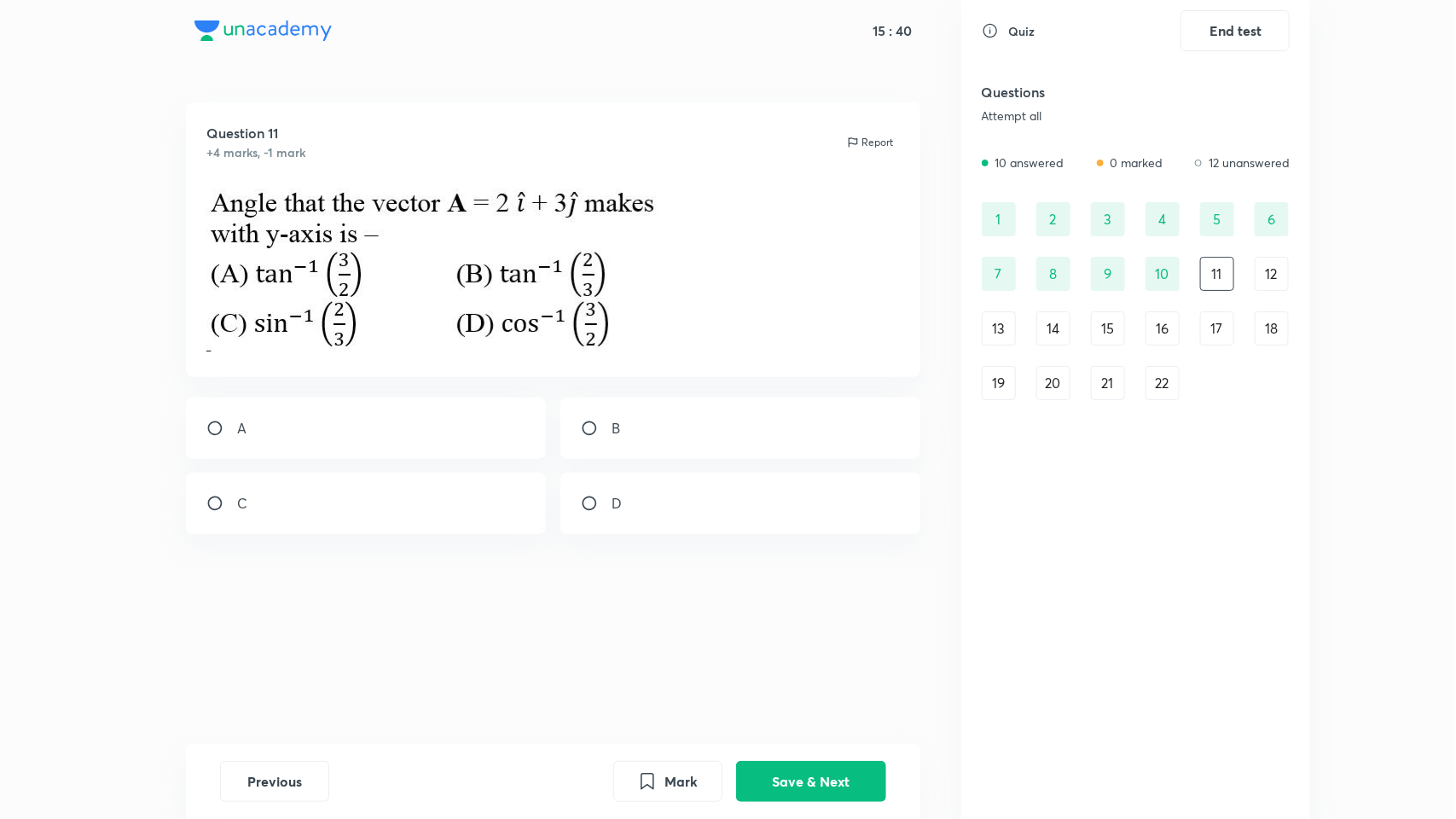
click at [365, 415] on div "A" at bounding box center [365, 428] width 360 height 62
radio input "true"
click at [807, 682] on button "Save & Next" at bounding box center [811, 780] width 150 height 41
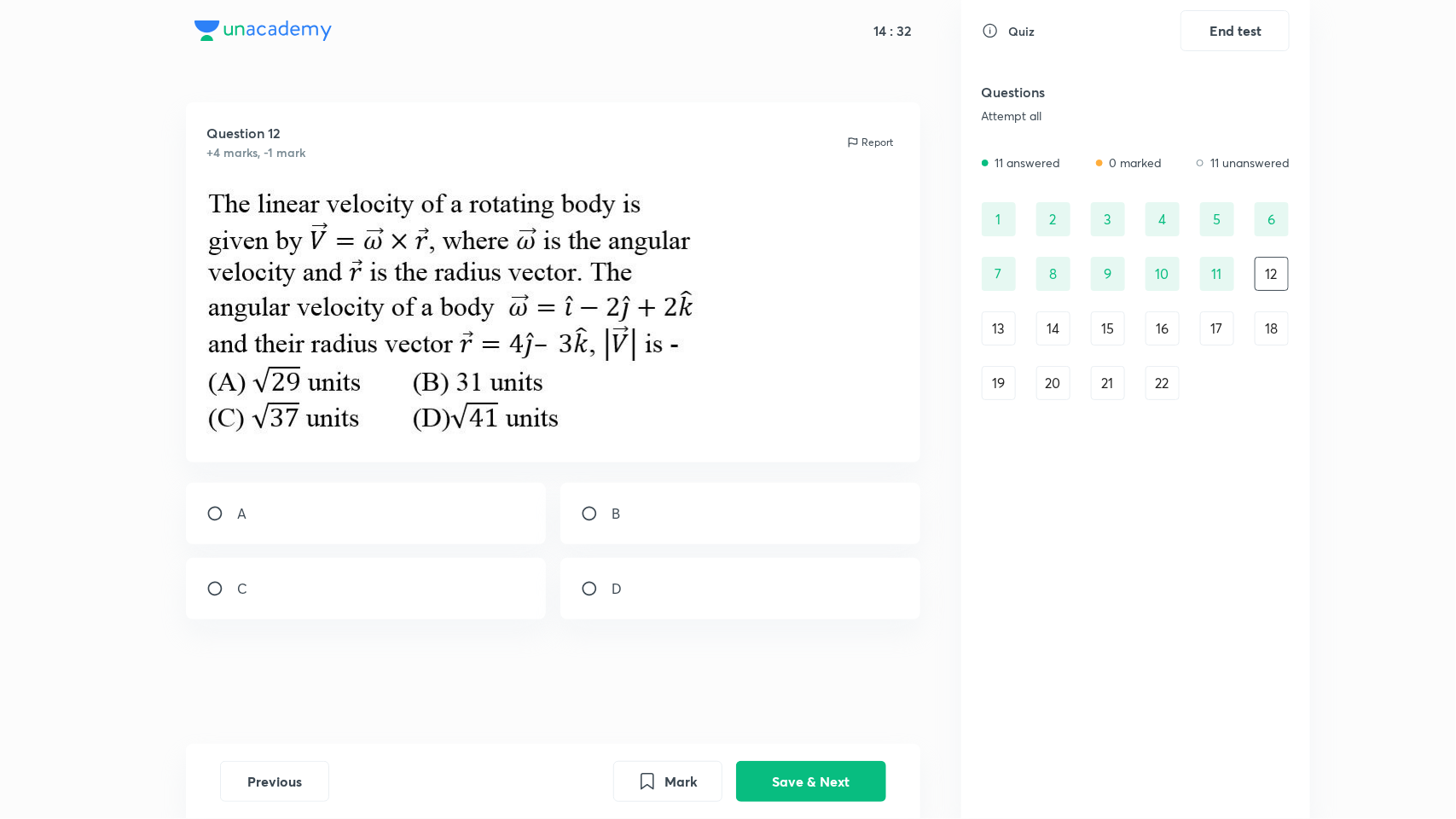
click at [321, 519] on div "A" at bounding box center [365, 514] width 360 height 62
radio input "true"
click at [806, 682] on button "Save & Next" at bounding box center [811, 780] width 150 height 41
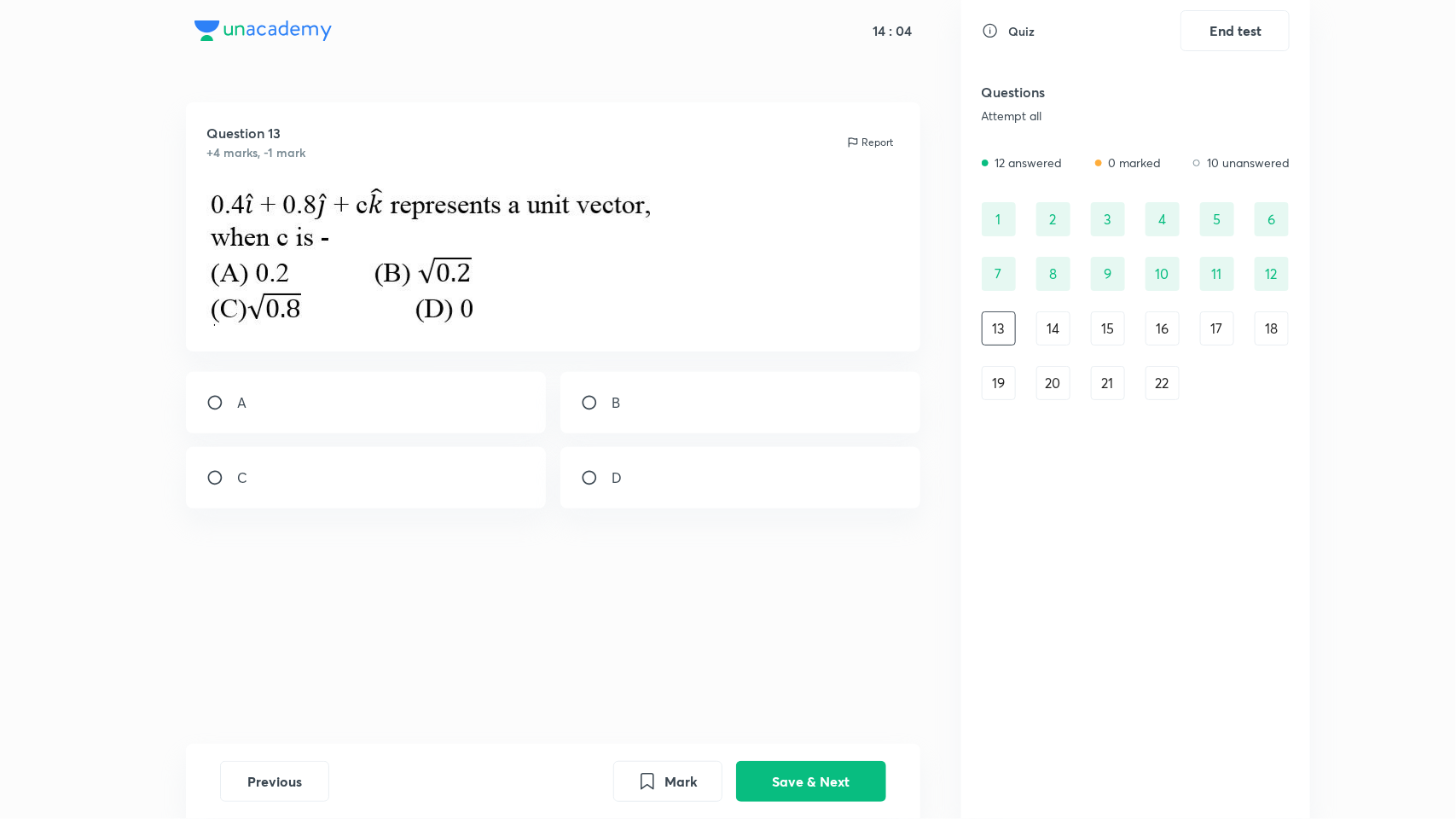
click at [262, 414] on div "A" at bounding box center [365, 403] width 360 height 62
click at [782, 406] on div "B" at bounding box center [740, 403] width 360 height 62
radio input "false"
radio input "true"
click at [830, 682] on button "Save & Next" at bounding box center [811, 780] width 150 height 41
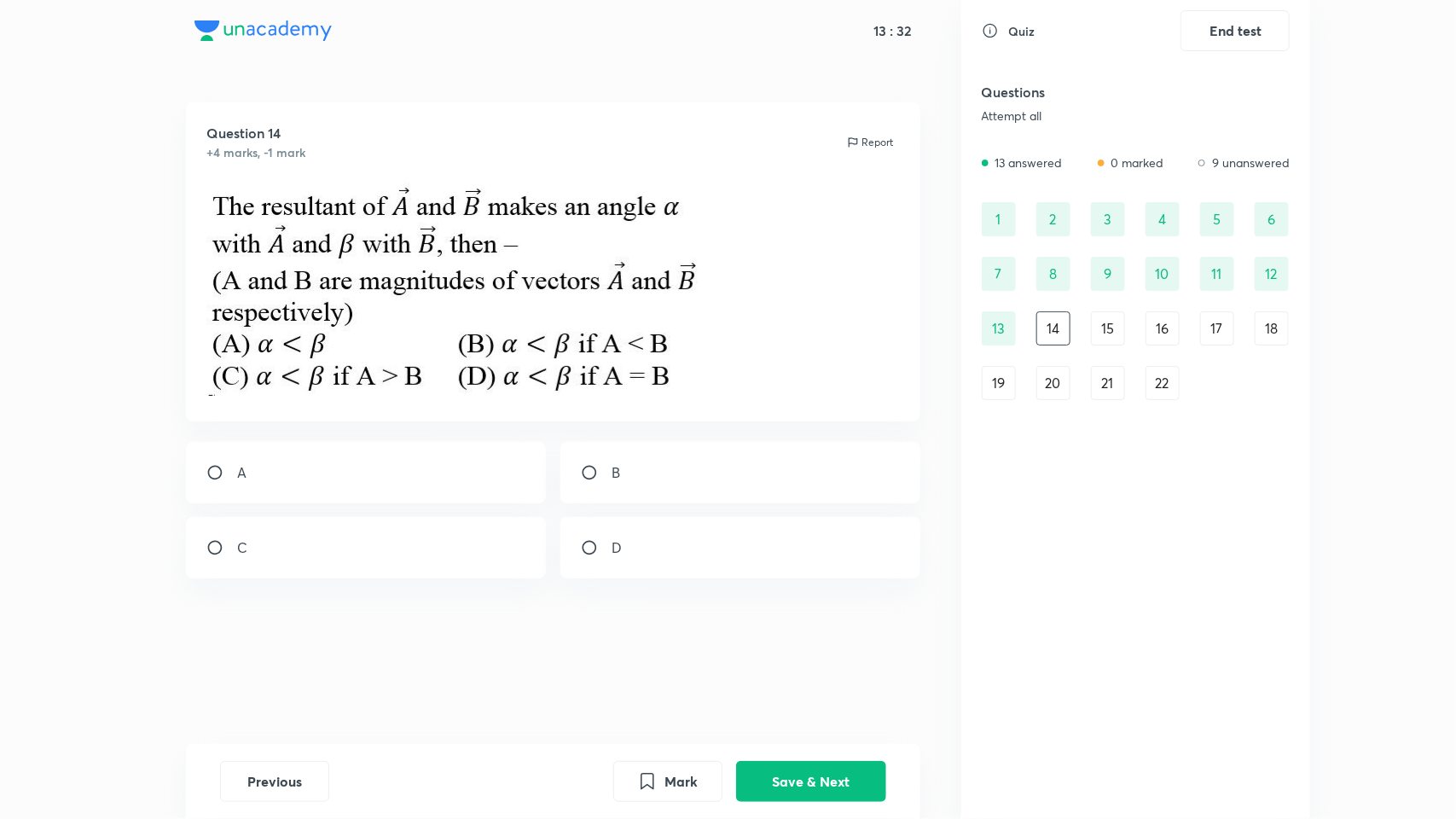
click at [360, 559] on div "C" at bounding box center [365, 547] width 360 height 62
radio input "true"
click at [807, 682] on button "Save & Next" at bounding box center [811, 780] width 150 height 41
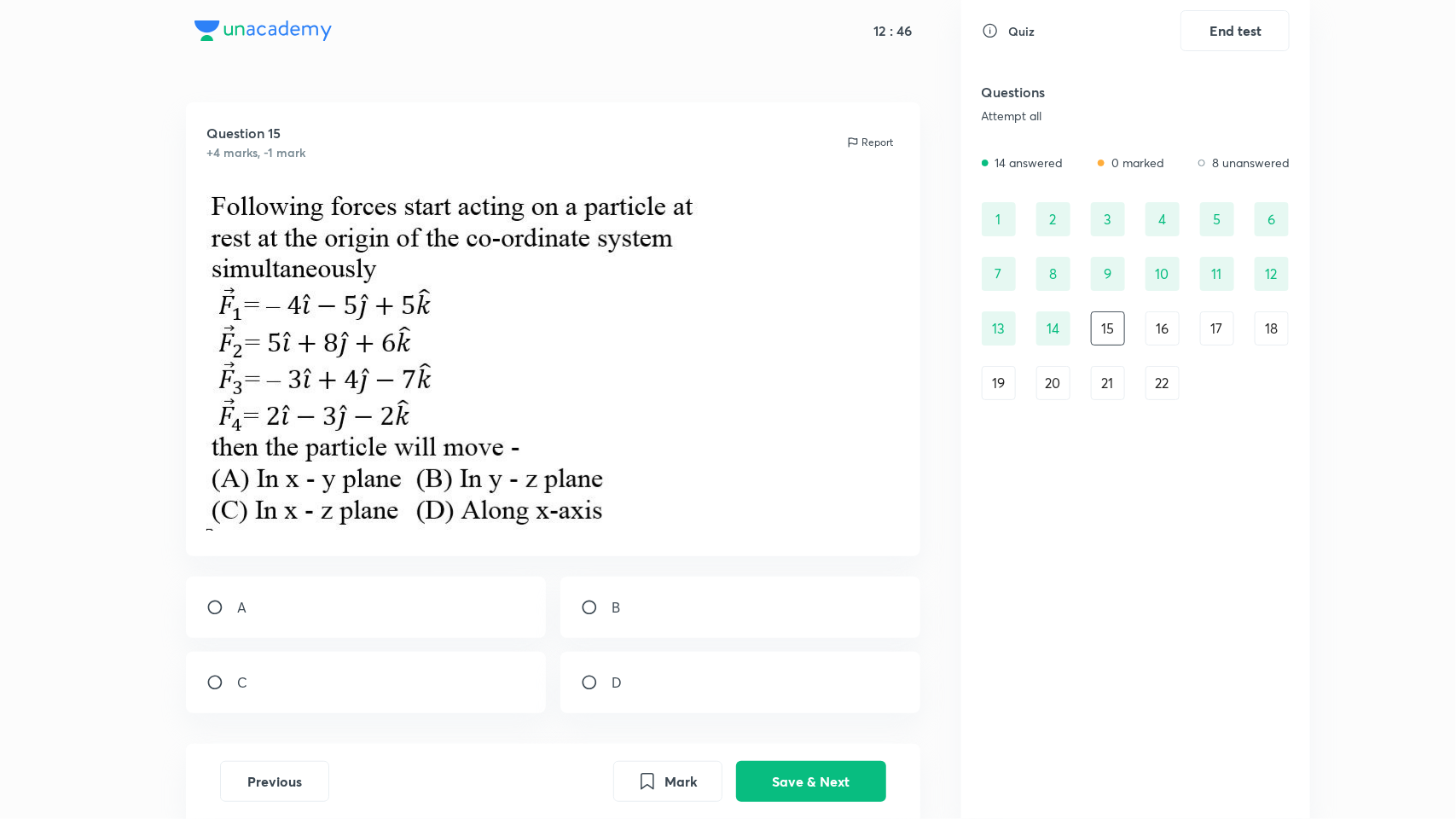
click at [581, 602] on input "radio" at bounding box center [596, 607] width 30 height 17
radio input "true"
click at [782, 682] on button "Save & Next" at bounding box center [811, 780] width 150 height 41
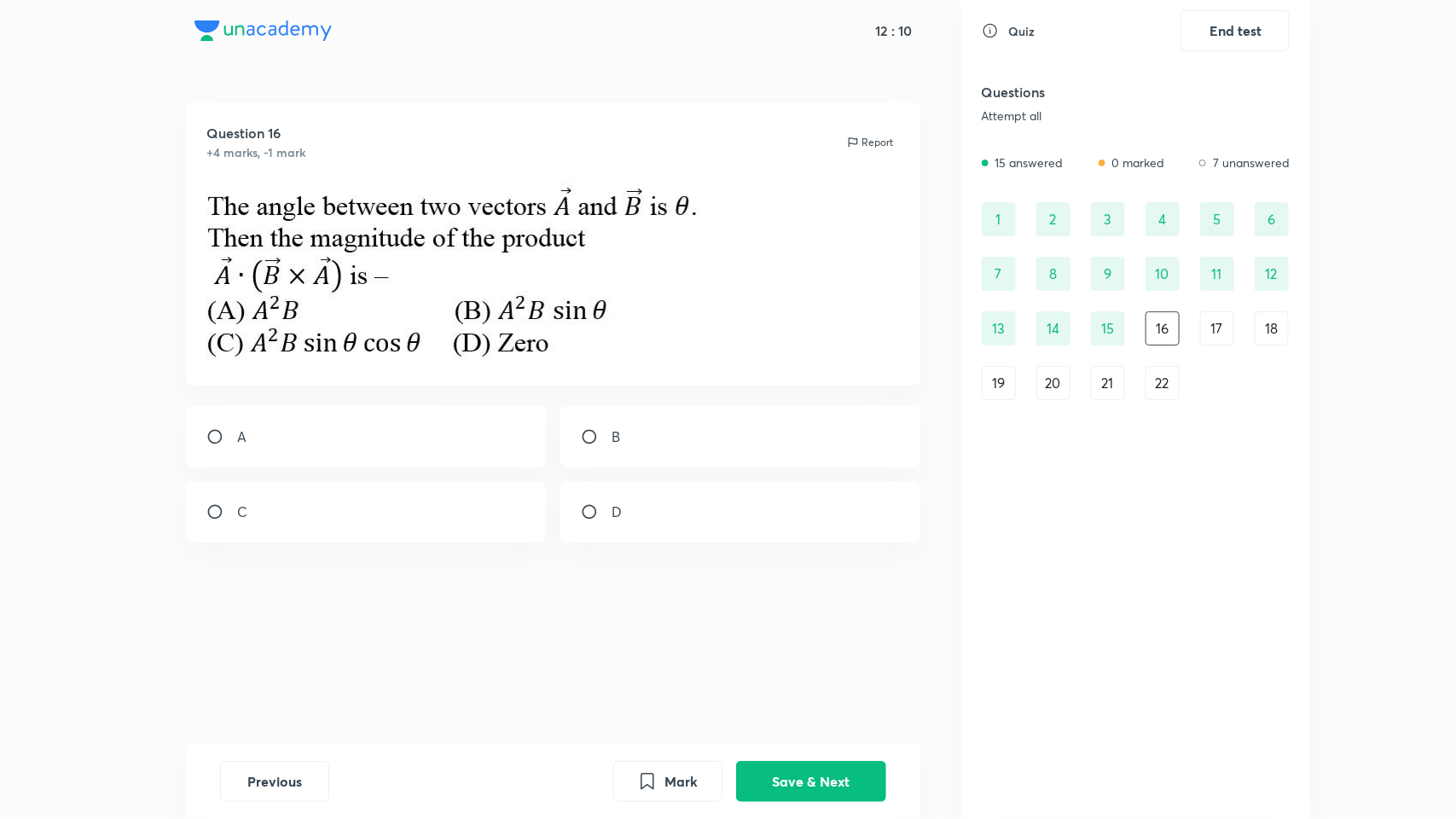
click at [747, 501] on div "D" at bounding box center [740, 512] width 360 height 62
radio input "true"
click at [782, 682] on button "Save & Next" at bounding box center [811, 780] width 150 height 41
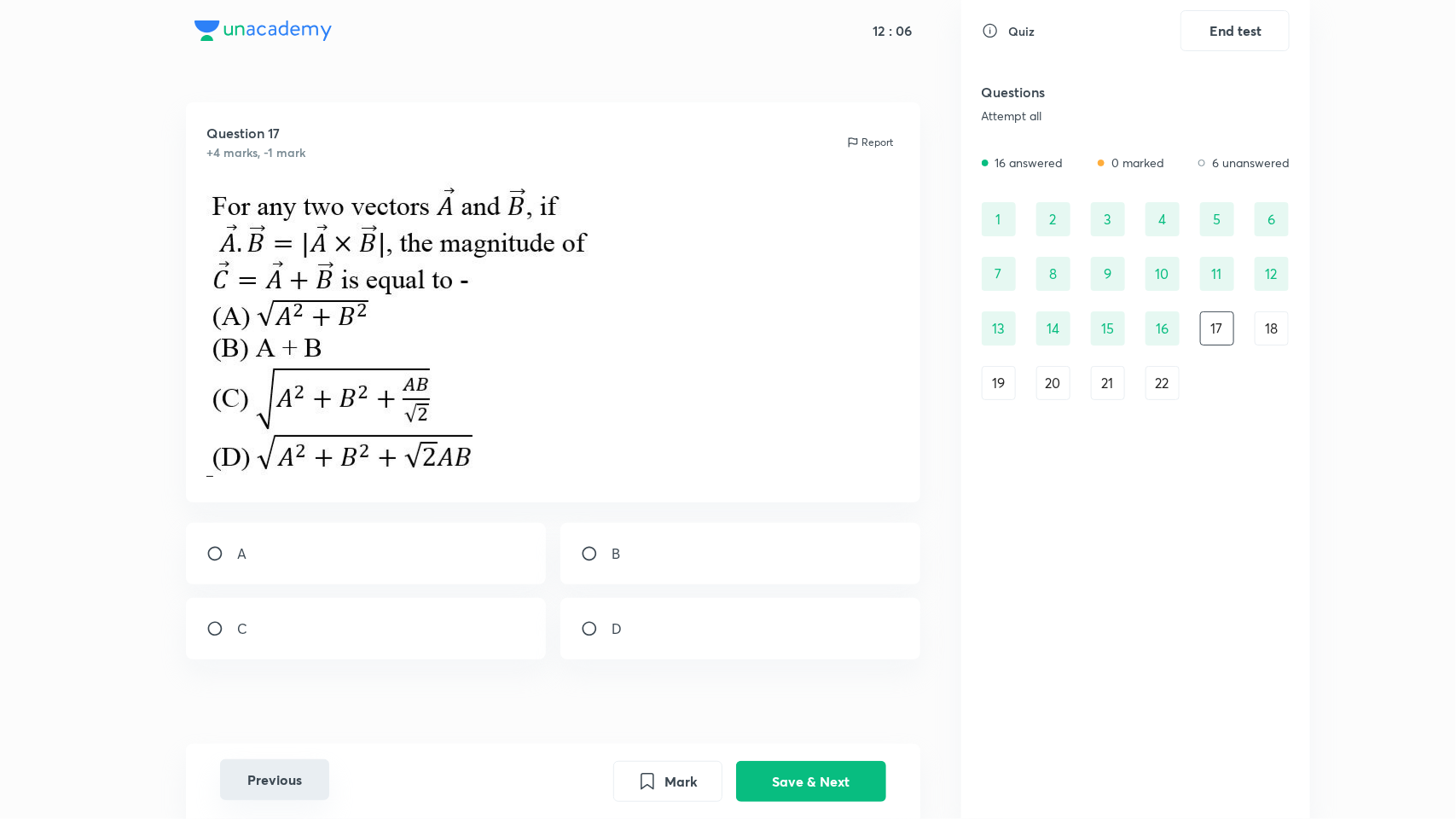
click at [273, 682] on button "Previous" at bounding box center [274, 780] width 109 height 41
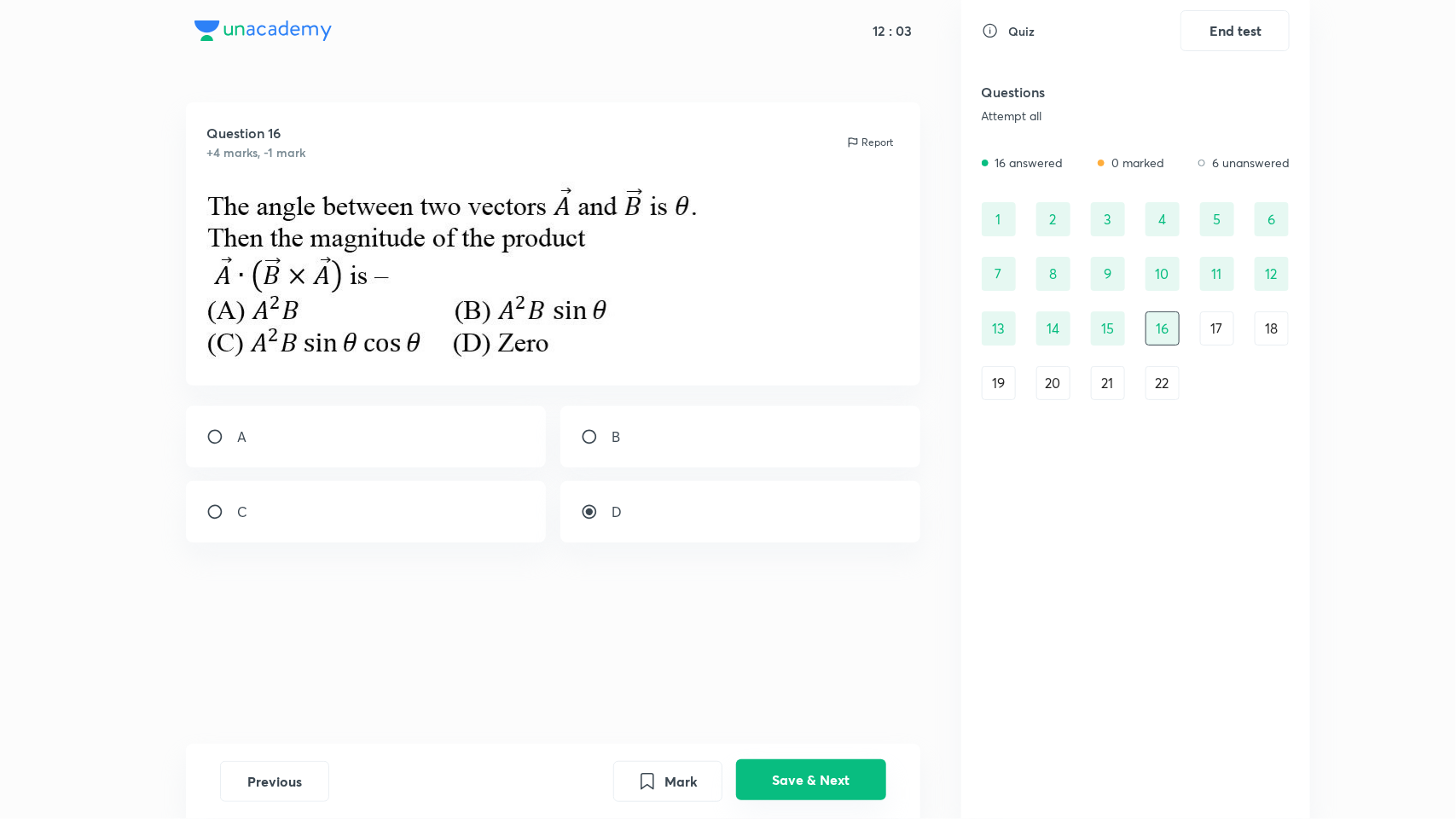
click at [812, 682] on button "Save & Next" at bounding box center [811, 780] width 150 height 41
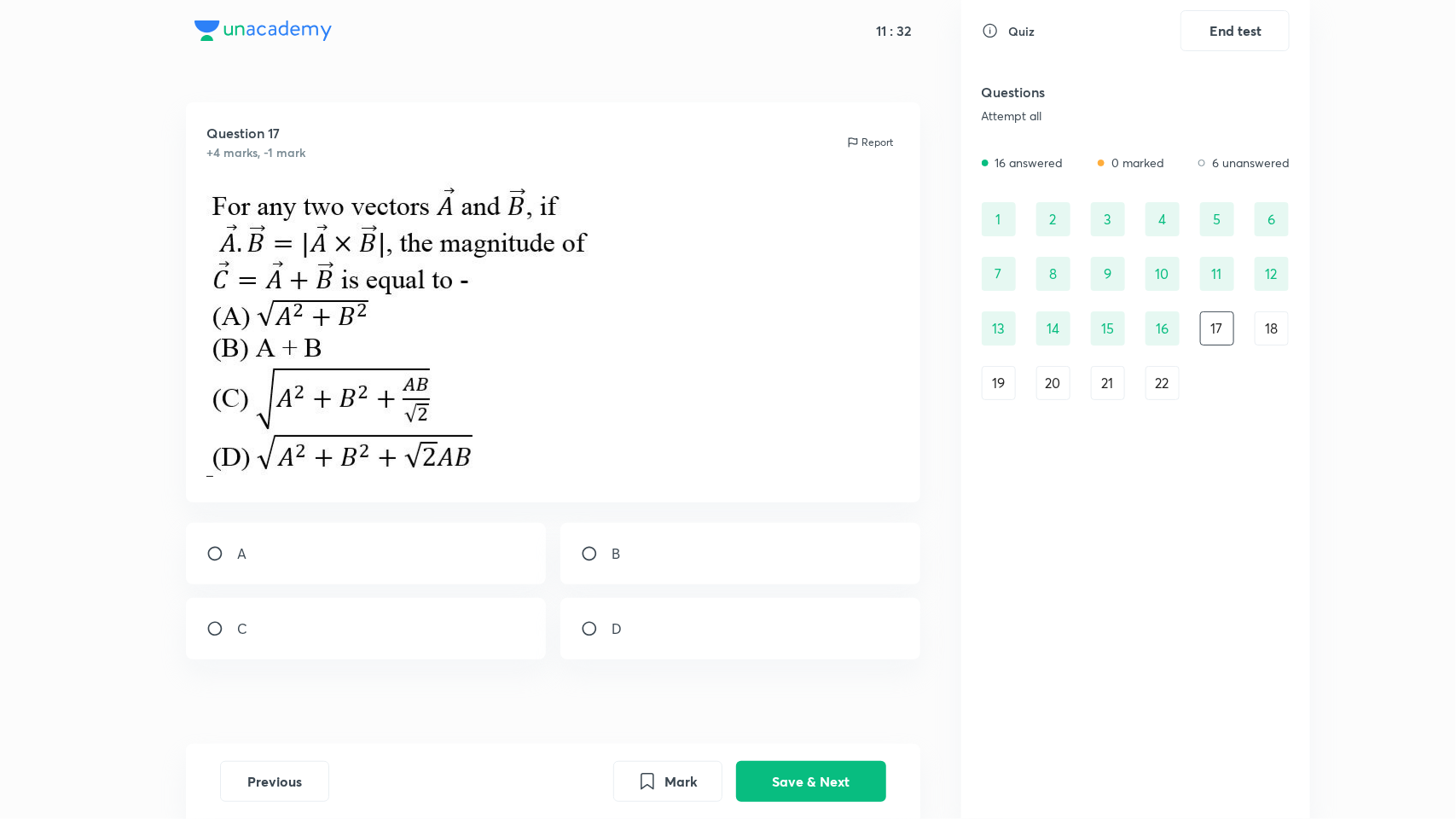
click at [201, 629] on div "C" at bounding box center [365, 628] width 360 height 62
radio input "true"
click at [819, 682] on button "Save & Next" at bounding box center [811, 780] width 150 height 41
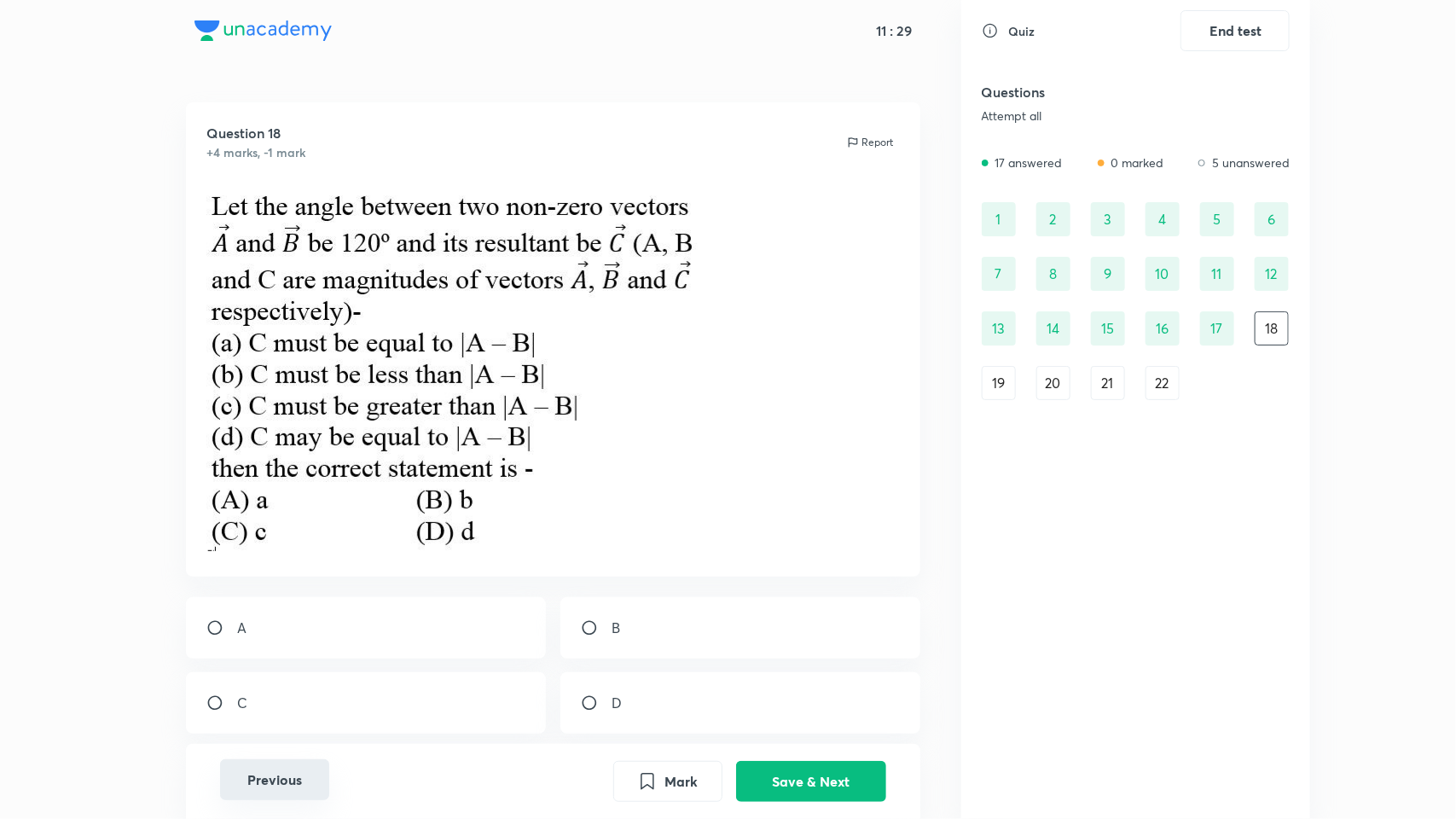
click at [288, 682] on button "Previous" at bounding box center [274, 780] width 109 height 41
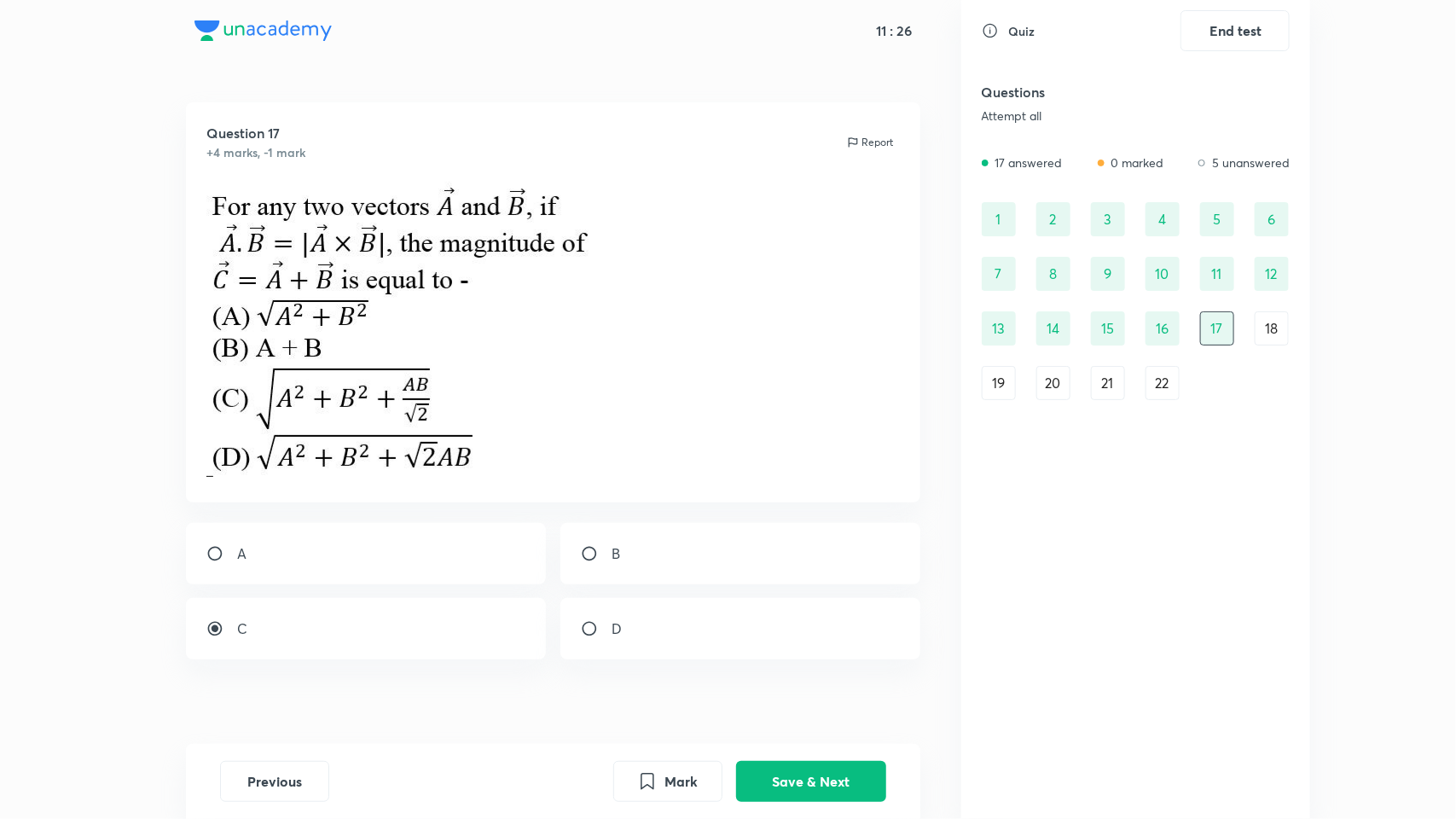
click at [646, 613] on div "D" at bounding box center [740, 628] width 360 height 62
radio input "false"
radio input "true"
click at [763, 682] on button "Save & Next" at bounding box center [811, 780] width 150 height 41
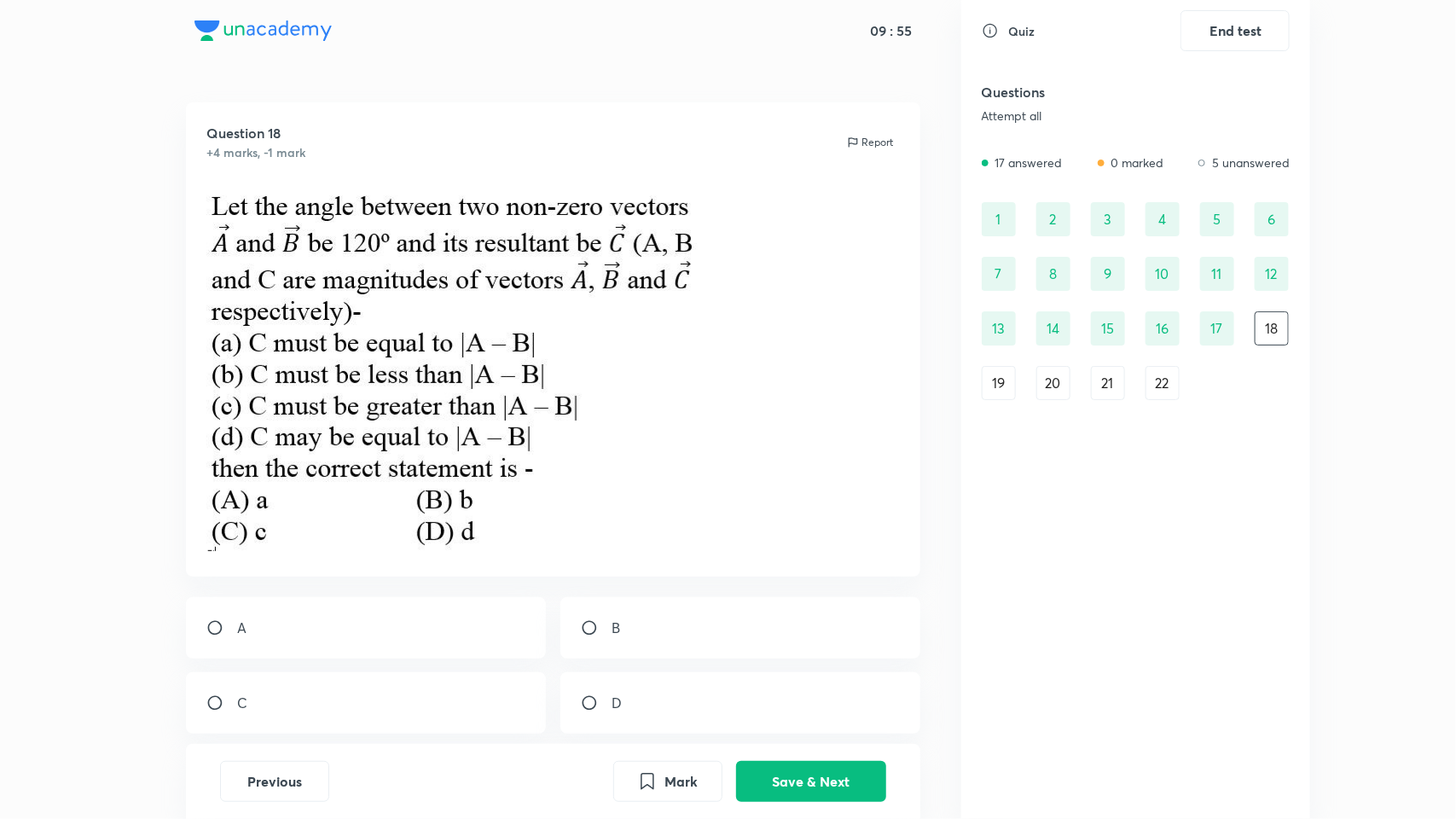
click at [356, 627] on div "A" at bounding box center [365, 628] width 360 height 62
radio input "true"
click at [782, 682] on button "Save & Next" at bounding box center [811, 780] width 150 height 41
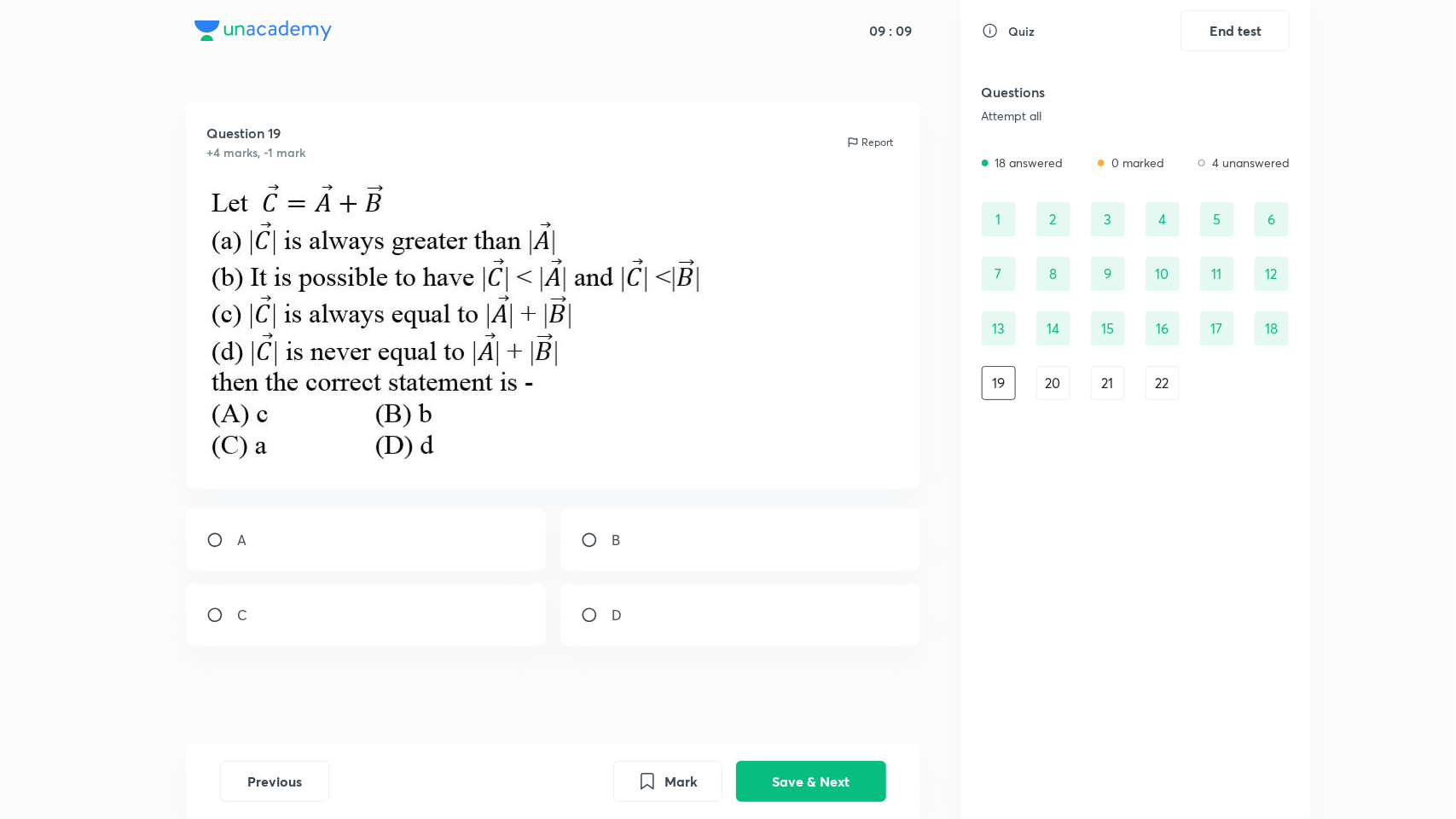
click at [581, 538] on input "radio" at bounding box center [596, 539] width 30 height 17
radio input "true"
click at [766, 682] on button "Save & Next" at bounding box center [811, 780] width 150 height 41
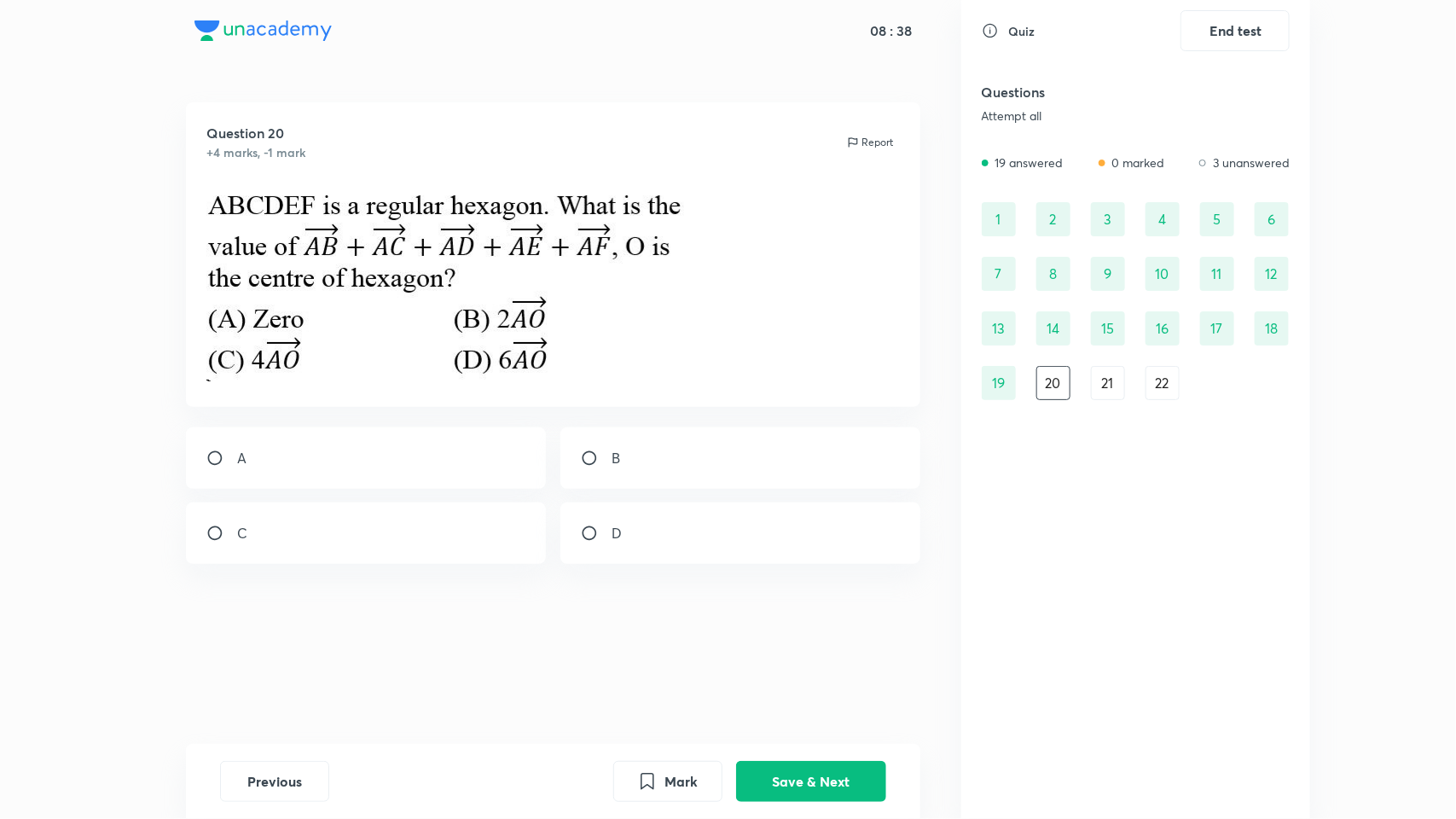
click at [291, 471] on div "A" at bounding box center [365, 458] width 360 height 62
radio input "true"
click at [779, 682] on button "Save & Next" at bounding box center [811, 780] width 150 height 41
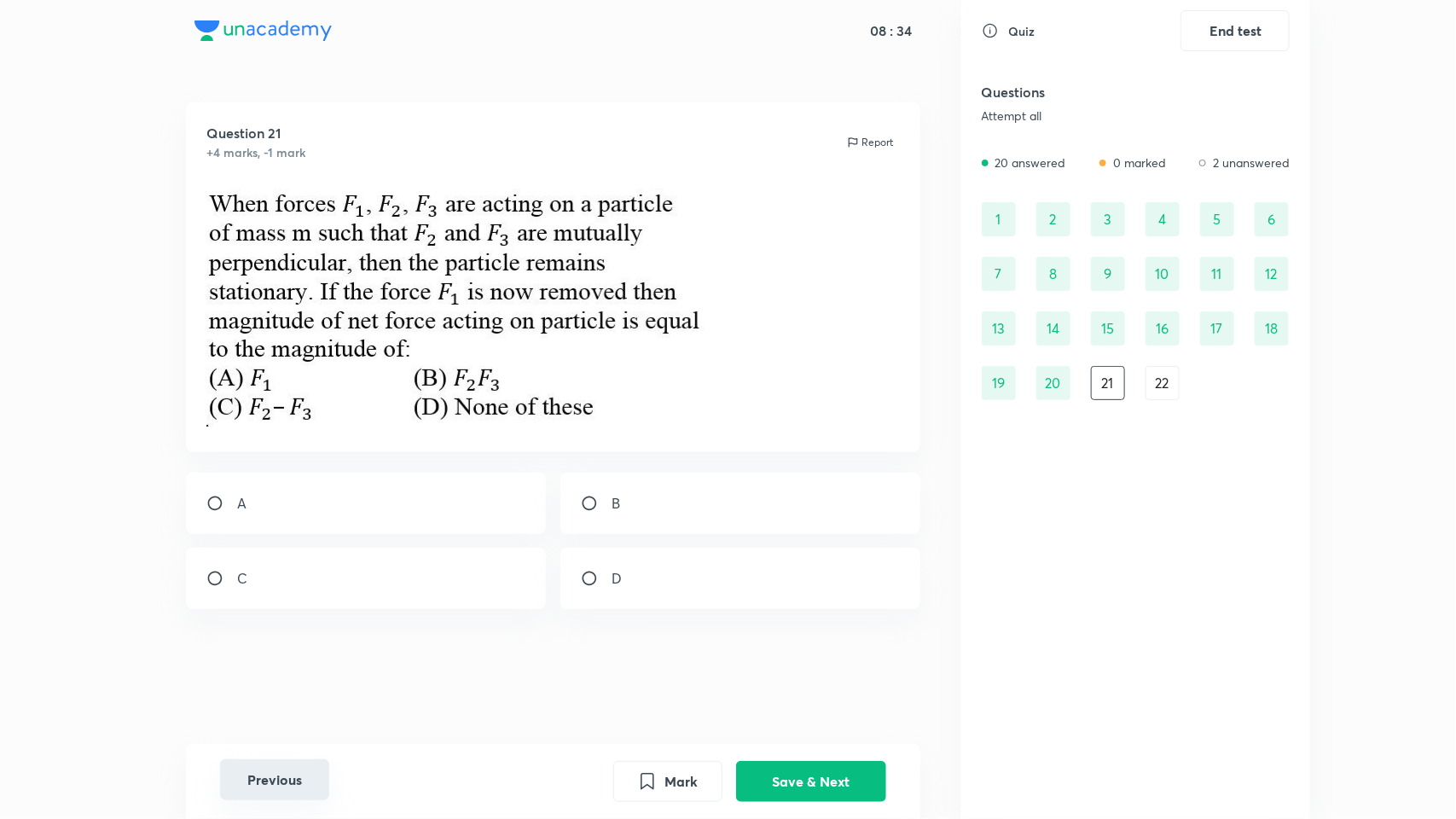
click at [258, 682] on button "Previous" at bounding box center [274, 780] width 109 height 41
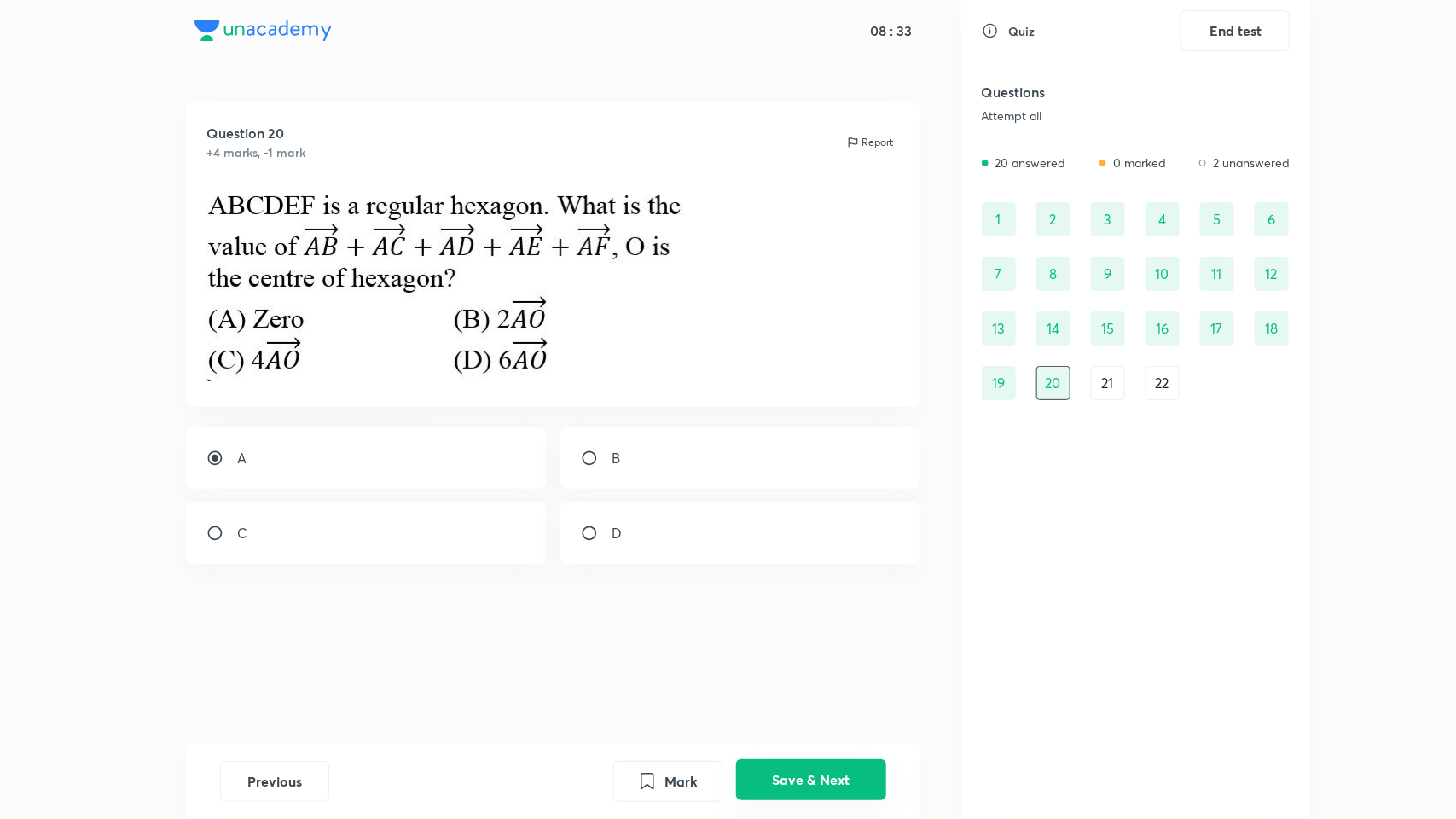
click at [787, 682] on button "Save & Next" at bounding box center [811, 780] width 150 height 41
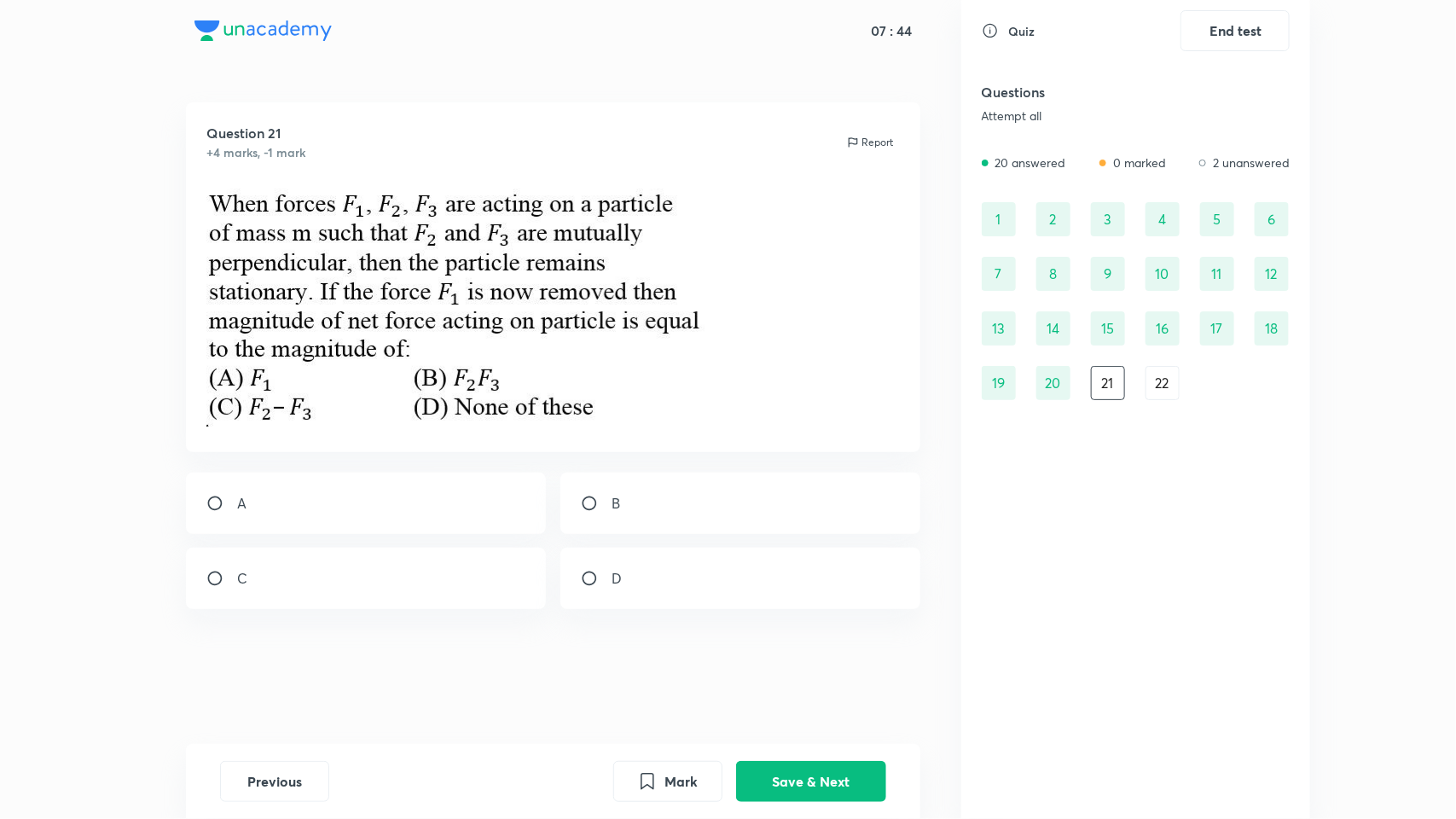
click at [334, 495] on div "A" at bounding box center [365, 503] width 360 height 62
radio input "true"
click at [777, 682] on button "Save & Next" at bounding box center [811, 780] width 150 height 41
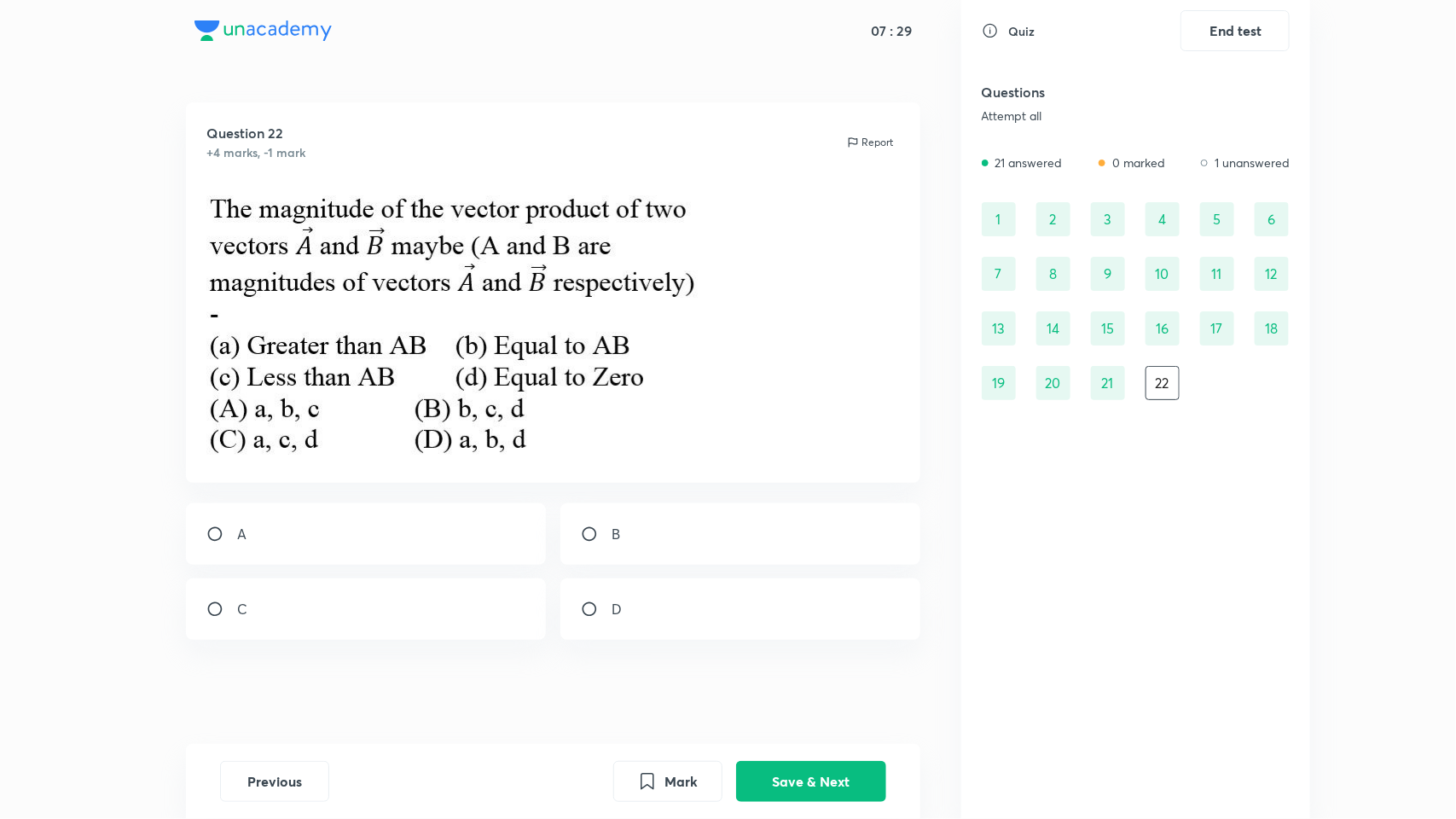
click at [420, 351] on img at bounding box center [469, 319] width 527 height 276
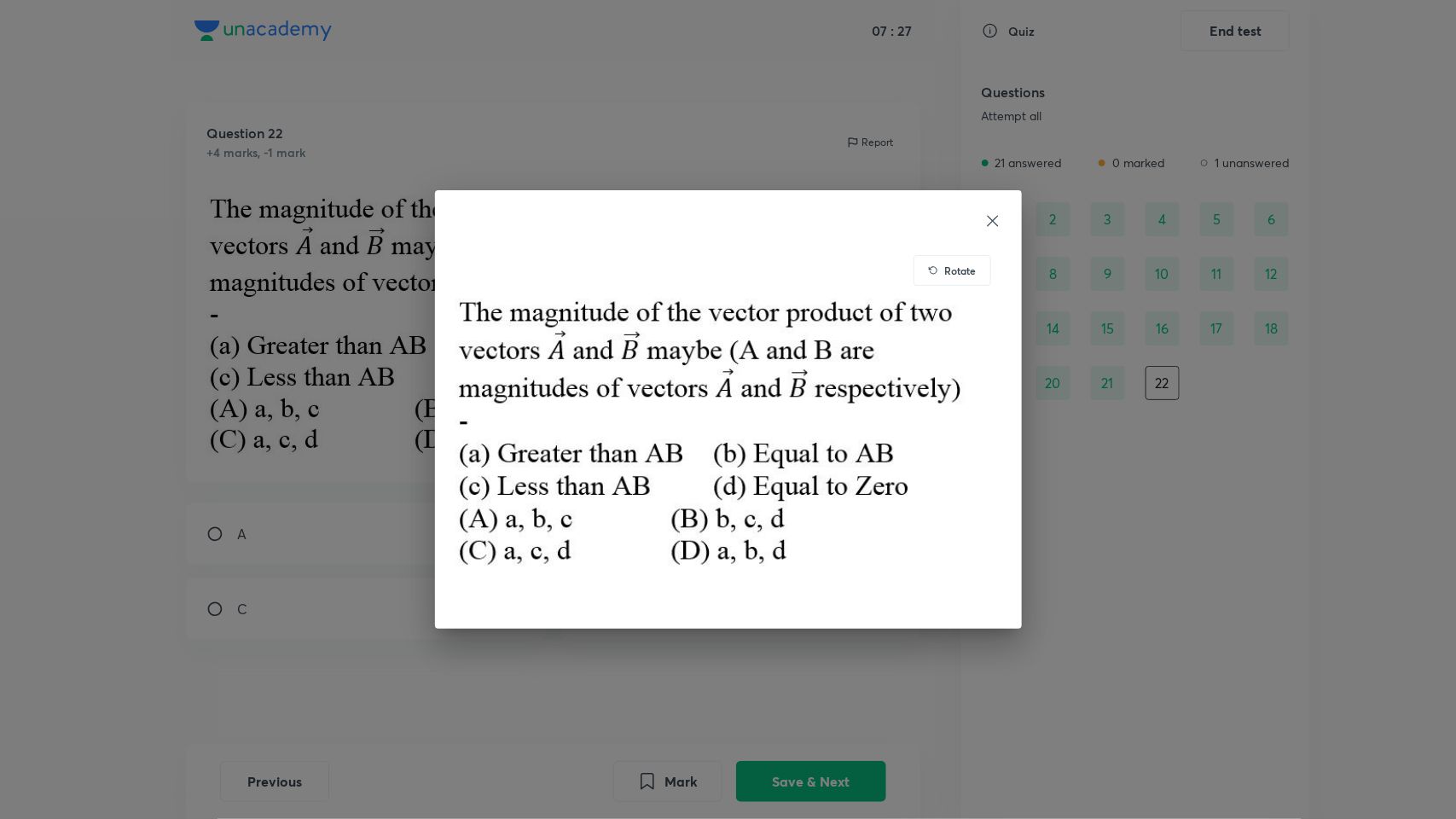
click at [991, 226] on icon at bounding box center [992, 220] width 17 height 17
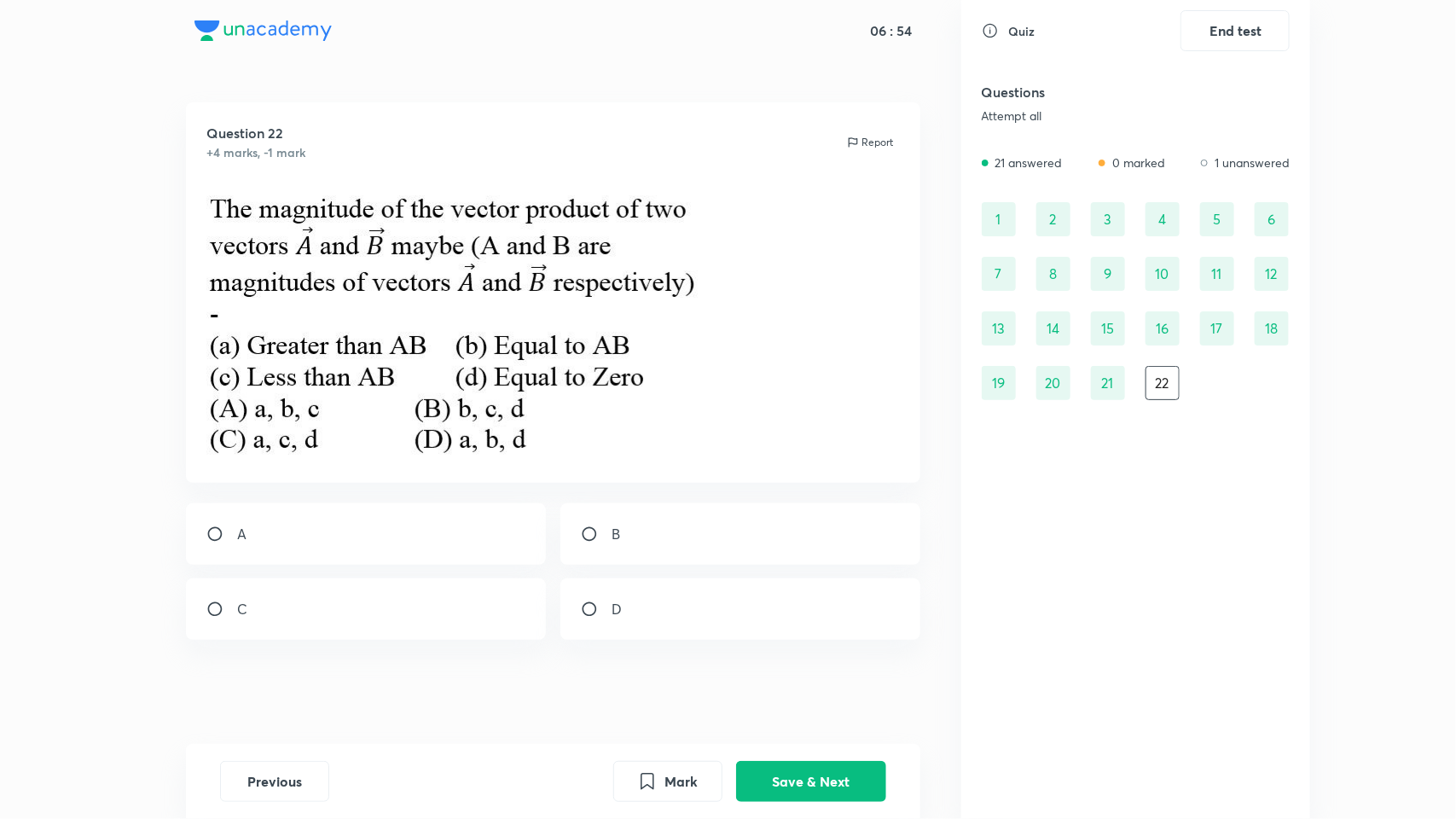
click at [581, 526] on input "radio" at bounding box center [596, 533] width 30 height 17
radio input "true"
click at [834, 682] on button "Save & Next" at bounding box center [811, 780] width 150 height 41
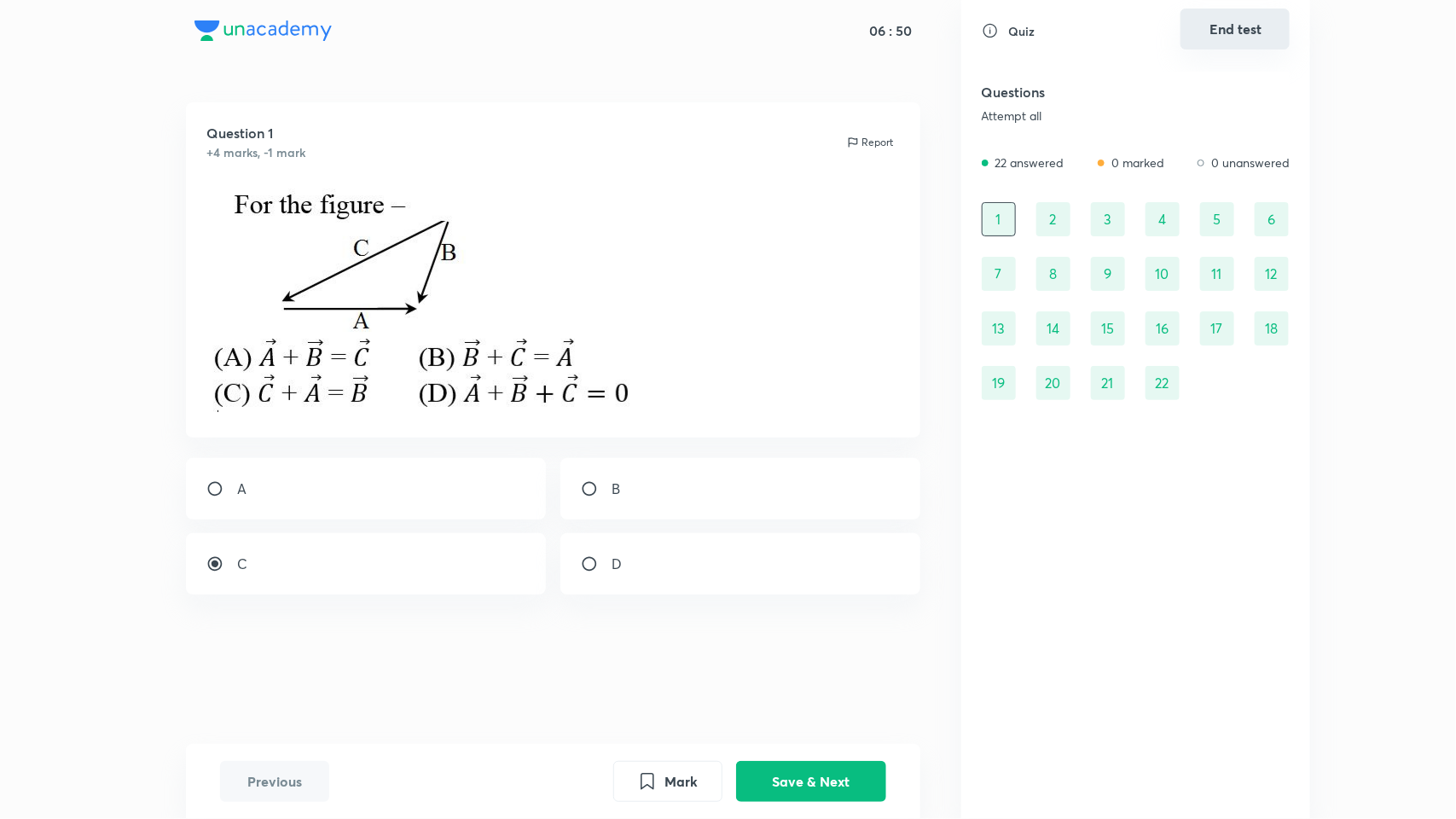
click at [1213, 27] on button "End test" at bounding box center [1234, 29] width 109 height 41
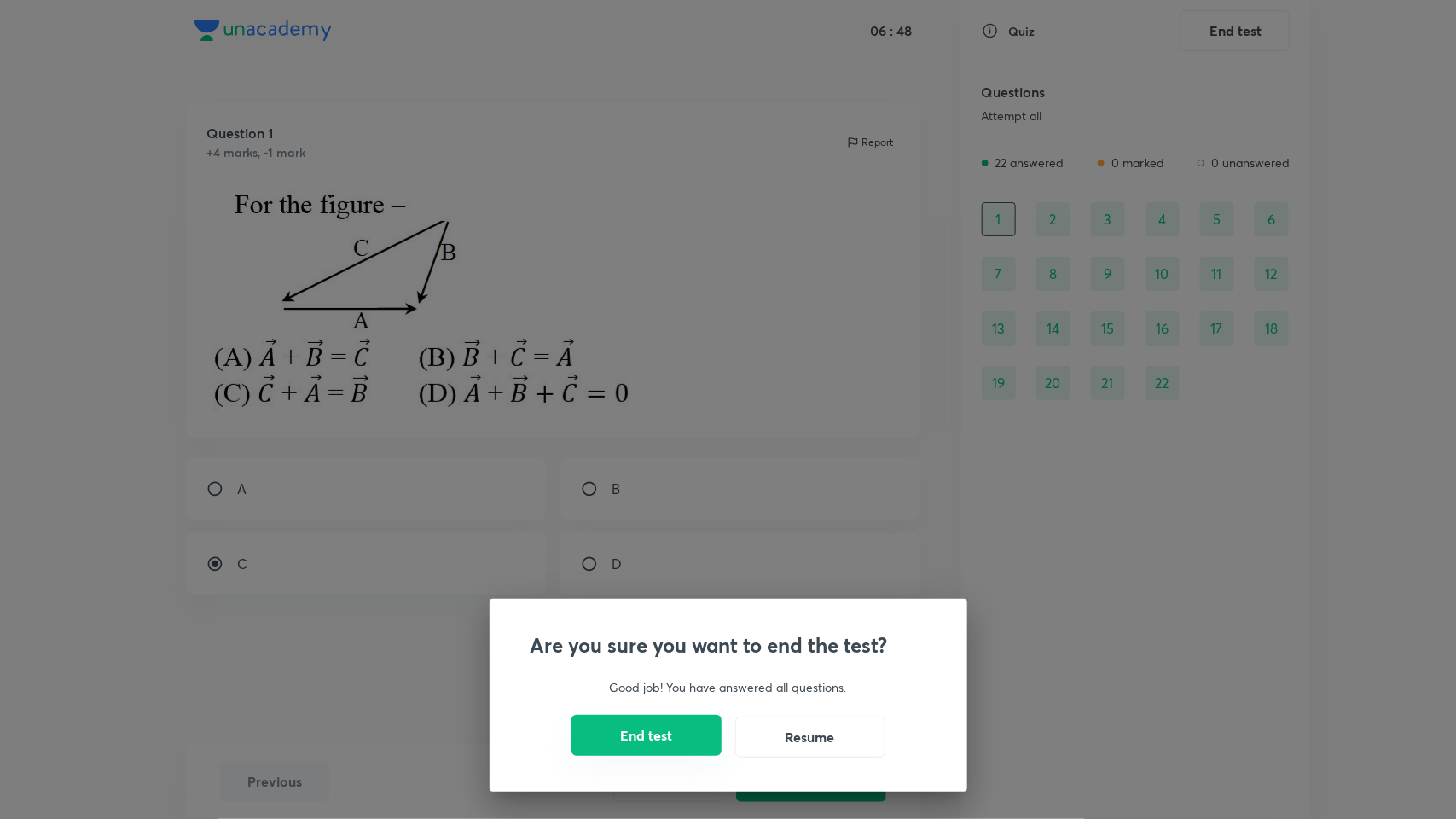
click at [641, 682] on button "End test" at bounding box center [646, 736] width 150 height 41
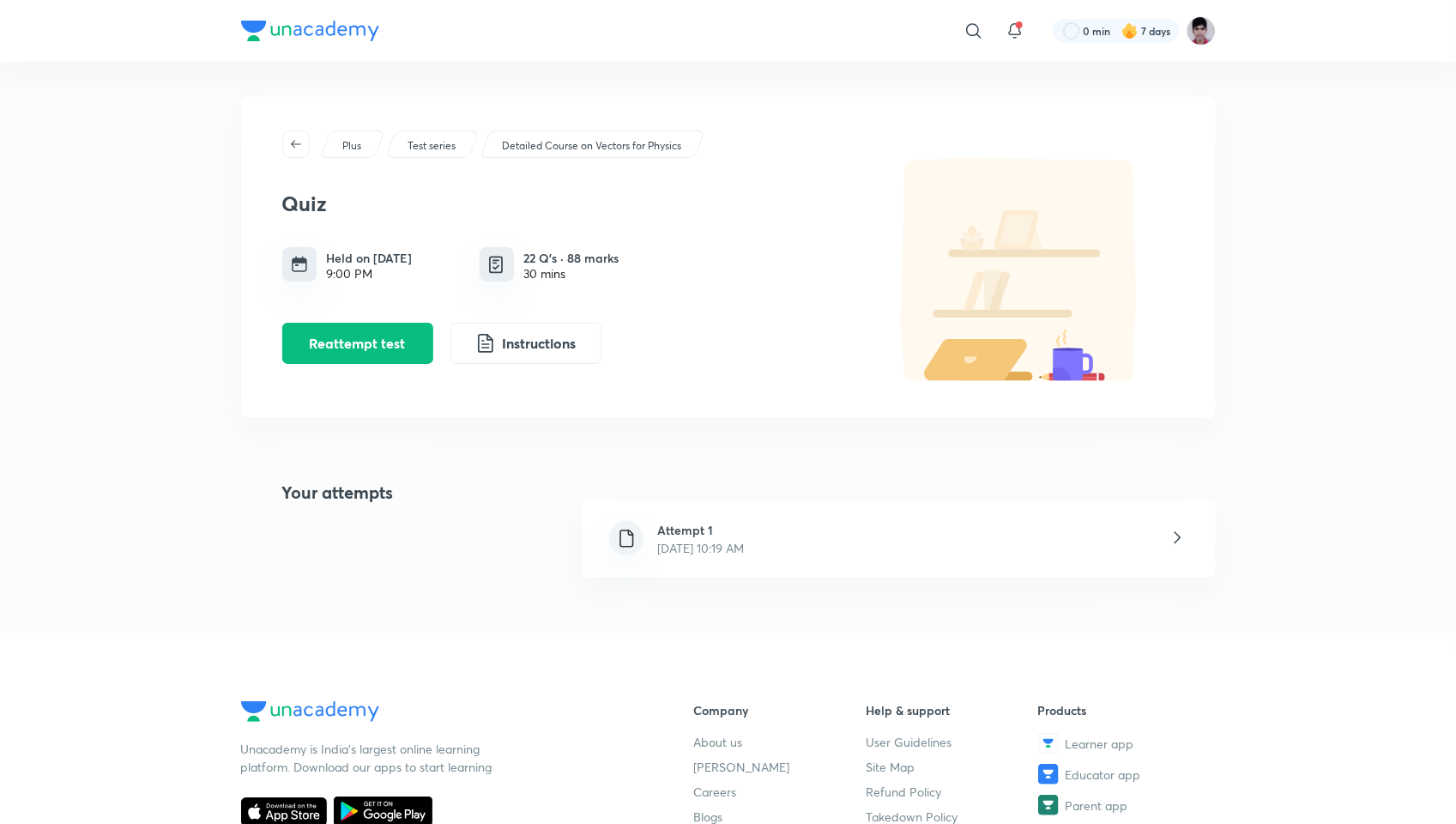
click at [800, 533] on div "Attempt 1 [DATE] 10:19 AM" at bounding box center [898, 538] width 633 height 77
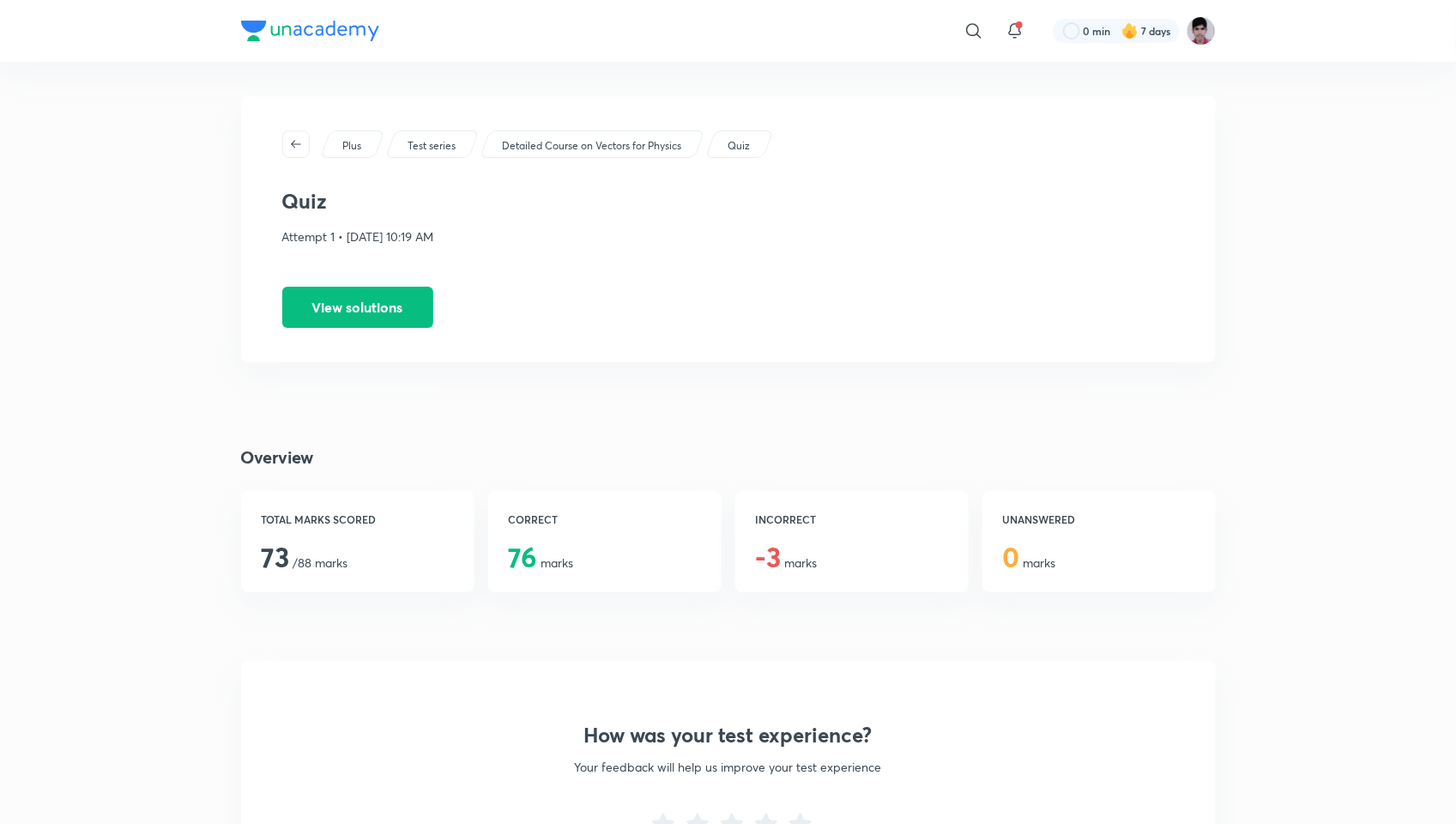
click at [744, 455] on h4 "Overview" at bounding box center [728, 457] width 975 height 26
click at [393, 307] on button "View solutions" at bounding box center [358, 305] width 151 height 41
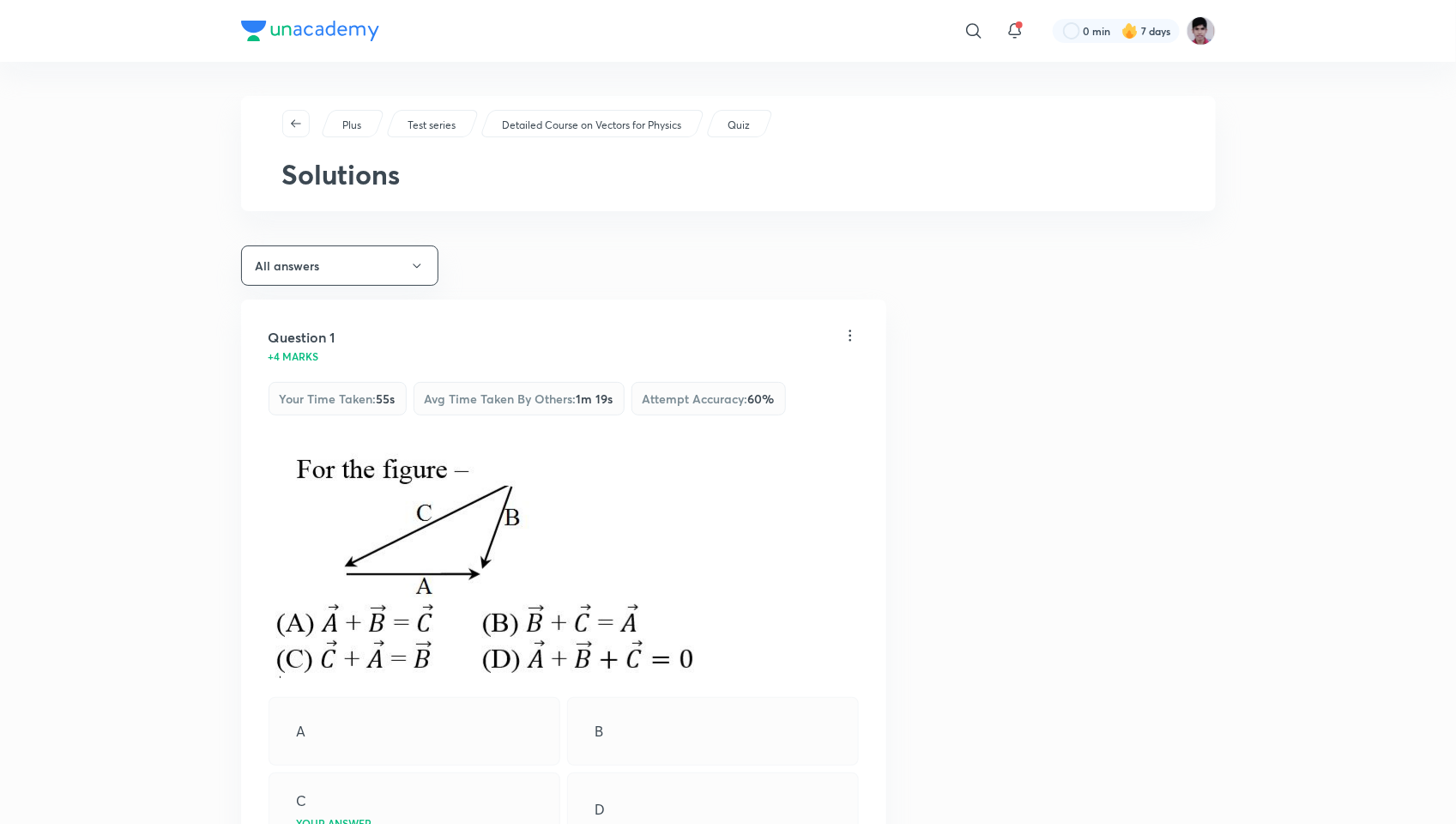
click at [371, 251] on button "All answers" at bounding box center [340, 265] width 198 height 41
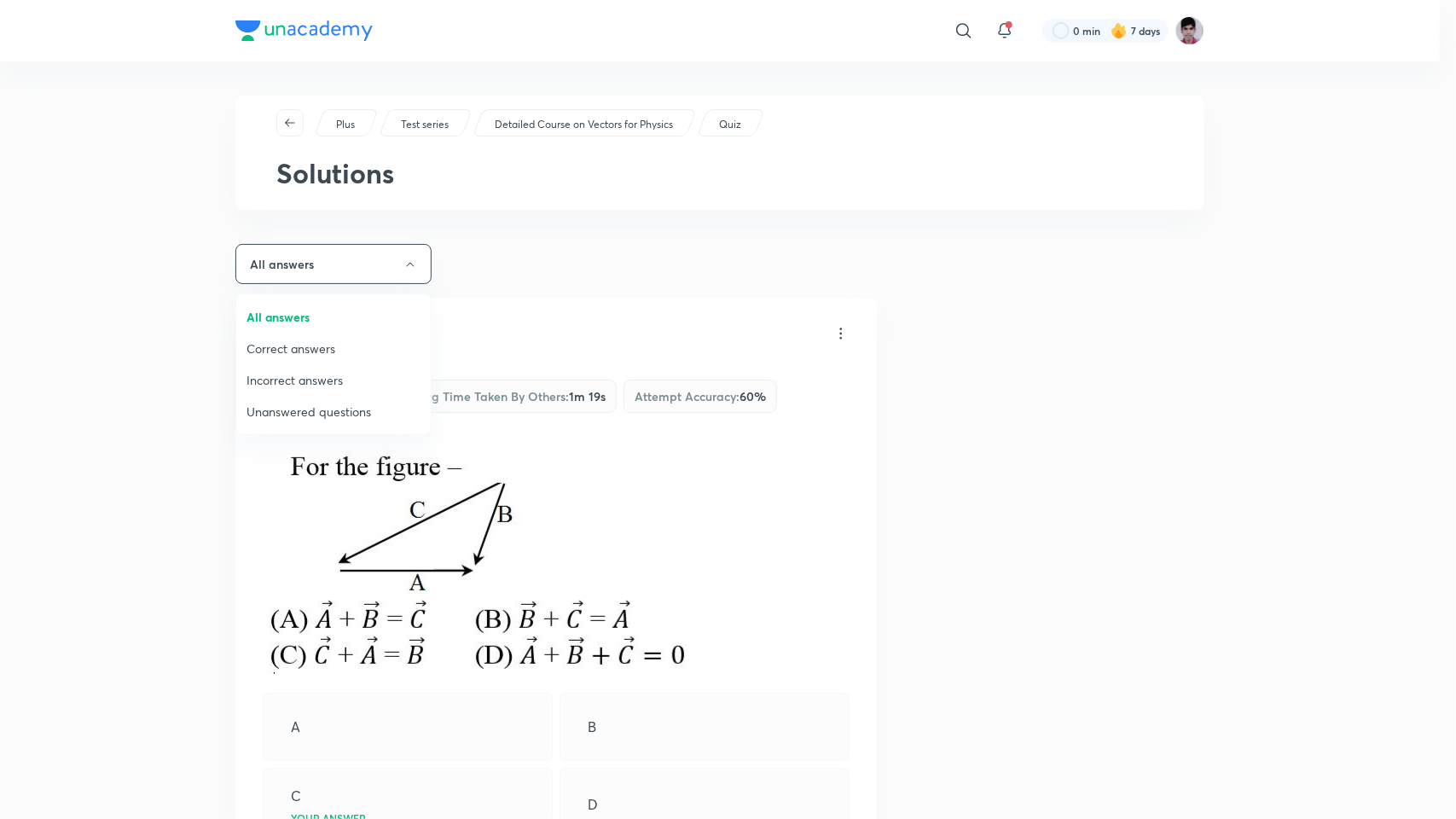
click at [318, 380] on span "Incorrect answers" at bounding box center [333, 380] width 174 height 18
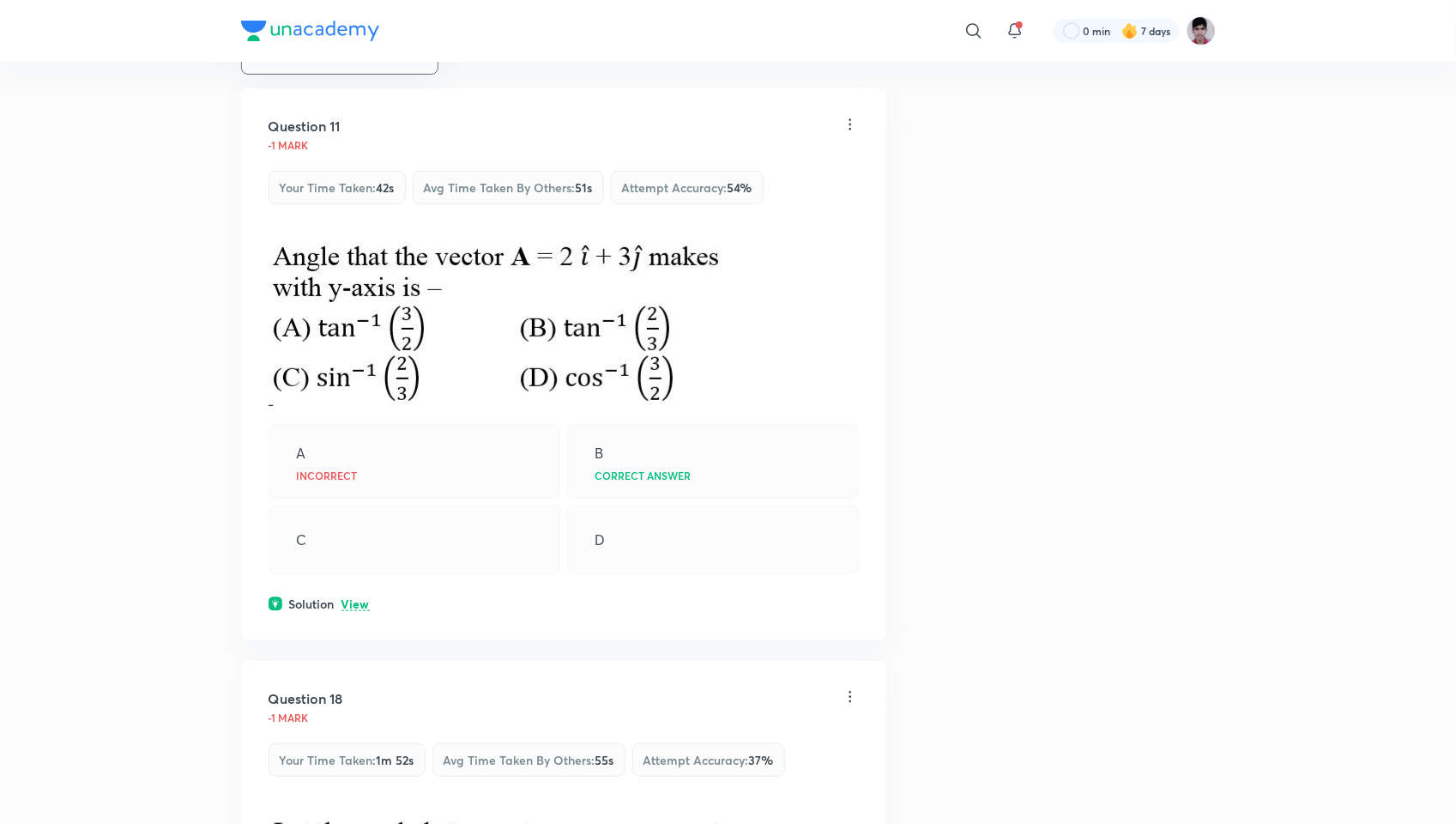
scroll to position [214, 0]
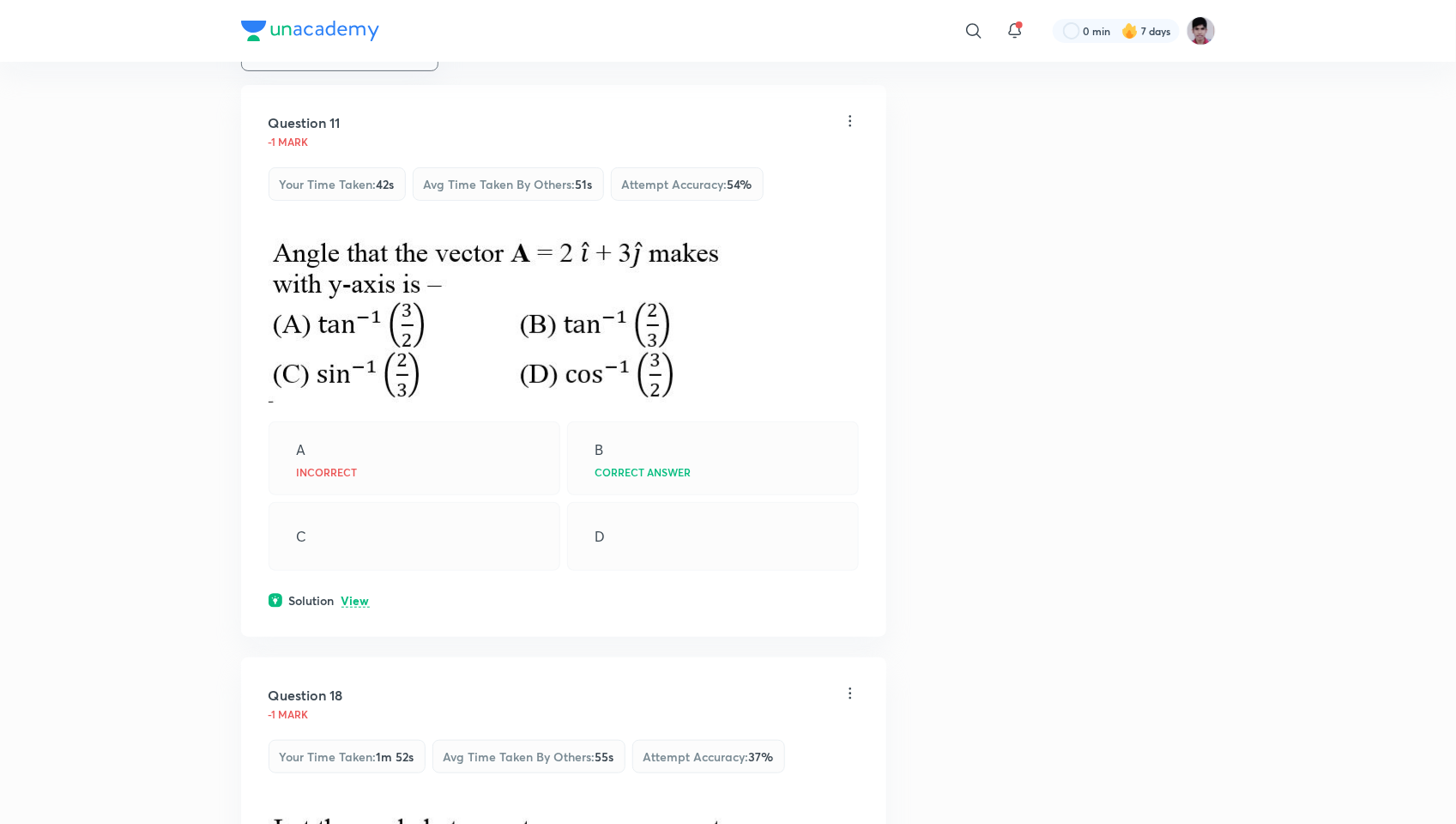
click at [359, 598] on p "View" at bounding box center [356, 601] width 29 height 13
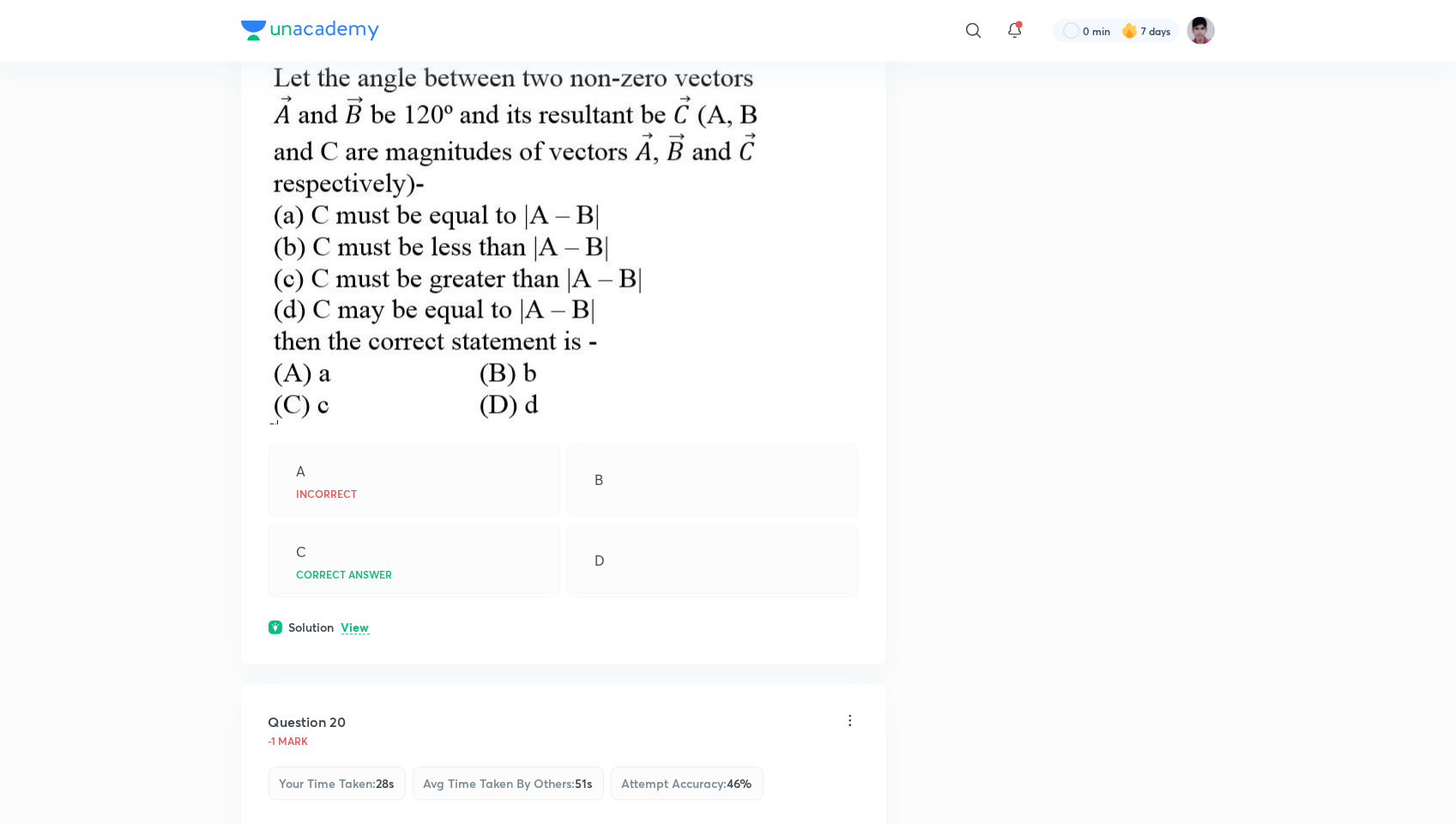
scroll to position [1330, 0]
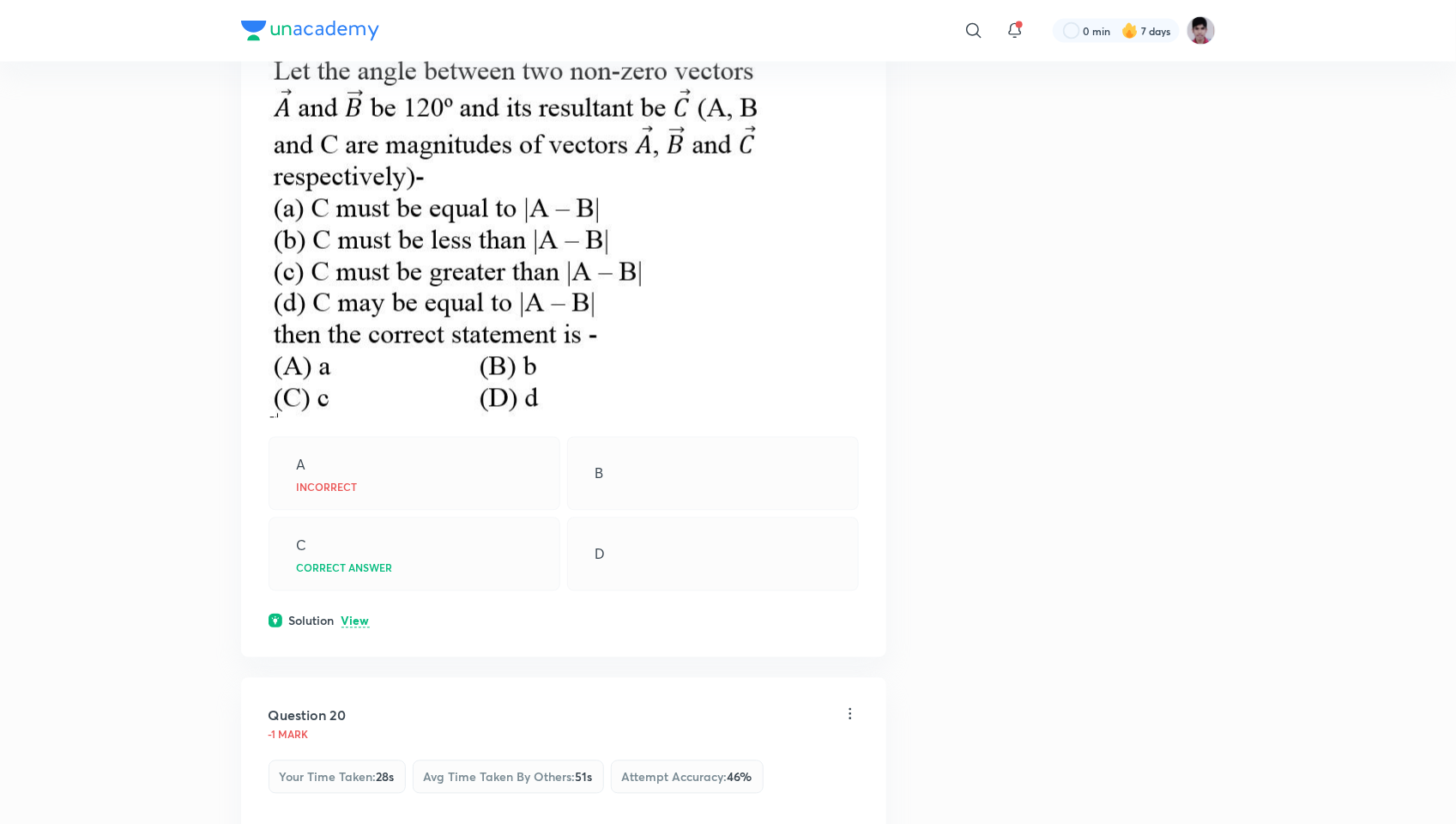
click at [357, 617] on p "View" at bounding box center [356, 621] width 29 height 13
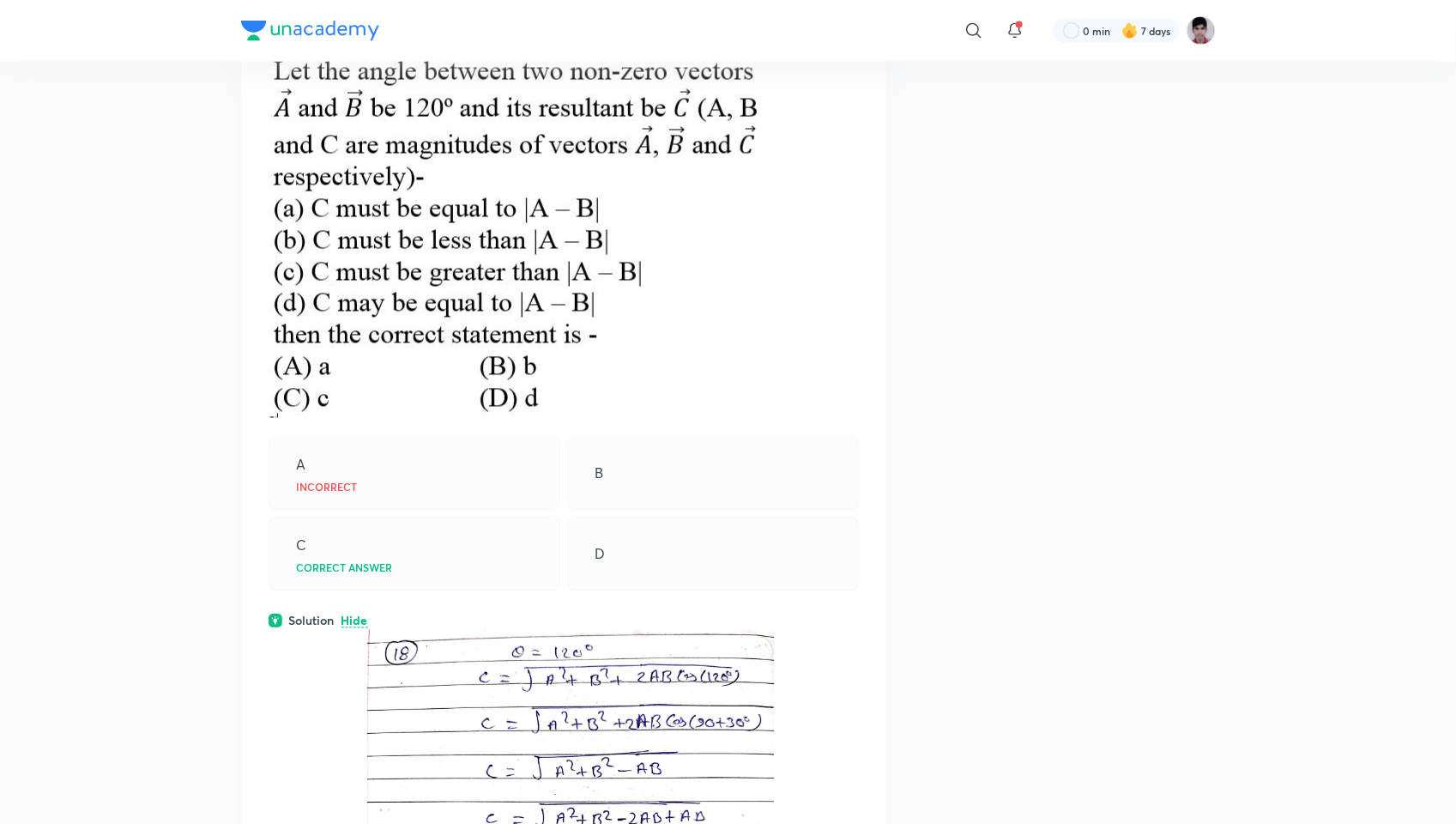
click at [834, 580] on div "D" at bounding box center [712, 554] width 291 height 74
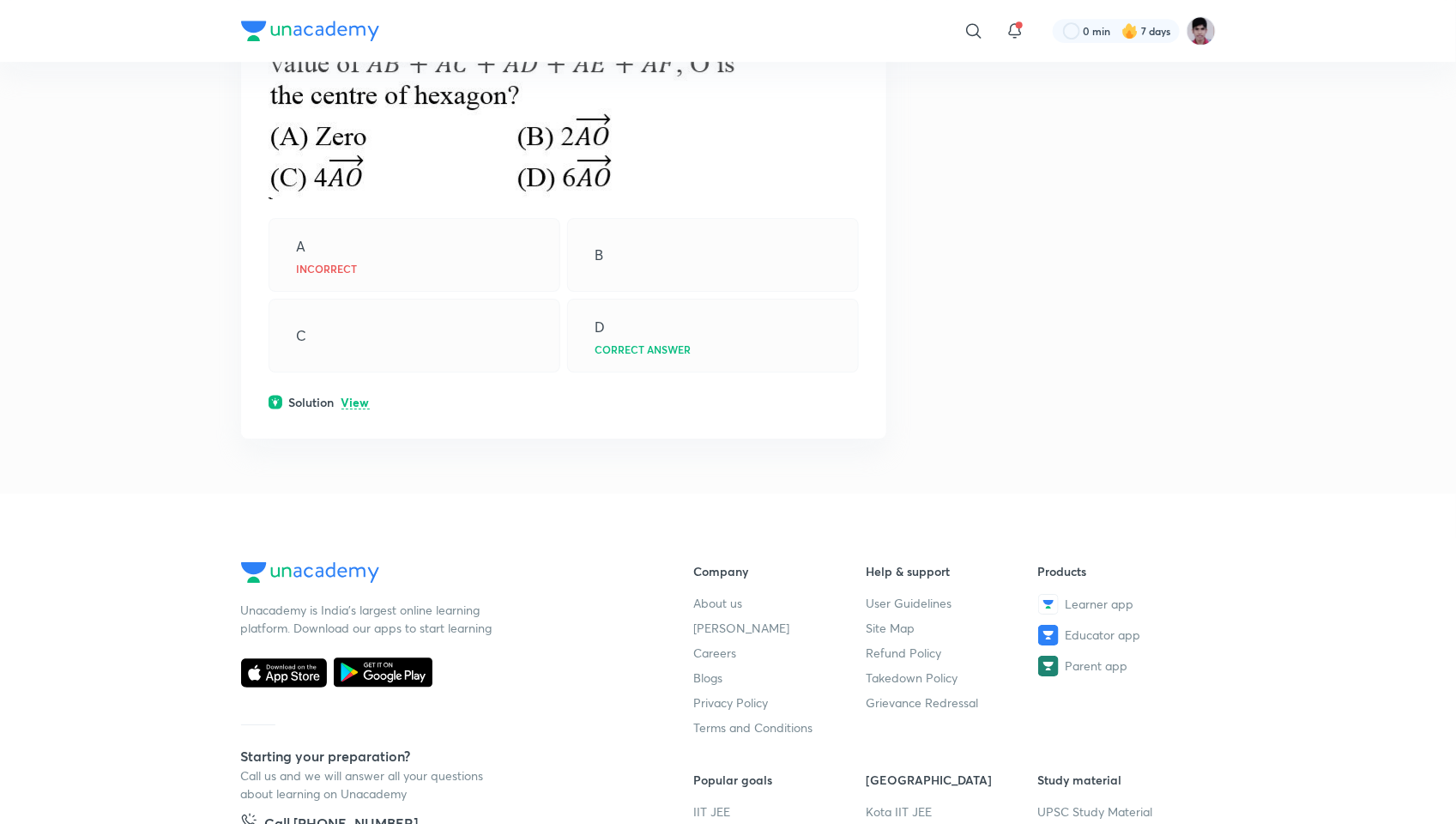
scroll to position [2188, 0]
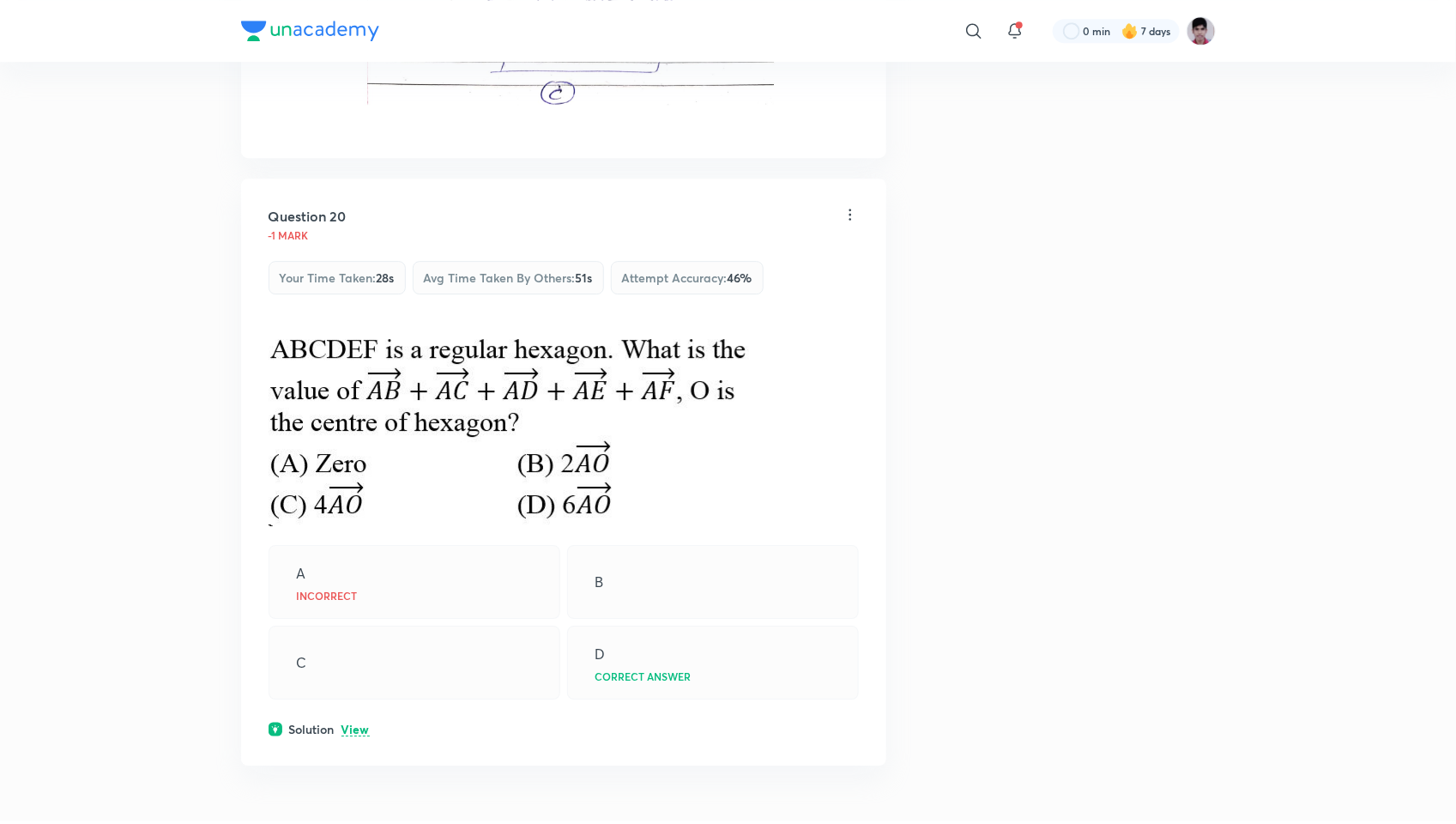
click at [363, 687] on p "View" at bounding box center [356, 729] width 29 height 13
click at [834, 553] on div "B" at bounding box center [712, 582] width 291 height 74
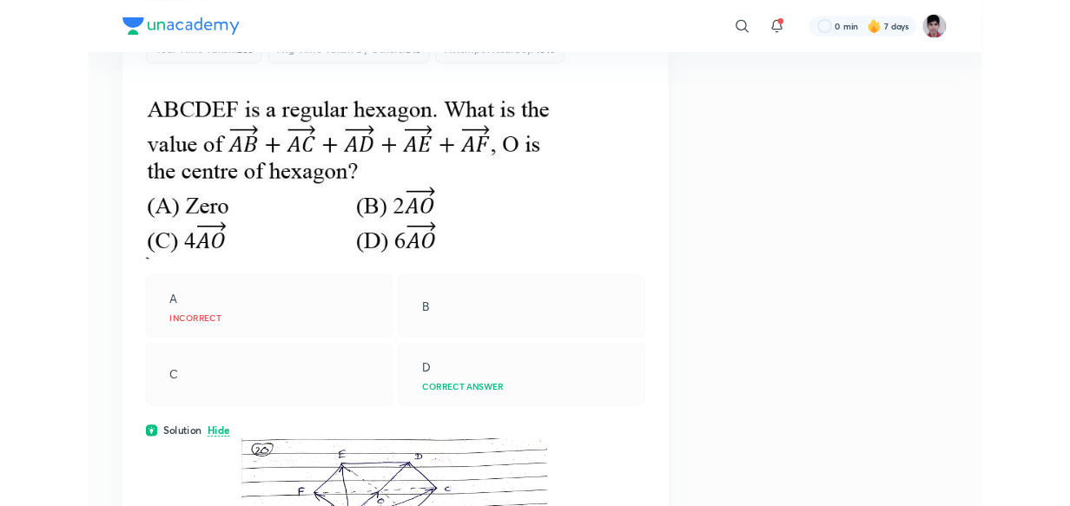
scroll to position [2476, 0]
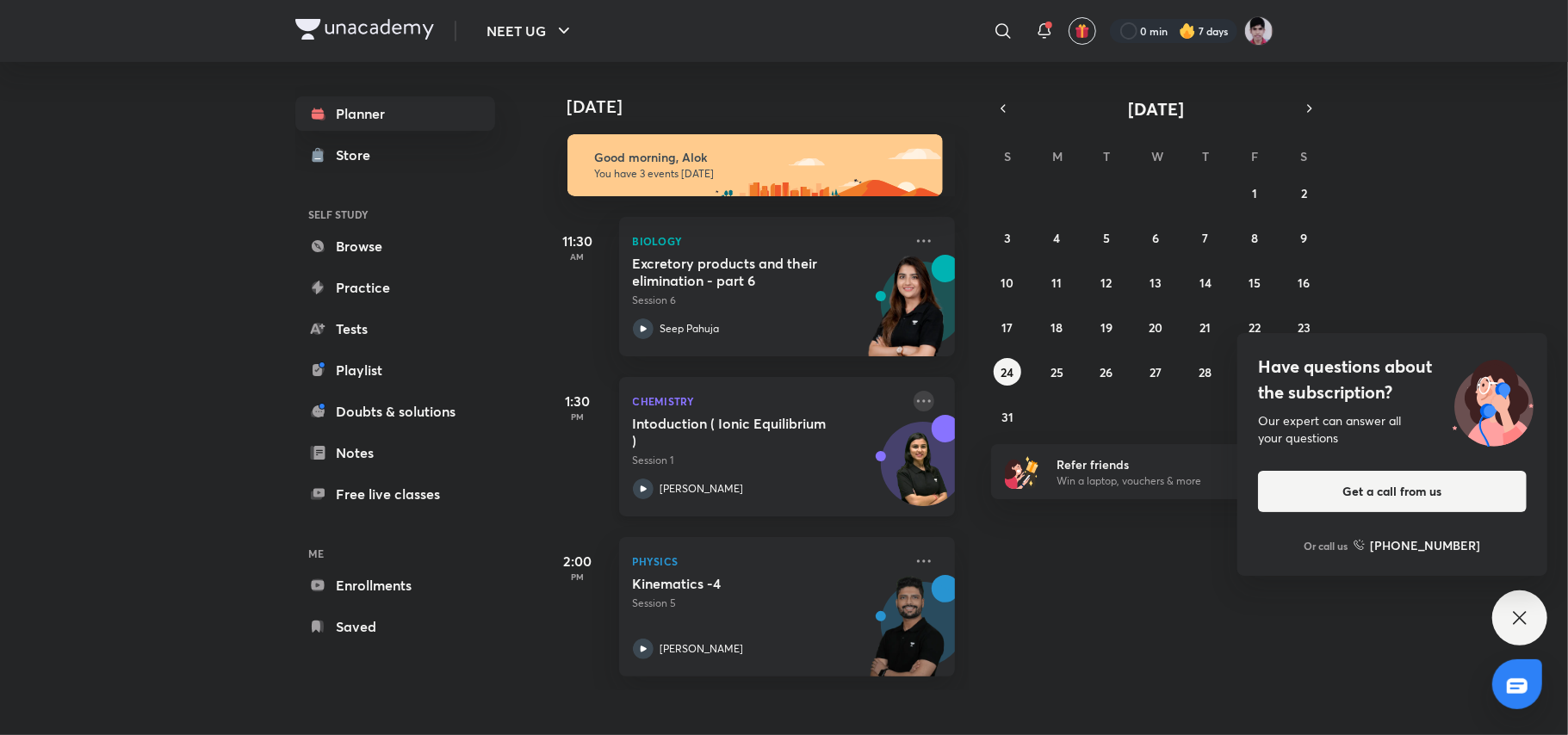
click at [914, 392] on icon at bounding box center [924, 400] width 21 height 21
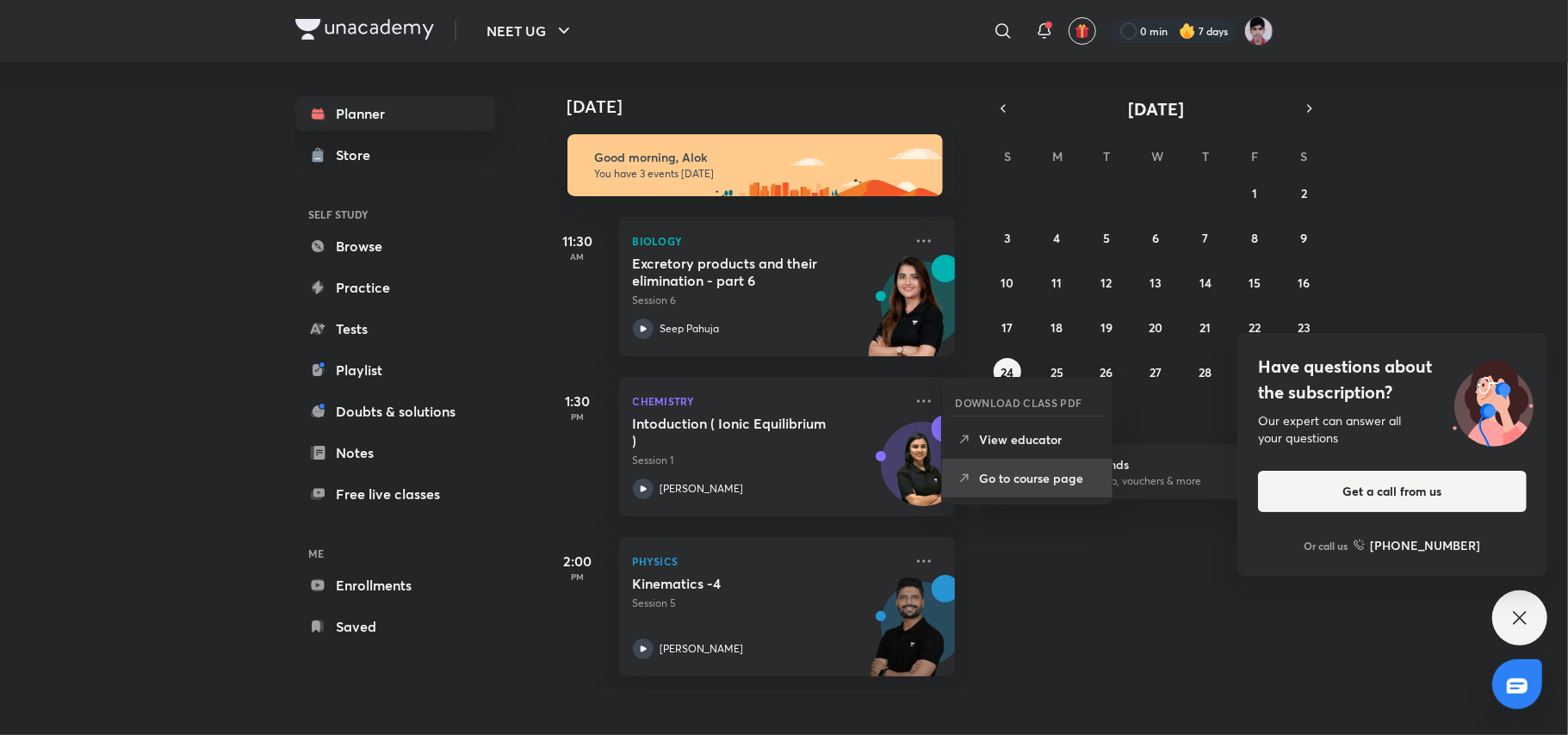
click at [1013, 469] on li "Go to course page" at bounding box center [1027, 477] width 170 height 39
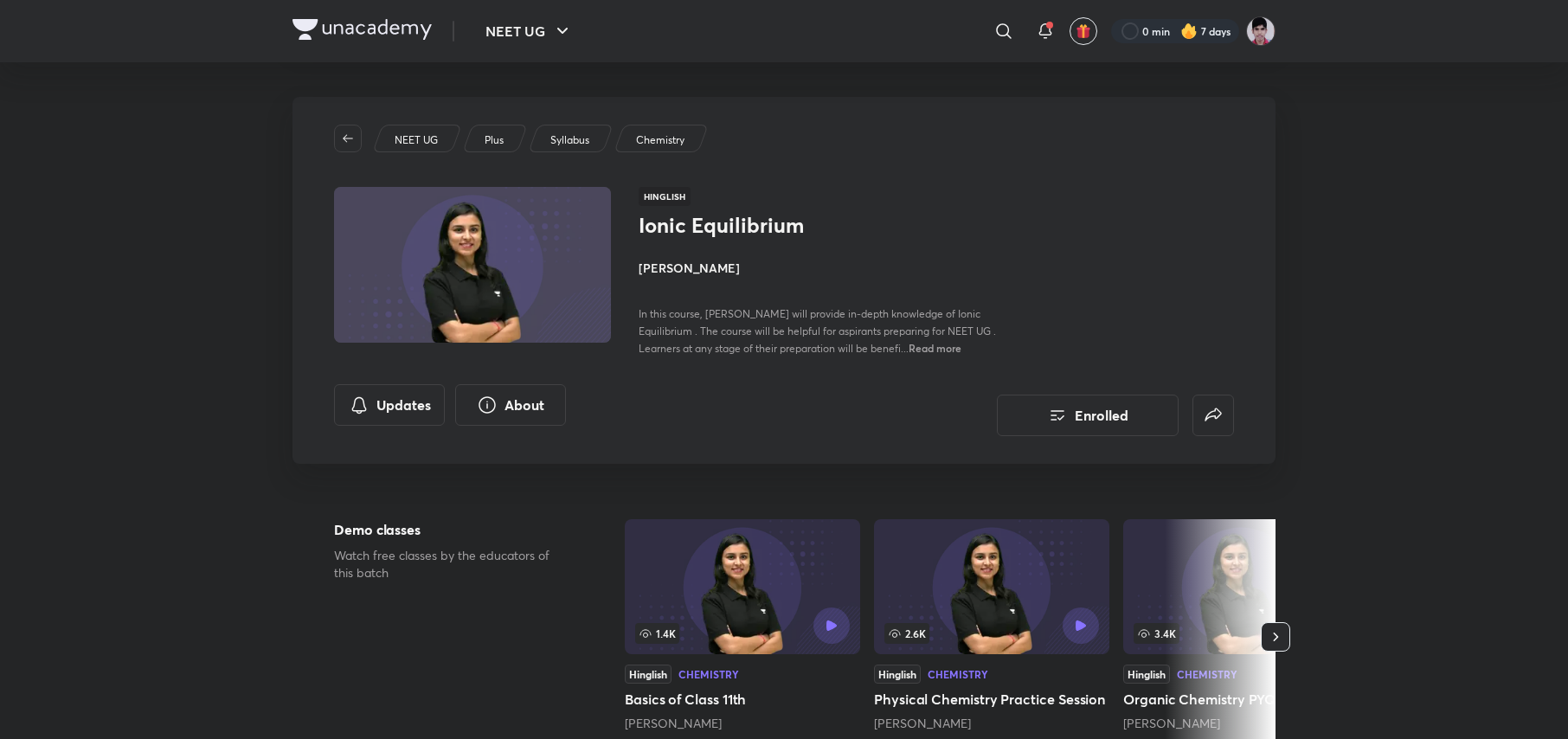
click at [939, 316] on span "In this course, [PERSON_NAME] will provide in-depth knowledge of Ionic Equilibr…" at bounding box center [817, 331] width 358 height 48
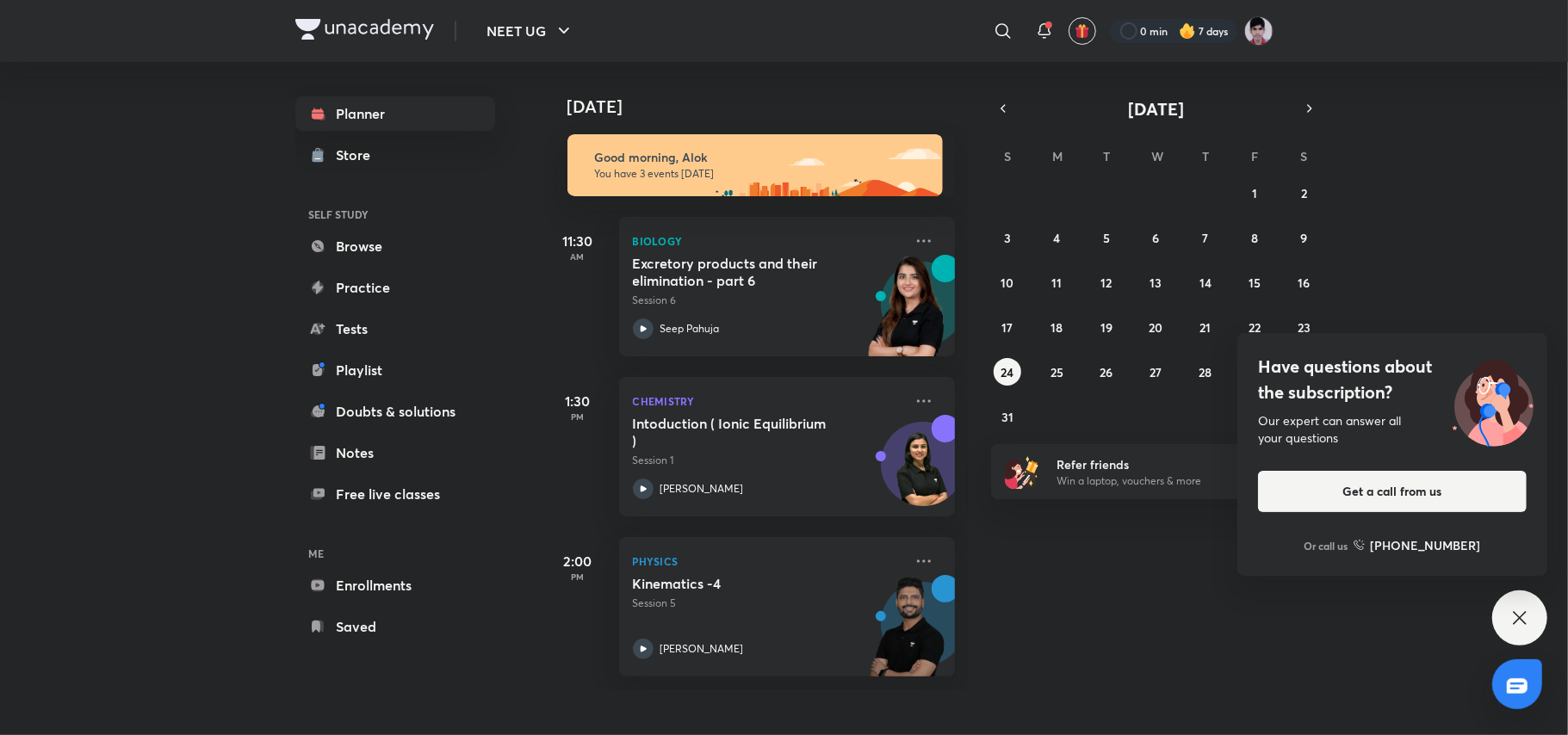
click at [1460, 617] on icon at bounding box center [1519, 617] width 21 height 21
